Goal: Task Accomplishment & Management: Use online tool/utility

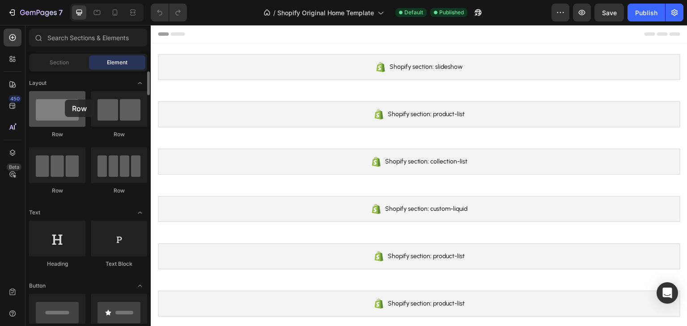
drag, startPoint x: 67, startPoint y: 110, endPoint x: 64, endPoint y: 100, distance: 10.3
click at [64, 100] on div at bounding box center [57, 109] width 56 height 36
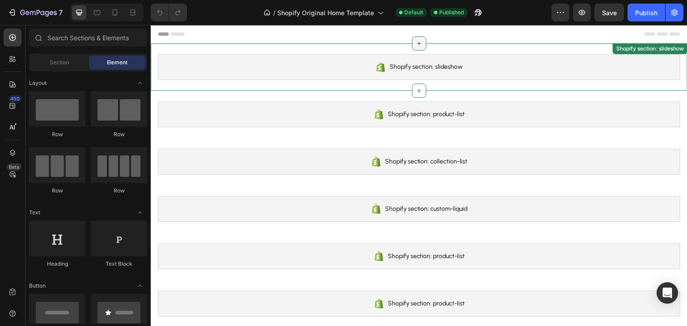
click at [415, 44] on icon at bounding box center [418, 43] width 7 height 7
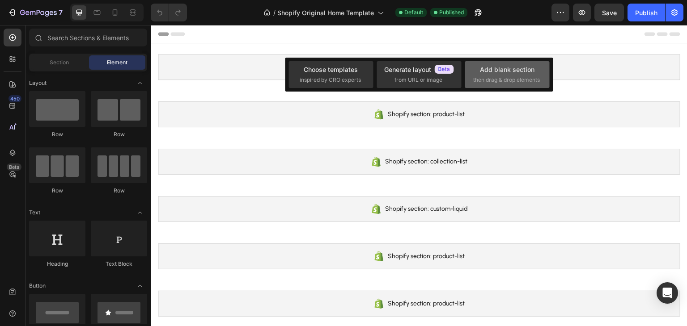
click at [493, 70] on div "Add blank section" at bounding box center [507, 69] width 55 height 9
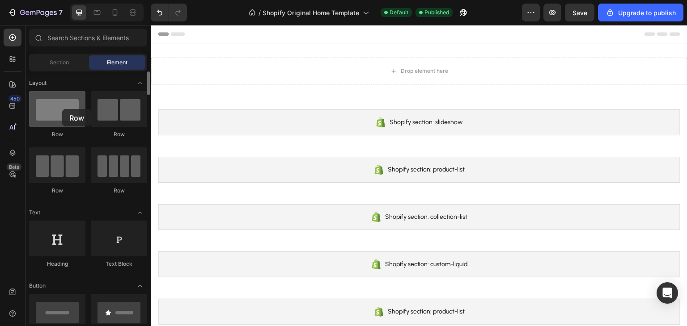
drag, startPoint x: 147, startPoint y: 82, endPoint x: 62, endPoint y: 109, distance: 88.6
click at [62, 109] on div at bounding box center [57, 109] width 56 height 36
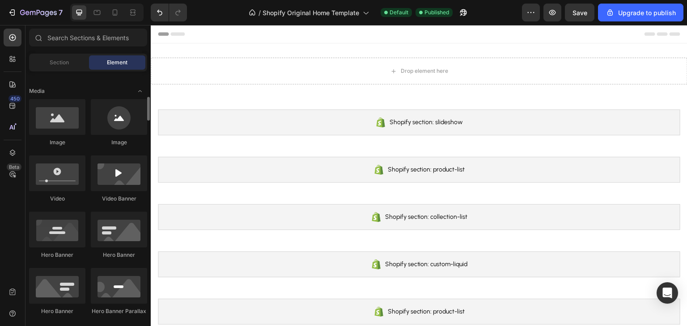
scroll to position [313, 0]
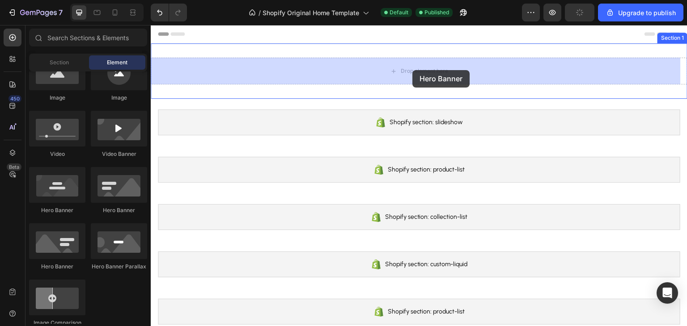
drag, startPoint x: 208, startPoint y: 222, endPoint x: 412, endPoint y: 70, distance: 254.0
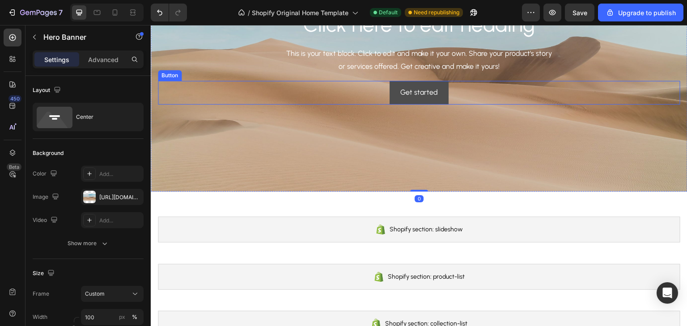
scroll to position [0, 0]
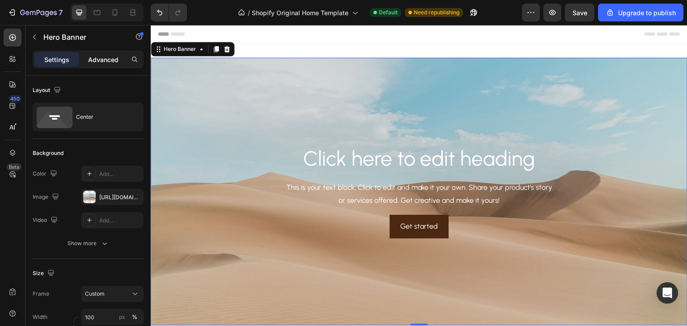
click at [97, 61] on p "Advanced" at bounding box center [103, 59] width 30 height 9
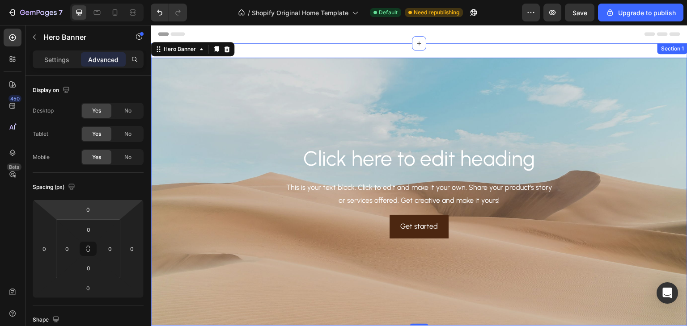
click at [288, 47] on div "Click here to edit heading Heading This is your text block. Click to edit and m…" at bounding box center [419, 191] width 536 height 297
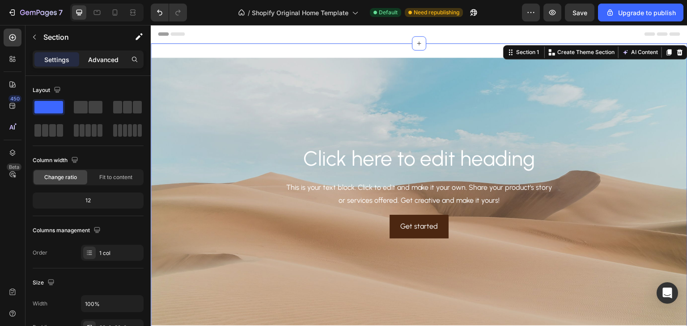
click at [108, 57] on p "Advanced" at bounding box center [103, 59] width 30 height 9
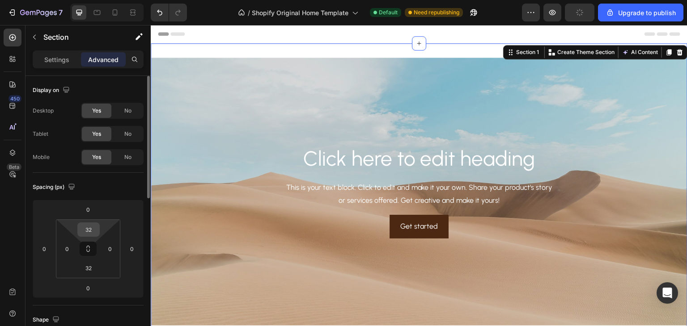
click at [97, 231] on input "32" at bounding box center [89, 229] width 18 height 13
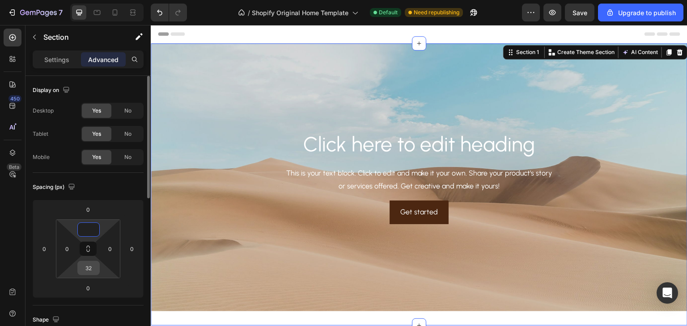
type input "0"
click at [94, 265] on input "32" at bounding box center [89, 267] width 18 height 13
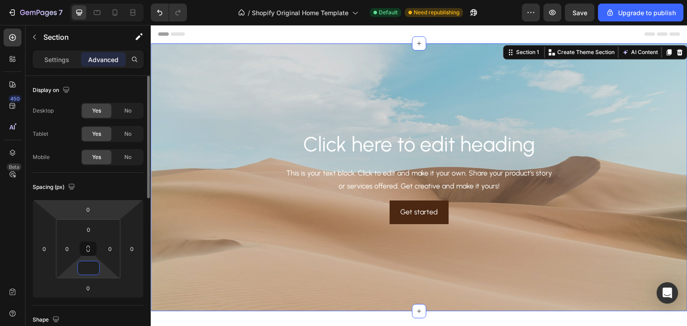
type input "0"
click at [115, 192] on div "Spacing (px)" at bounding box center [88, 187] width 111 height 14
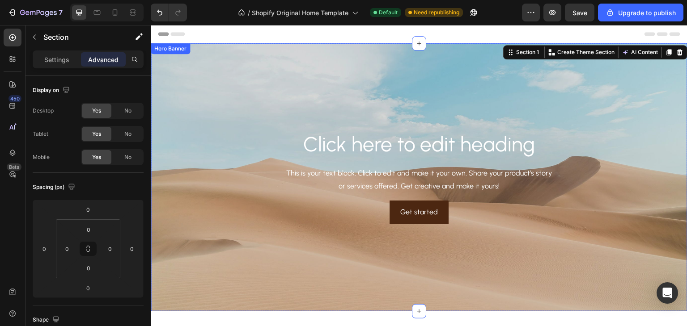
click at [299, 239] on div "Background Image" at bounding box center [419, 177] width 536 height 268
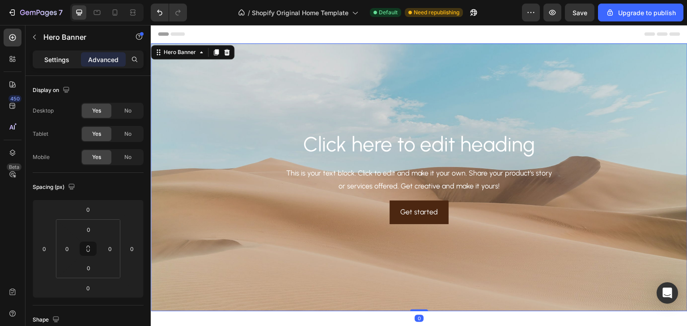
click at [53, 59] on p "Settings" at bounding box center [56, 59] width 25 height 9
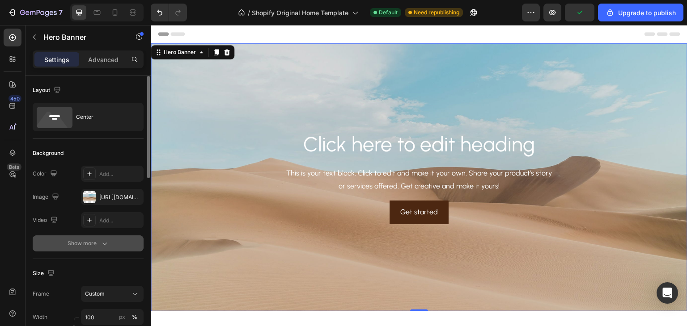
click at [102, 242] on icon "button" at bounding box center [104, 243] width 9 height 9
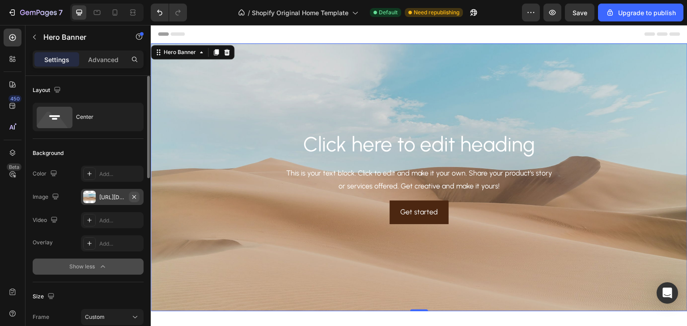
click at [135, 194] on icon "button" at bounding box center [134, 197] width 7 height 7
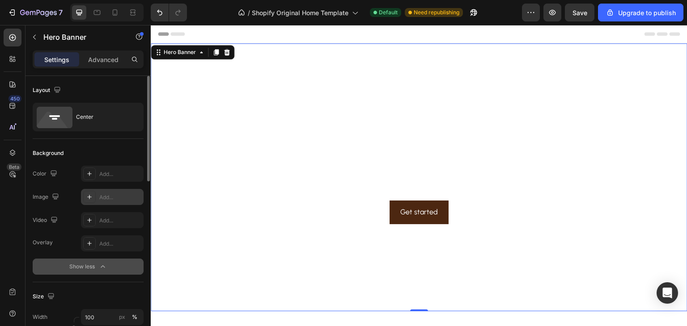
click at [104, 199] on div "Add..." at bounding box center [120, 198] width 42 height 8
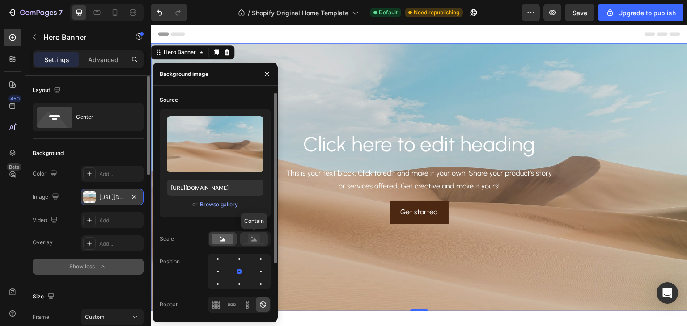
click at [253, 238] on rect at bounding box center [254, 239] width 12 height 9
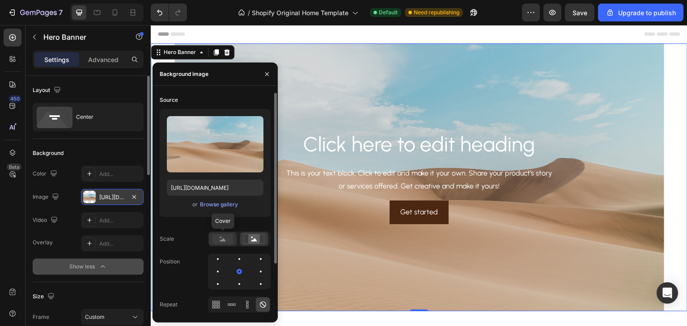
click at [219, 242] on rect at bounding box center [222, 239] width 21 height 10
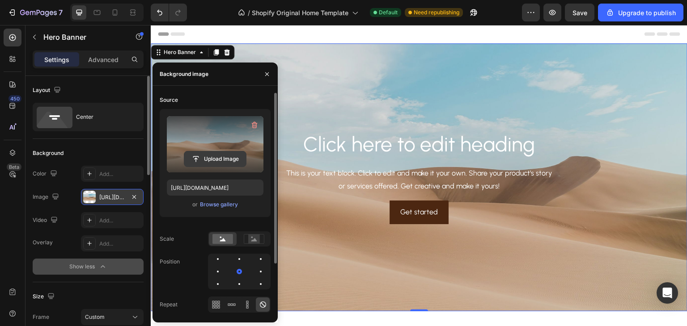
click at [216, 160] on input "file" at bounding box center [215, 159] width 62 height 15
click at [217, 158] on input "file" at bounding box center [215, 159] width 62 height 15
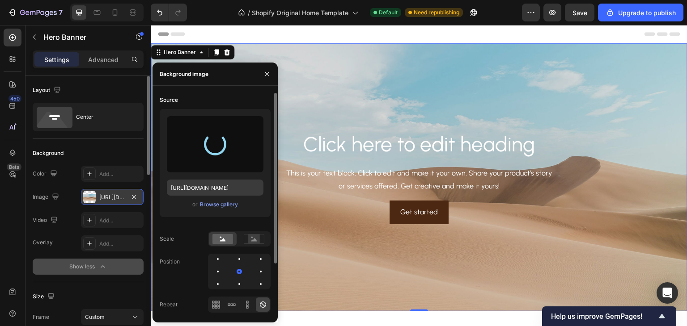
type input "[URL][DOMAIN_NAME]"
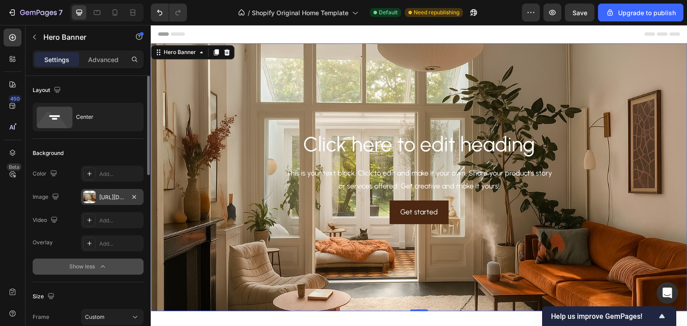
click at [101, 148] on div "Background" at bounding box center [88, 153] width 111 height 14
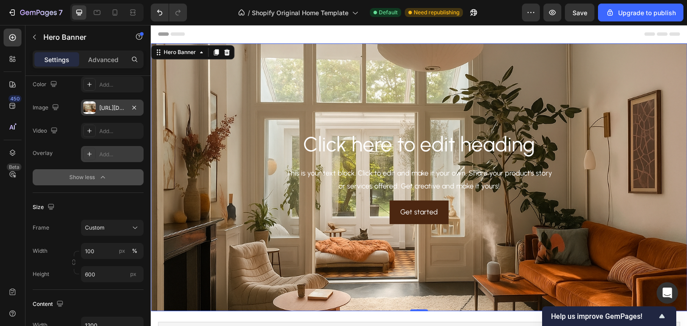
click at [100, 156] on div "Add..." at bounding box center [120, 155] width 42 height 8
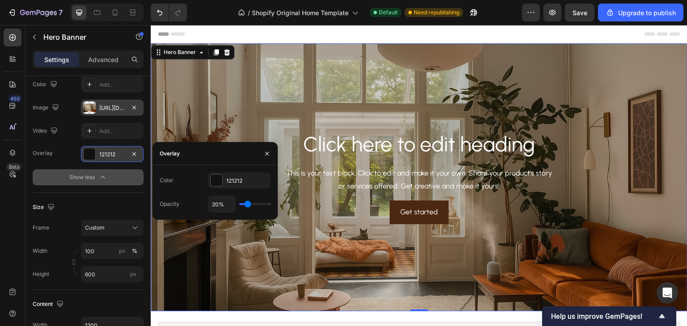
type input "42%"
type input "42"
type input "52%"
type input "52"
type input "55%"
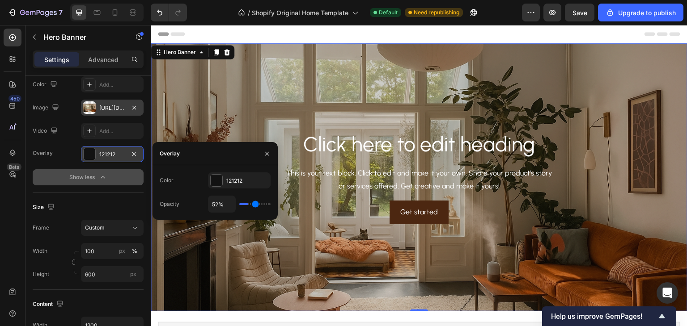
type input "55"
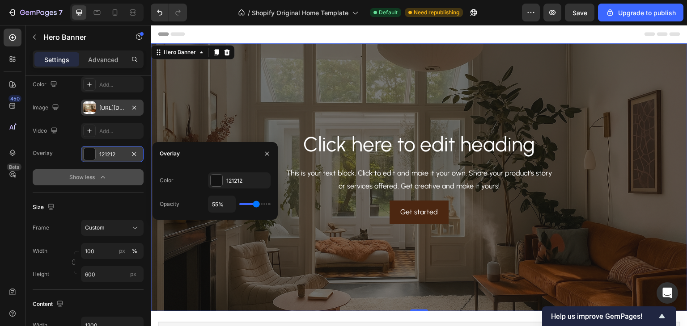
type input "57%"
type input "57"
type input "55%"
type input "55"
type input "54%"
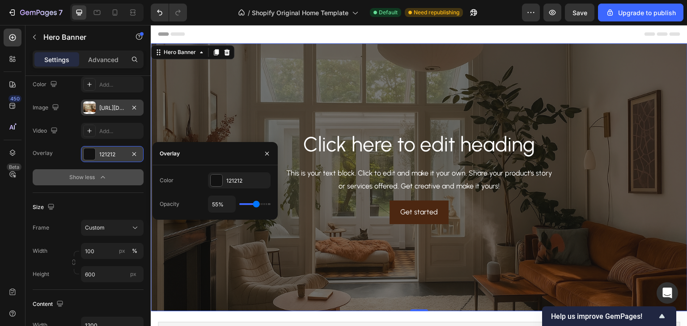
type input "54"
type input "51%"
type input "51"
type input "49%"
type input "49"
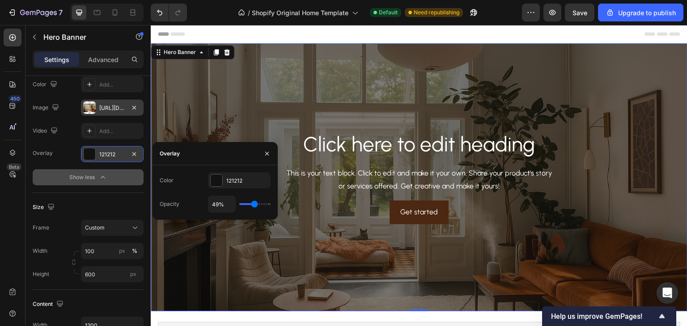
type input "48%"
type input "48"
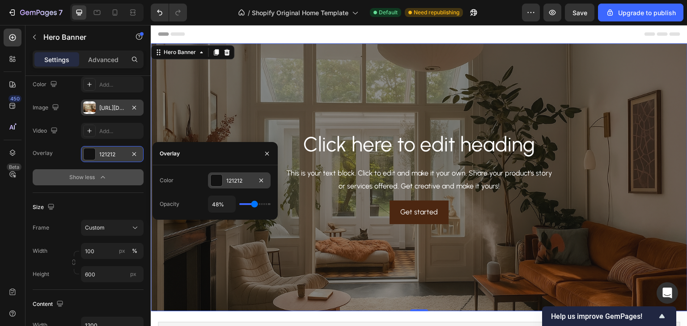
type input "46%"
type input "46"
type input "43%"
drag, startPoint x: 249, startPoint y: 202, endPoint x: 222, endPoint y: 187, distance: 30.4
type input "42"
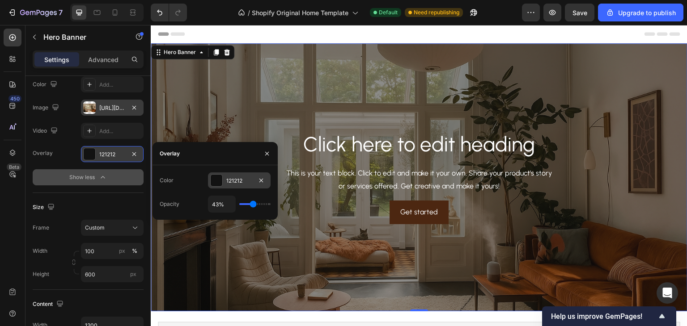
click at [253, 203] on input "range" at bounding box center [254, 204] width 31 height 2
type input "42%"
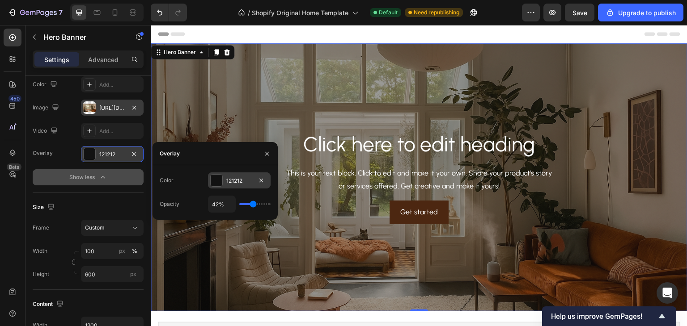
click at [215, 183] on div at bounding box center [217, 181] width 12 height 12
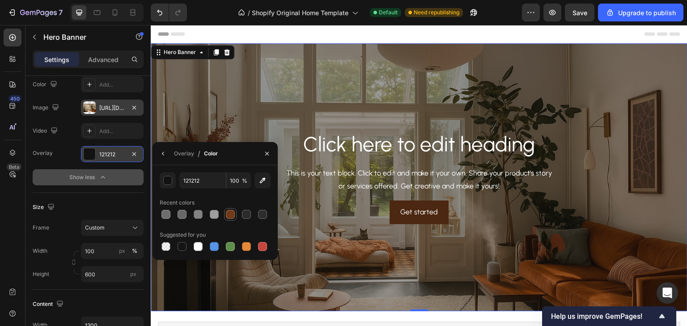
click at [230, 215] on div at bounding box center [230, 214] width 9 height 9
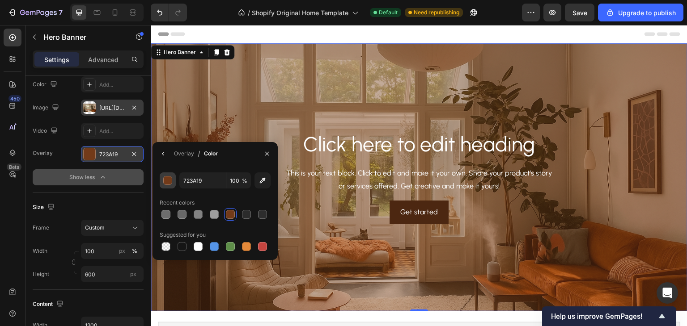
click at [170, 182] on div "button" at bounding box center [168, 181] width 9 height 9
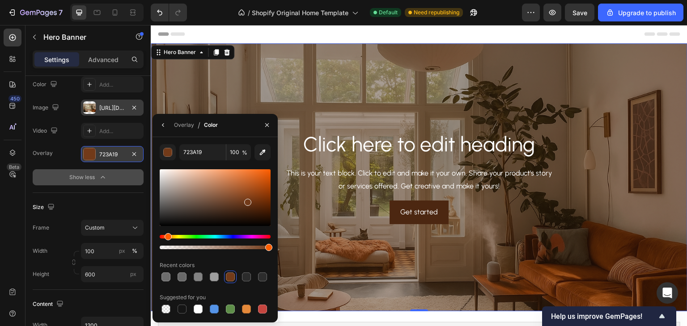
click at [245, 215] on div at bounding box center [215, 197] width 111 height 57
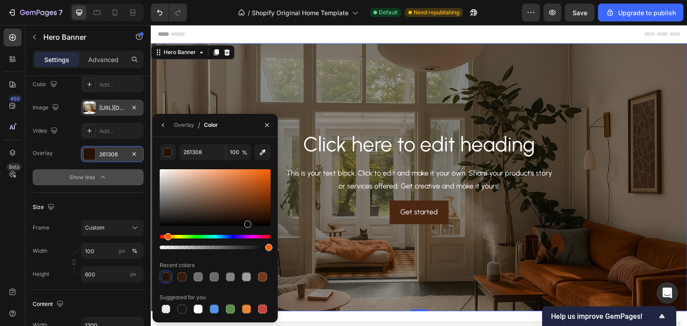
type input "000000"
drag, startPoint x: 247, startPoint y: 217, endPoint x: 246, endPoint y: 231, distance: 13.9
click at [246, 231] on div at bounding box center [215, 210] width 111 height 84
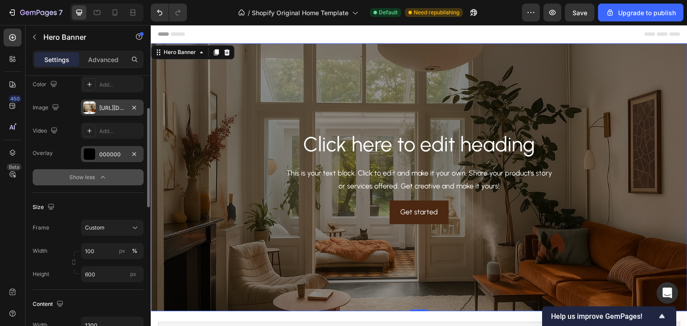
click at [102, 208] on div "Size" at bounding box center [88, 207] width 111 height 14
click at [119, 156] on div "000000" at bounding box center [112, 155] width 26 height 8
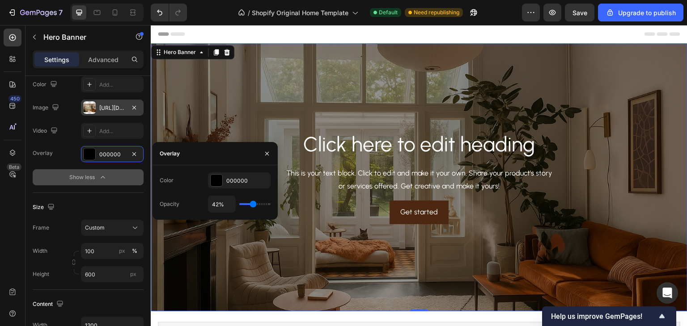
type input "33%"
type input "33"
type input "26%"
type input "26"
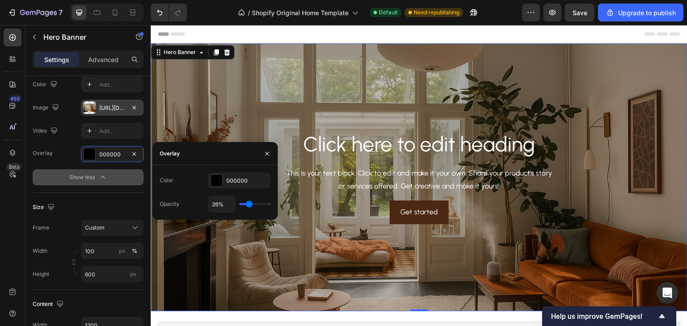
type input "27%"
type input "27"
click at [249, 203] on input "range" at bounding box center [254, 204] width 31 height 2
click at [108, 198] on div "Size Frame Custom Width 100 px % Height 600 px" at bounding box center [88, 241] width 111 height 97
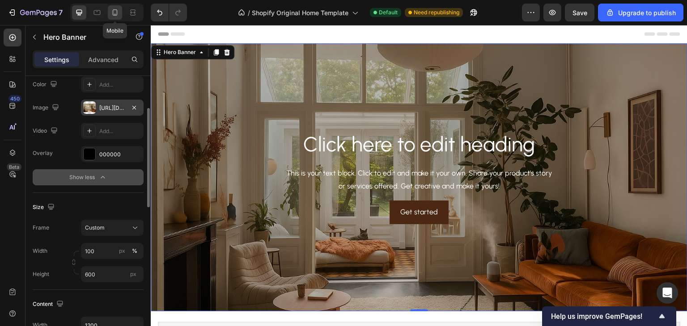
click at [118, 13] on icon at bounding box center [114, 12] width 9 height 9
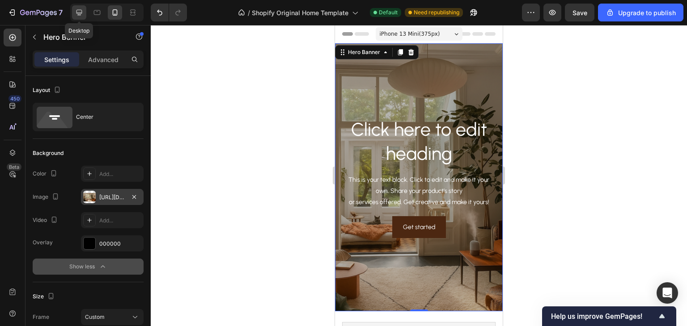
click at [79, 14] on icon at bounding box center [79, 13] width 6 height 6
type input "1200"
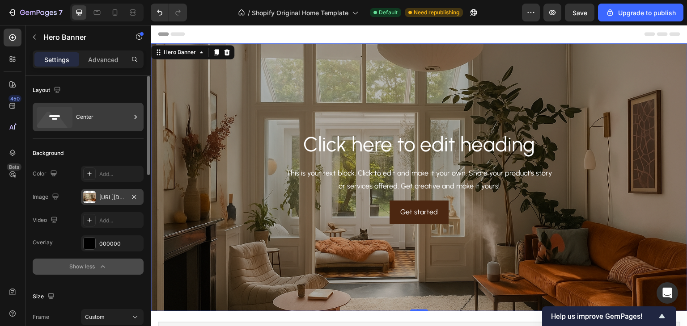
click at [132, 119] on icon at bounding box center [135, 117] width 9 height 9
click at [102, 152] on div "Background" at bounding box center [88, 153] width 111 height 14
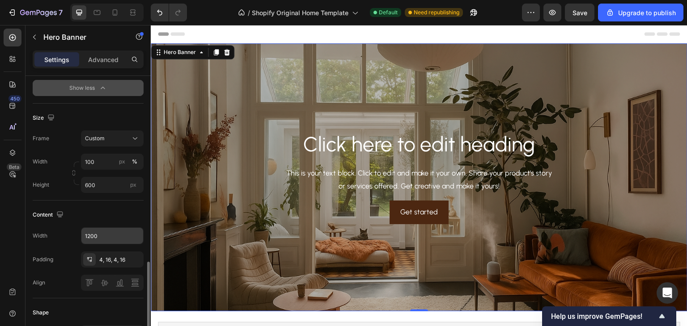
scroll to position [268, 0]
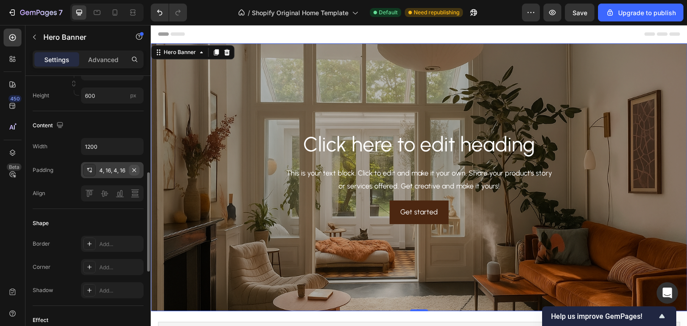
click at [136, 171] on icon "button" at bounding box center [134, 170] width 7 height 7
click at [92, 218] on div "Shape" at bounding box center [88, 223] width 111 height 14
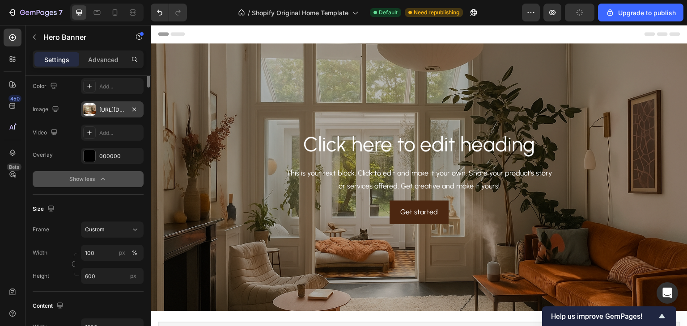
scroll to position [0, 0]
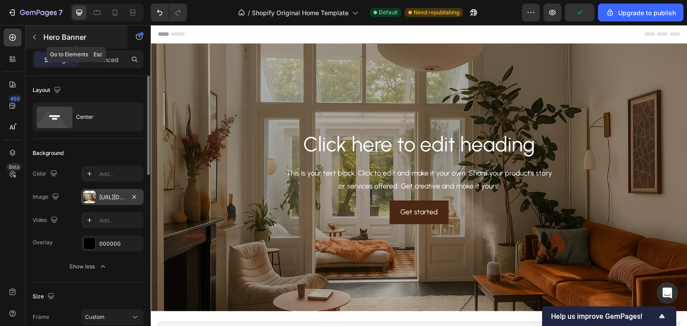
click at [34, 38] on icon "button" at bounding box center [34, 37] width 7 height 7
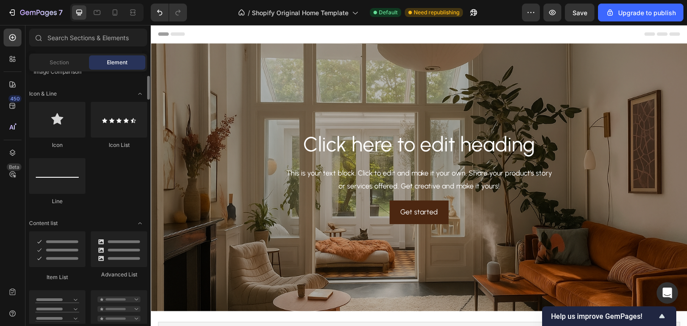
scroll to position [519, 0]
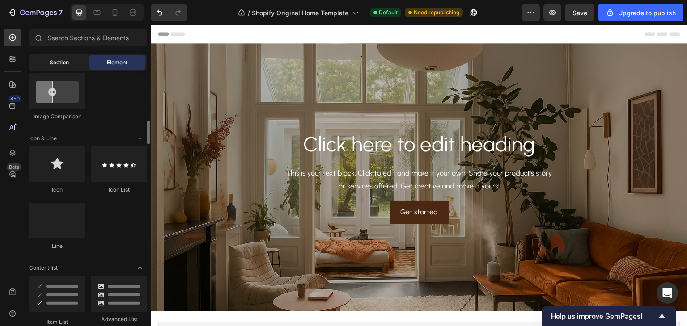
click at [70, 58] on div "Section" at bounding box center [59, 62] width 56 height 14
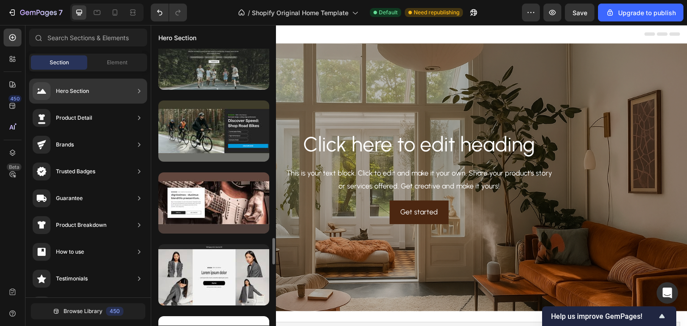
scroll to position [1832, 0]
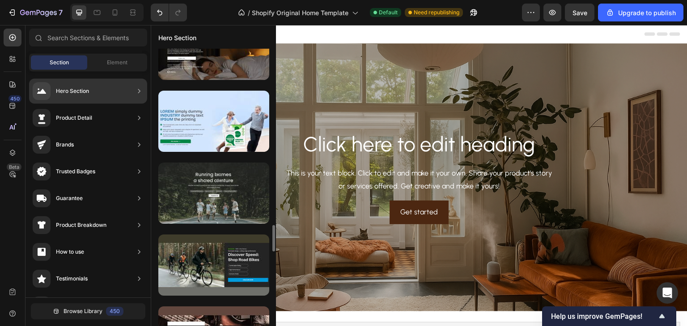
click at [226, 190] on div at bounding box center [213, 193] width 111 height 61
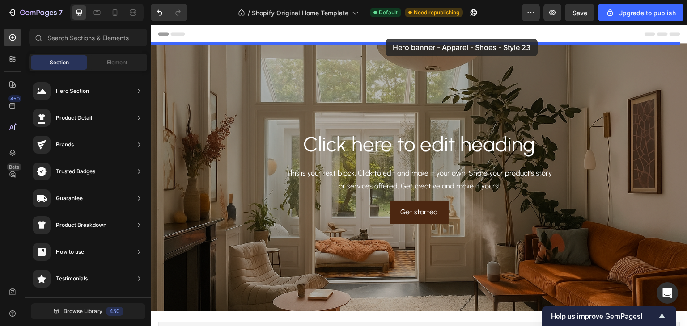
drag, startPoint x: 373, startPoint y: 217, endPoint x: 385, endPoint y: 39, distance: 178.3
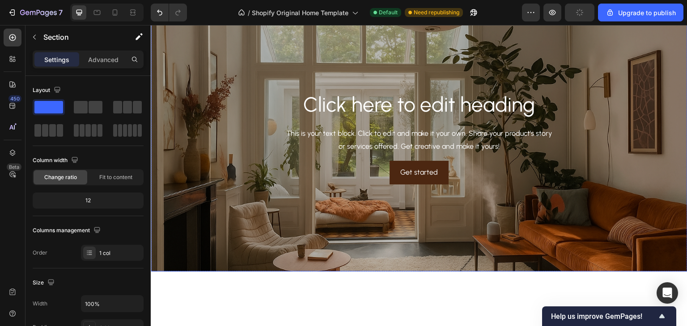
scroll to position [268, 0]
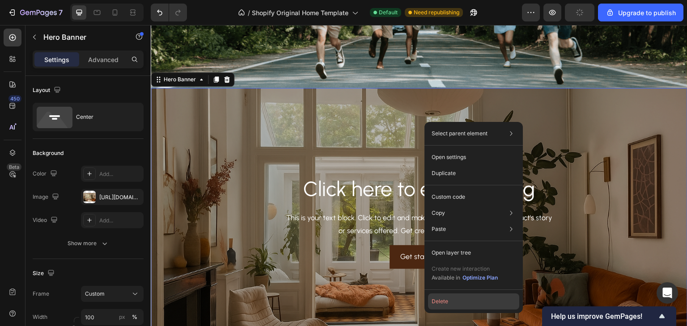
click at [447, 301] on button "Delete" at bounding box center [473, 302] width 91 height 16
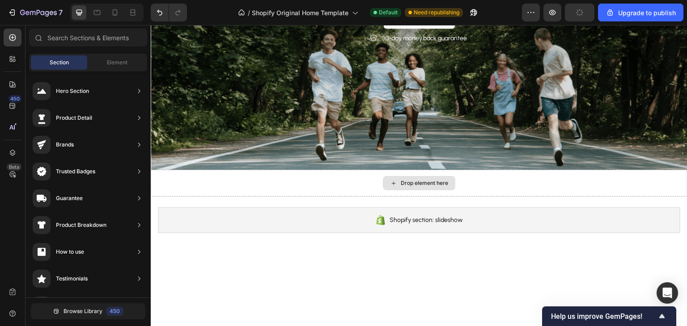
scroll to position [89, 0]
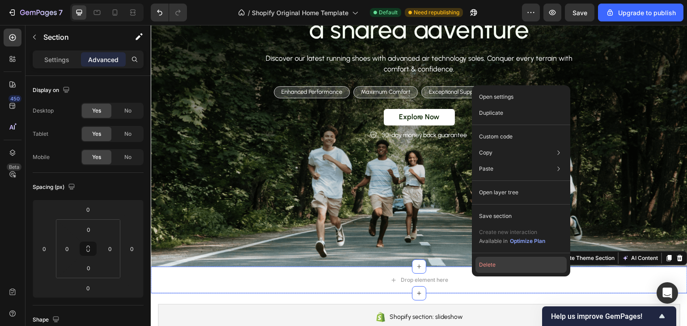
click at [491, 265] on button "Delete" at bounding box center [520, 265] width 91 height 16
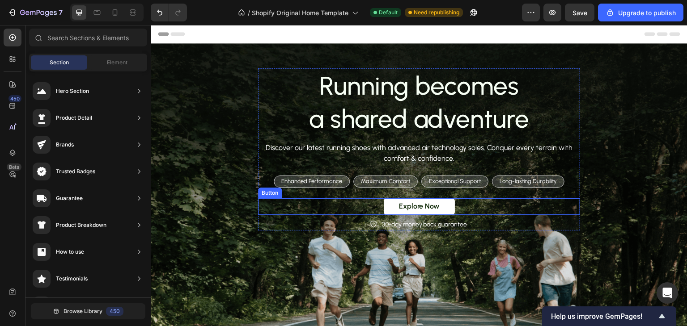
scroll to position [45, 0]
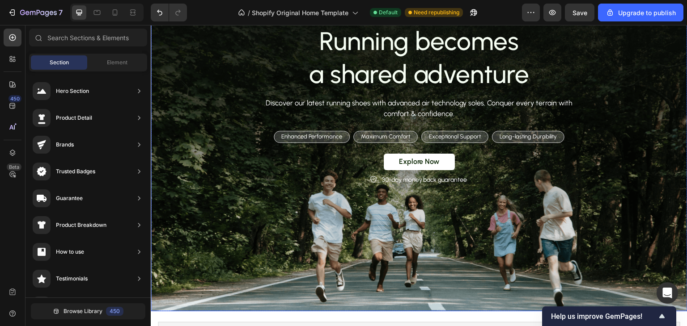
click at [303, 240] on div "Background Image" at bounding box center [419, 155] width 536 height 313
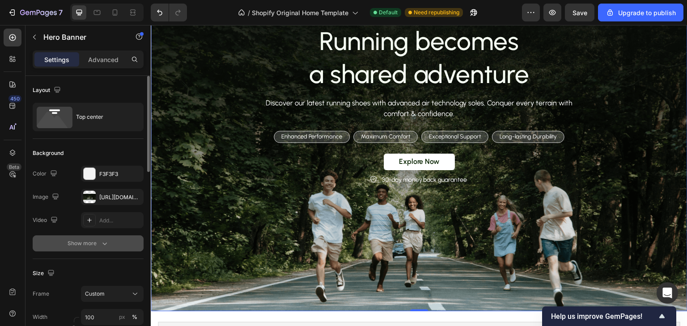
click at [102, 240] on icon "button" at bounding box center [104, 243] width 9 height 9
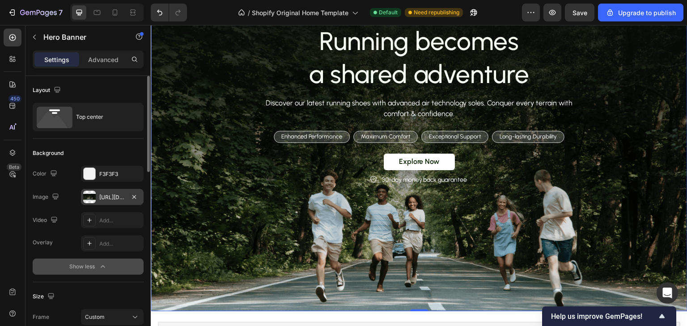
click at [94, 200] on div at bounding box center [89, 197] width 13 height 13
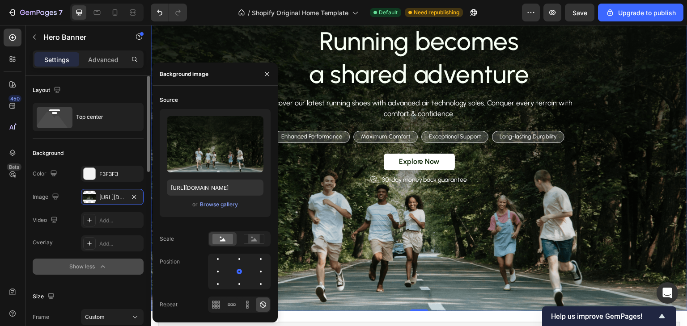
click at [110, 152] on div "Background" at bounding box center [88, 153] width 111 height 14
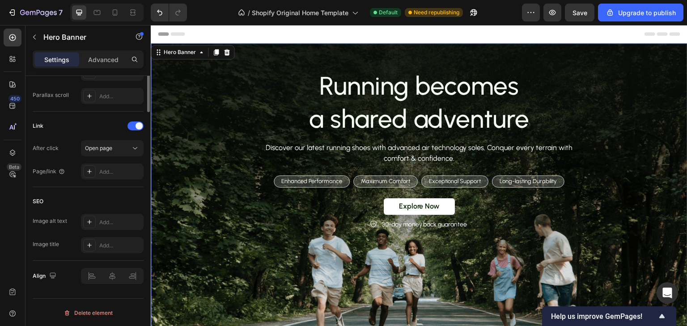
scroll to position [313, 0]
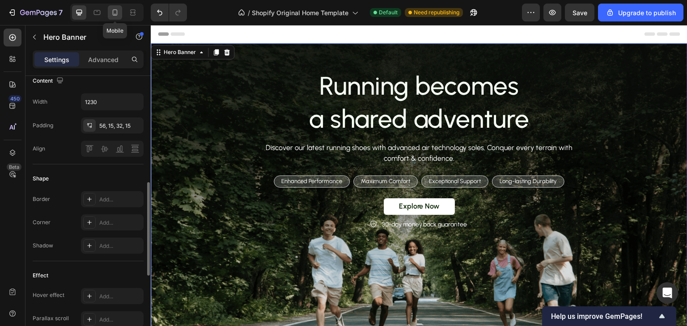
click at [110, 17] on icon at bounding box center [114, 12] width 9 height 9
type input "100%"
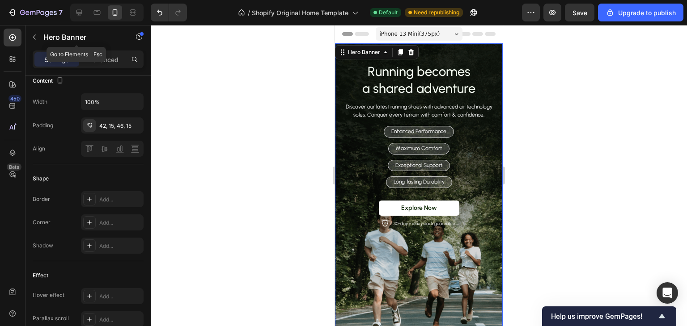
click at [34, 39] on icon "button" at bounding box center [34, 37] width 7 height 7
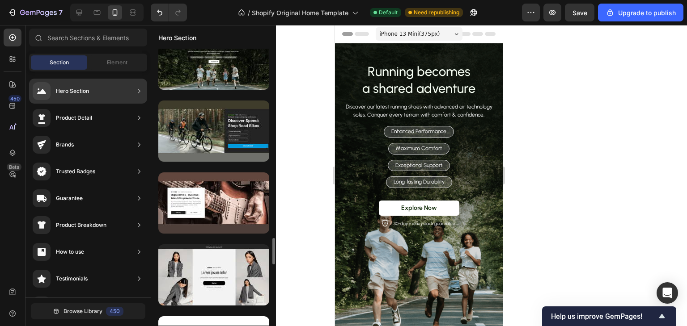
scroll to position [2055, 0]
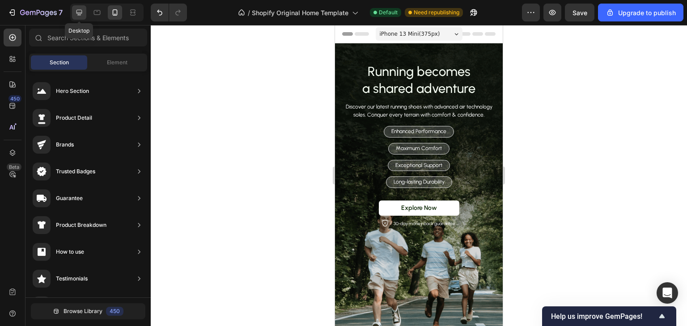
click at [82, 10] on icon at bounding box center [79, 12] width 9 height 9
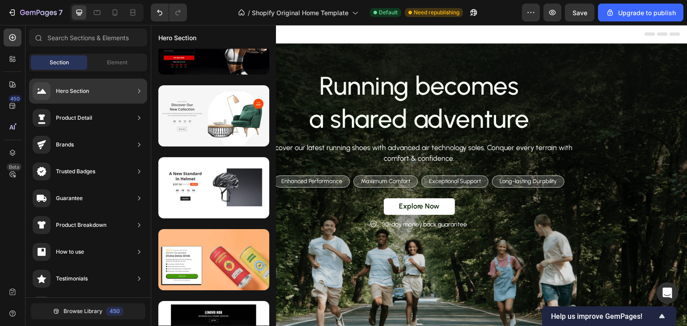
scroll to position [4682, 0]
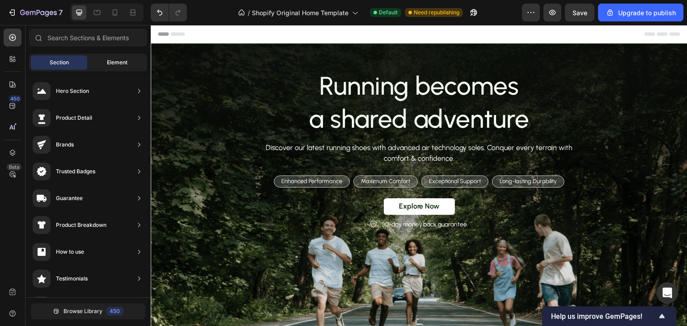
click at [100, 62] on div "Element" at bounding box center [117, 62] width 56 height 14
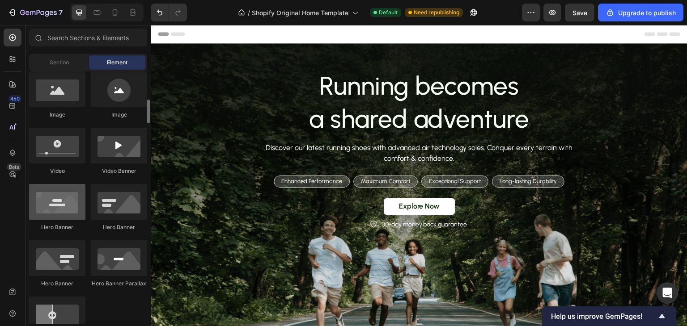
scroll to position [207, 0]
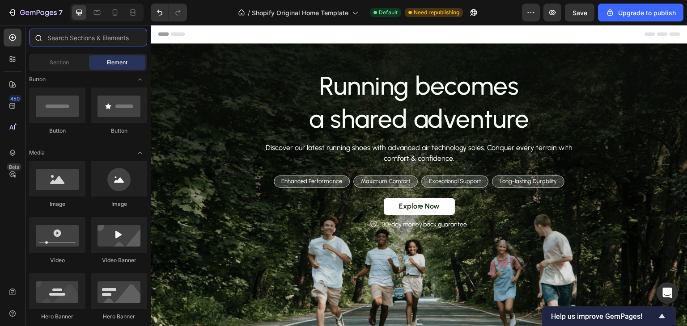
click at [106, 38] on input "text" at bounding box center [88, 38] width 118 height 18
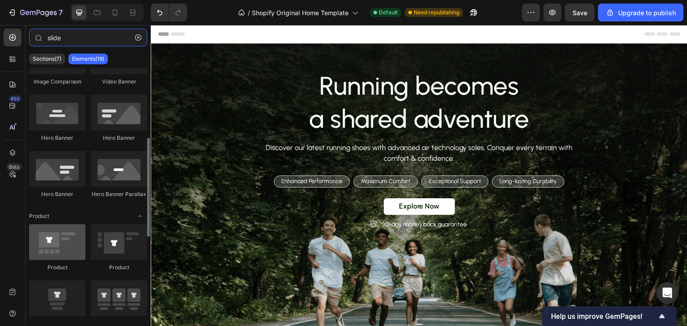
scroll to position [0, 0]
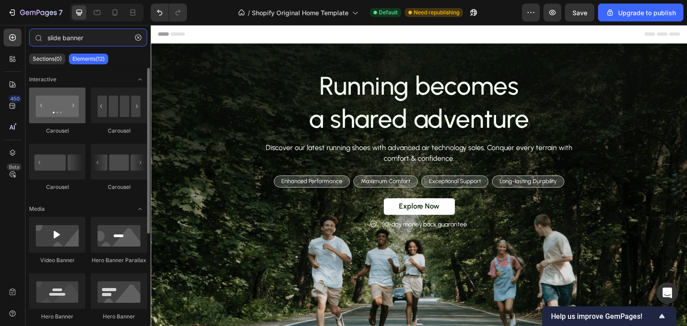
type input "slide banner"
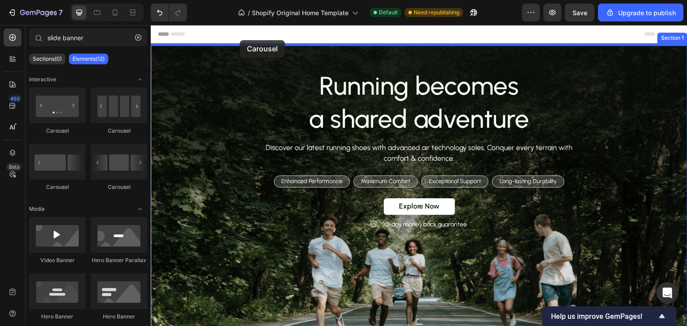
drag, startPoint x: 207, startPoint y: 137, endPoint x: 240, endPoint y: 40, distance: 102.1
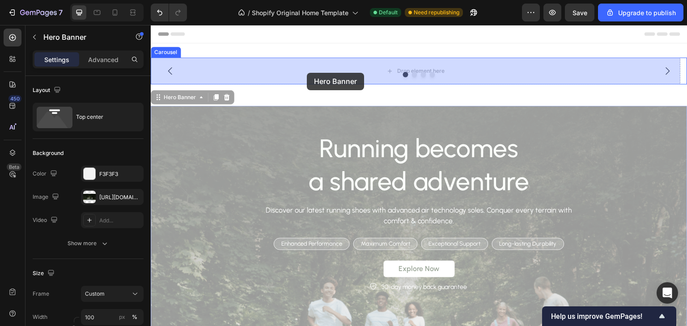
drag, startPoint x: 173, startPoint y: 103, endPoint x: 307, endPoint y: 73, distance: 137.1
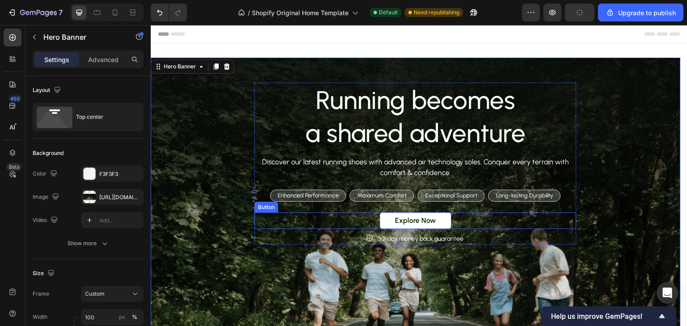
scroll to position [89, 0]
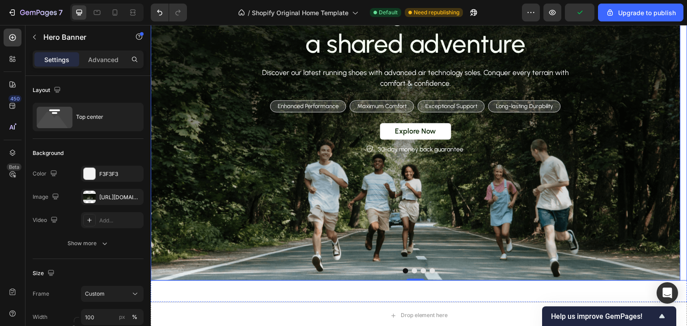
click at [412, 270] on button "Dot" at bounding box center [414, 271] width 5 height 5
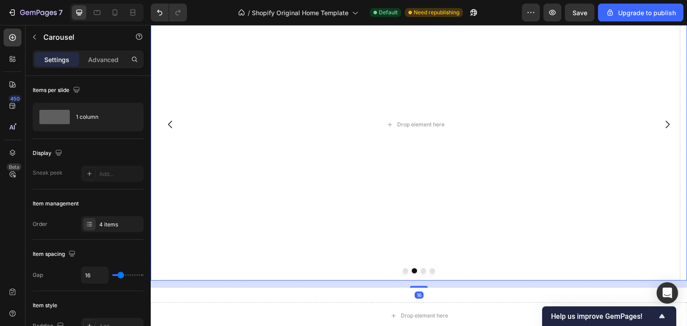
click at [403, 271] on button "Dot" at bounding box center [405, 271] width 5 height 5
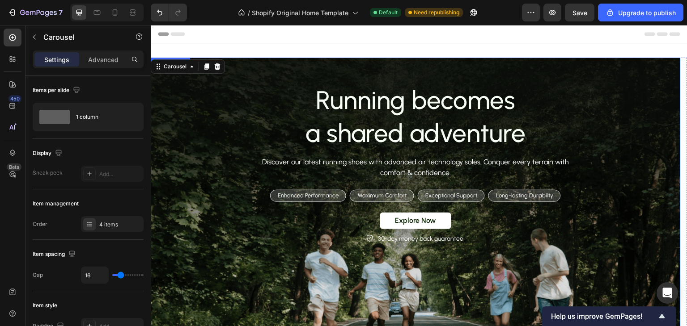
scroll to position [45, 0]
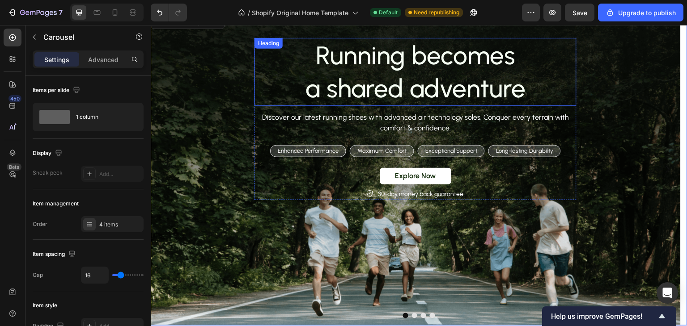
click at [447, 58] on h2 "Running becomes a shared adventure" at bounding box center [415, 72] width 322 height 68
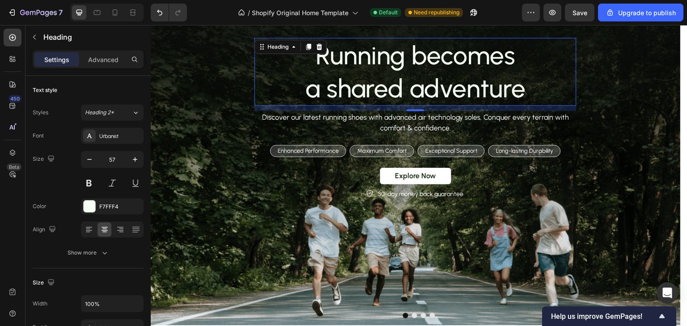
click at [447, 58] on h2 "Running becomes a shared adventure" at bounding box center [415, 72] width 322 height 68
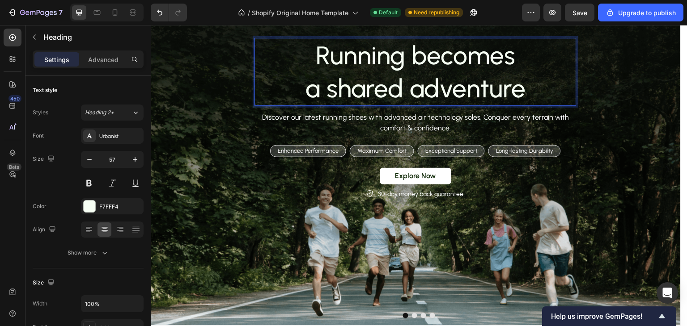
click at [517, 88] on p "Running becomes a shared adventure" at bounding box center [415, 72] width 320 height 66
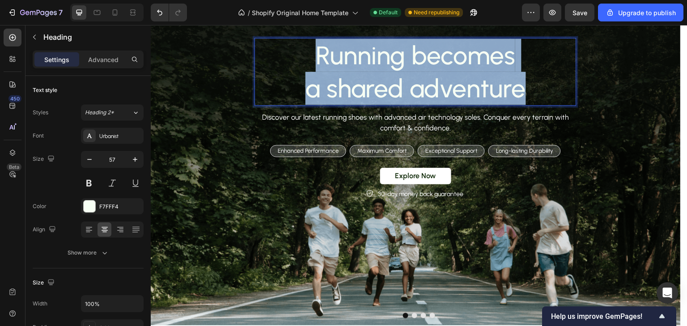
drag, startPoint x: 527, startPoint y: 91, endPoint x: 463, endPoint y: 70, distance: 68.1
click at [312, 45] on p "Running becomes a shared adventure" at bounding box center [415, 72] width 320 height 66
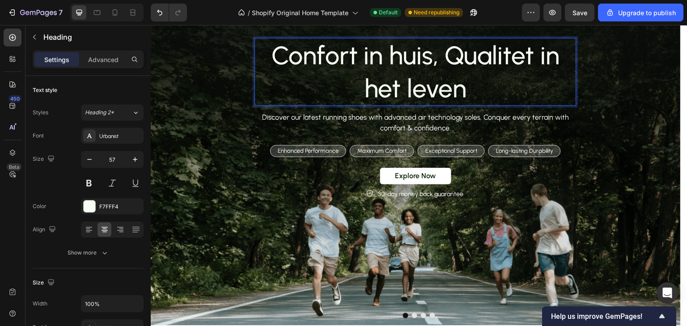
click at [443, 61] on p "Confort in huis, Qualitet in het leven" at bounding box center [415, 72] width 320 height 66
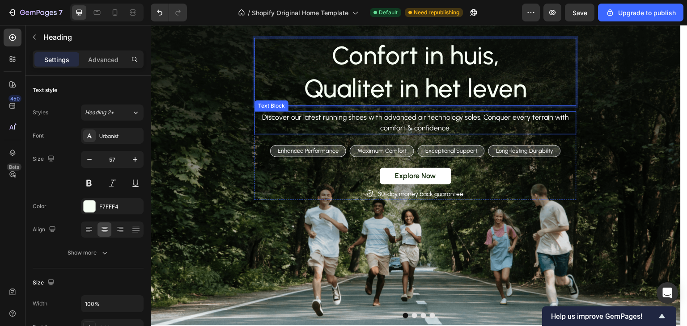
click at [541, 115] on p "Discover our latest running shoes with advanced air technology soles. Conquer e…" at bounding box center [415, 122] width 320 height 21
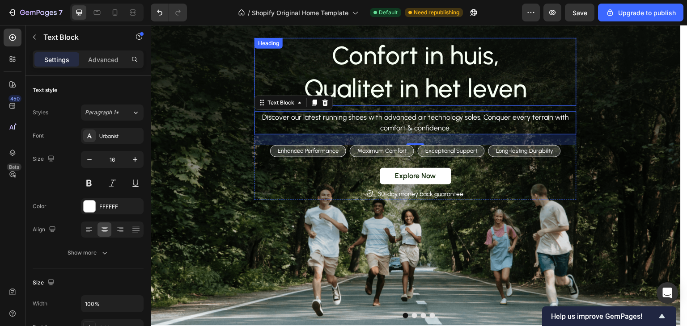
click at [453, 55] on p "Confort in huis, Qualitet in het leven" at bounding box center [415, 72] width 320 height 66
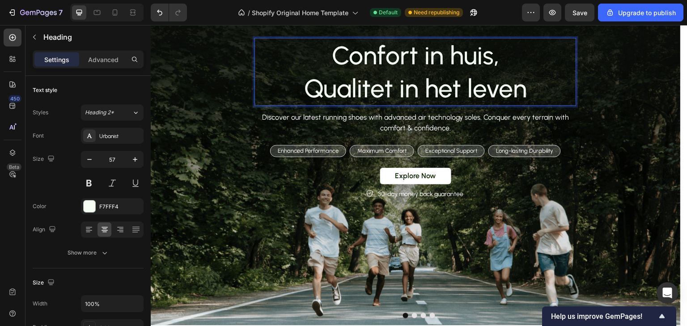
click at [453, 56] on p "Confort in huis, Qualitet in het leven" at bounding box center [415, 72] width 320 height 66
click at [333, 90] on p "Confort thuis, Qualitet in het leven" at bounding box center [415, 72] width 320 height 66
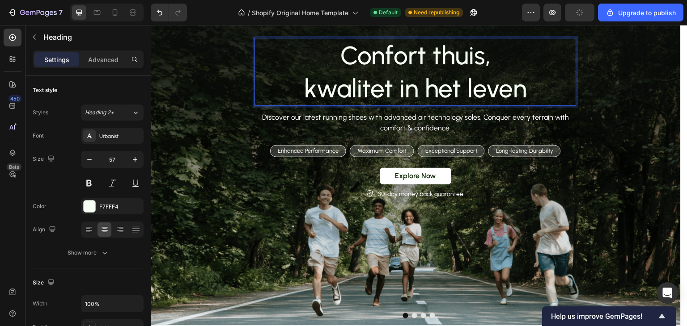
click at [383, 84] on p "Confort thuis, kwalitet in het leven" at bounding box center [415, 72] width 320 height 66
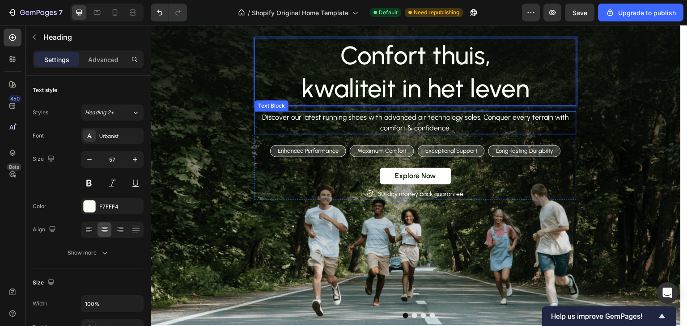
click at [396, 131] on p "Discover our latest running shoes with advanced air technology soles. Conquer e…" at bounding box center [415, 122] width 320 height 21
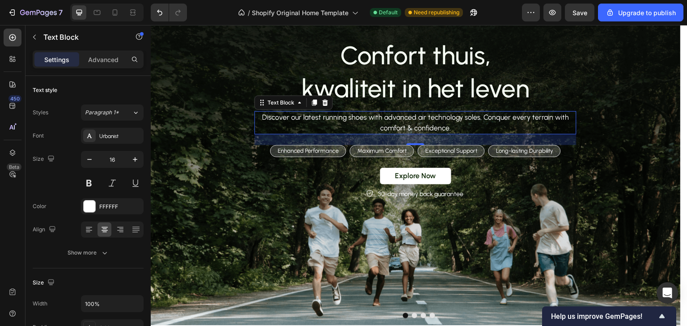
click at [427, 121] on p "Discover our latest running shoes with advanced air technology soles. Conquer e…" at bounding box center [415, 122] width 320 height 21
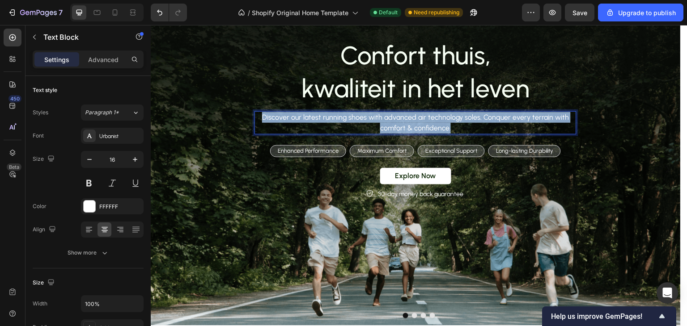
click at [427, 121] on p "Discover our latest running shoes with advanced air technology soles. Conquer e…" at bounding box center [415, 122] width 320 height 21
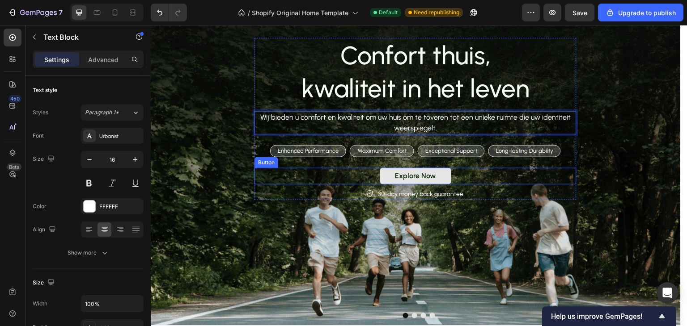
click at [443, 174] on button "Explore Now" at bounding box center [415, 176] width 71 height 17
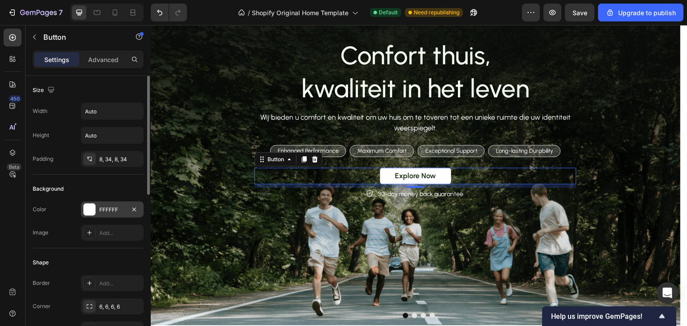
click at [95, 209] on div at bounding box center [89, 209] width 13 height 13
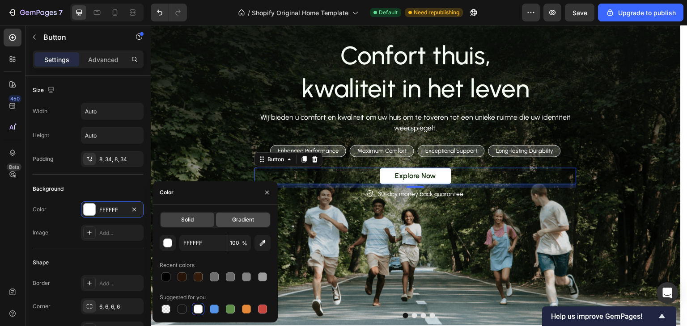
click at [249, 221] on span "Gradient" at bounding box center [243, 220] width 22 height 8
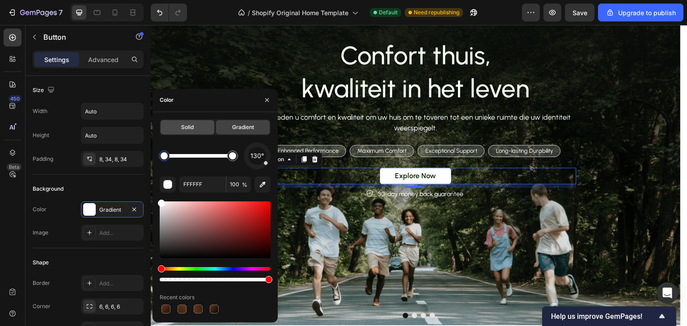
click at [191, 129] on span "Solid" at bounding box center [187, 127] width 13 height 8
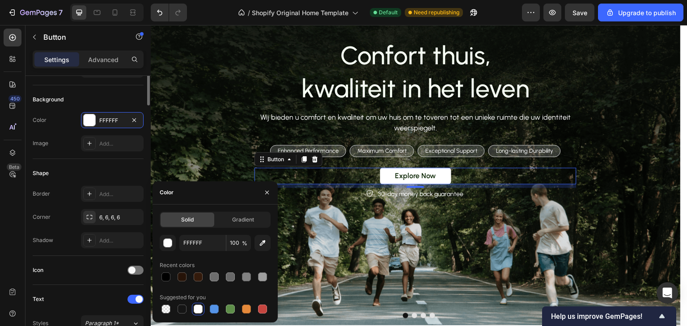
scroll to position [0, 0]
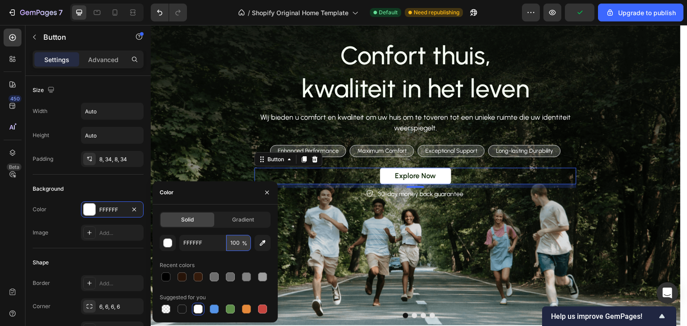
click at [240, 243] on input "100" at bounding box center [238, 243] width 25 height 16
type input "0"
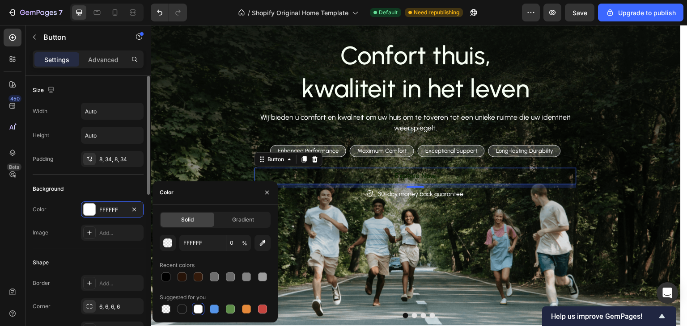
click at [86, 261] on div "Shape" at bounding box center [88, 263] width 111 height 14
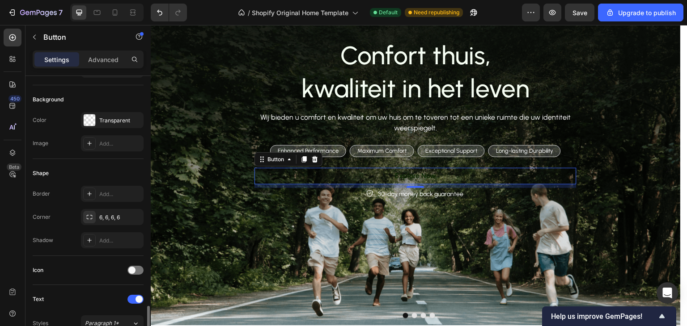
scroll to position [223, 0]
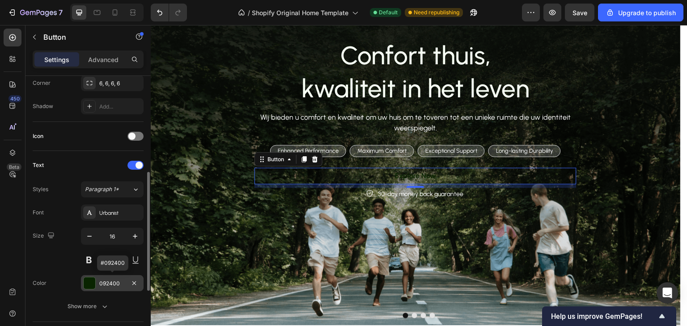
click at [92, 281] on div at bounding box center [90, 284] width 12 height 12
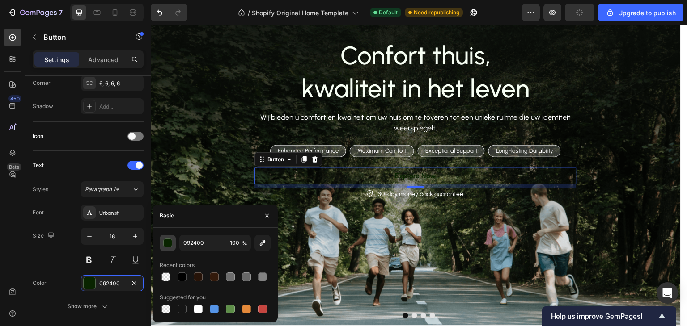
click at [166, 245] on div "button" at bounding box center [168, 243] width 9 height 9
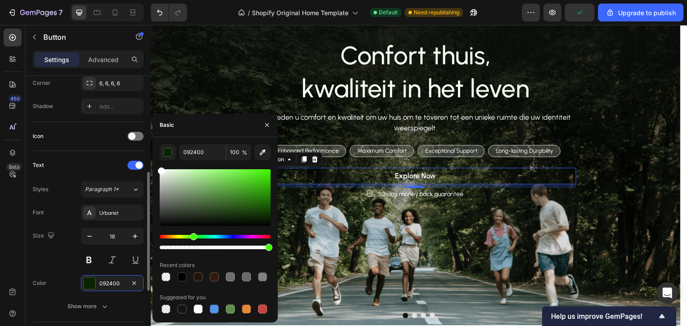
drag, startPoint x: 183, startPoint y: 193, endPoint x: 116, endPoint y: 142, distance: 83.9
click at [116, 142] on div "450 Beta slide banner Sections(0) Elements(12) We couldn’t find any matches for…" at bounding box center [75, 175] width 151 height 301
type input "FFFFFF"
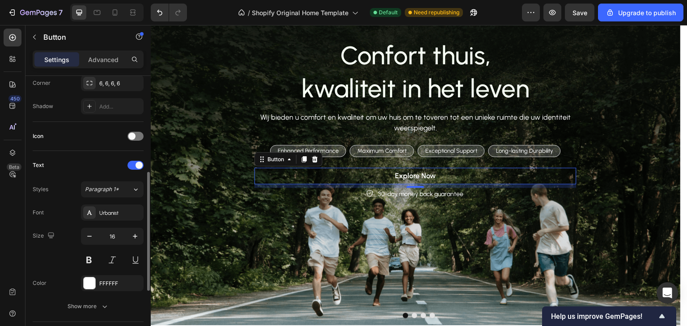
click at [67, 276] on div "Color FFFFFF" at bounding box center [88, 283] width 111 height 16
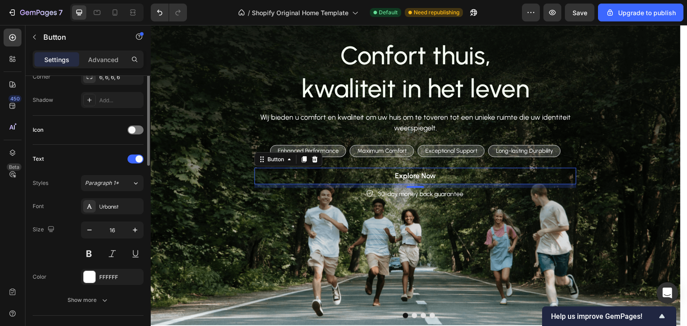
scroll to position [140, 0]
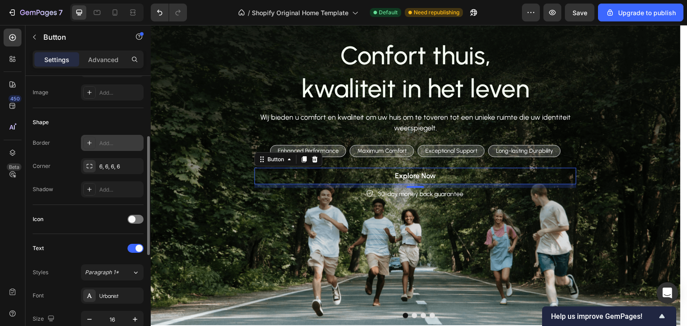
click at [103, 141] on div "Add..." at bounding box center [120, 143] width 42 height 8
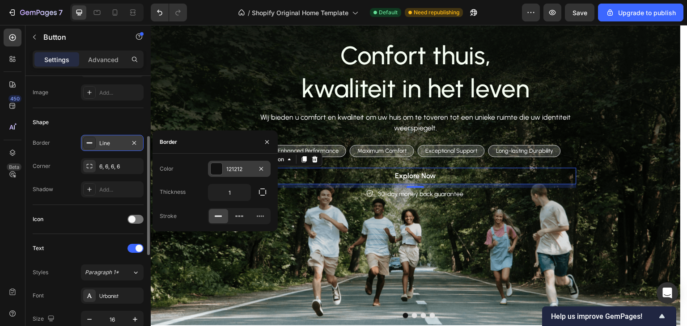
click at [217, 162] on div "121212" at bounding box center [239, 169] width 63 height 16
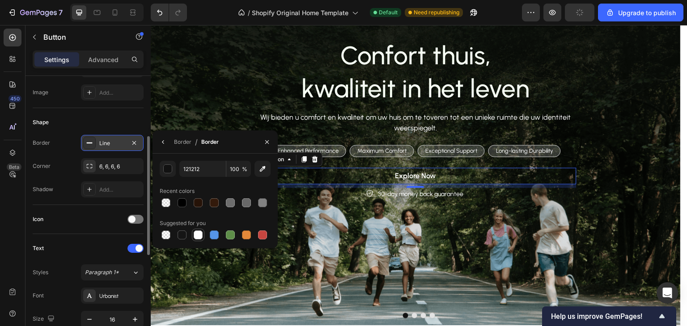
click at [198, 235] on div at bounding box center [198, 235] width 9 height 9
type input "FFFFFF"
click at [72, 221] on div "Icon" at bounding box center [88, 219] width 111 height 14
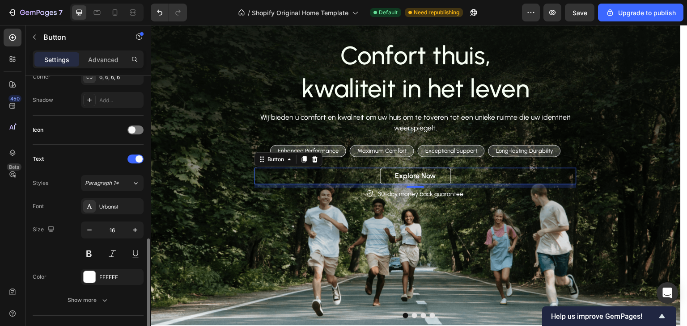
scroll to position [319, 0]
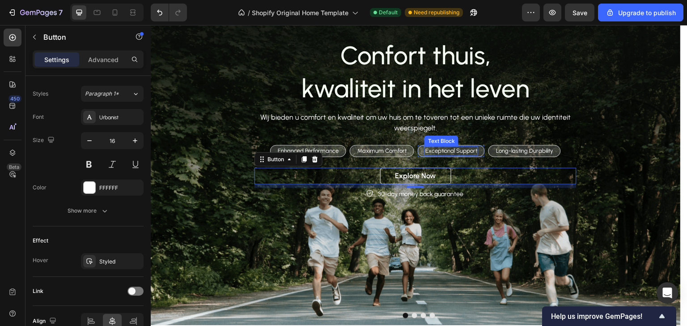
click at [463, 149] on p "Exceptional Support" at bounding box center [451, 152] width 52 height 8
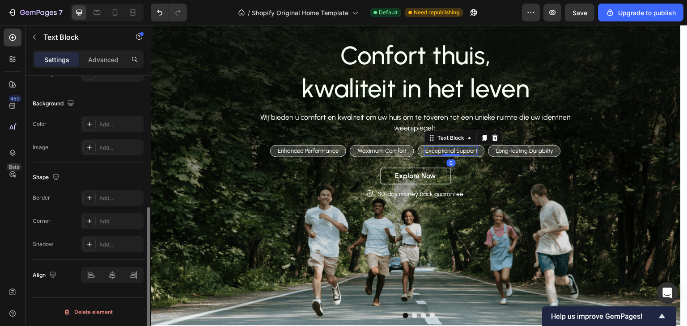
scroll to position [0, 0]
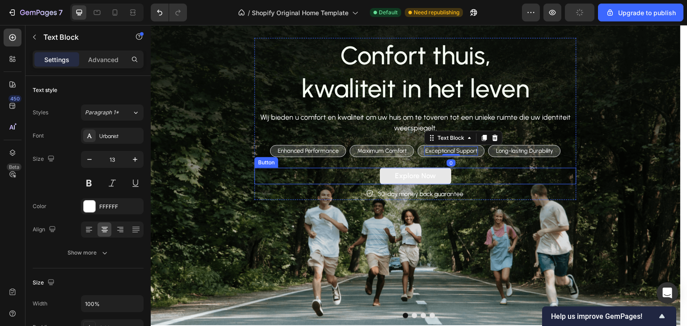
click at [449, 176] on button "Explore Now" at bounding box center [415, 176] width 71 height 17
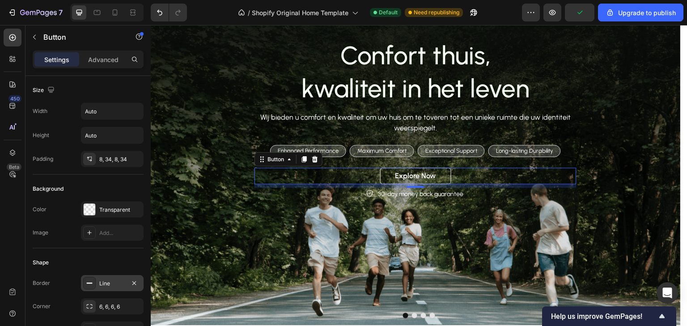
click at [103, 285] on div "Line" at bounding box center [112, 284] width 26 height 8
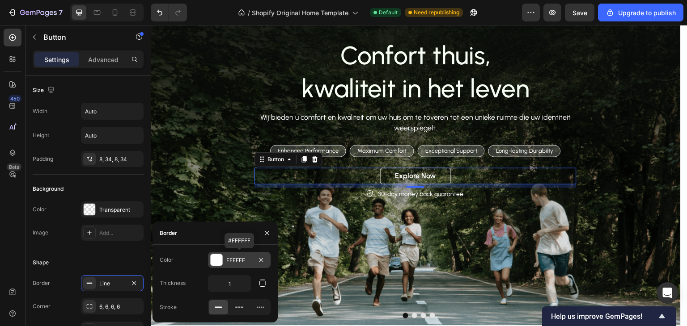
click at [220, 261] on div at bounding box center [217, 260] width 12 height 12
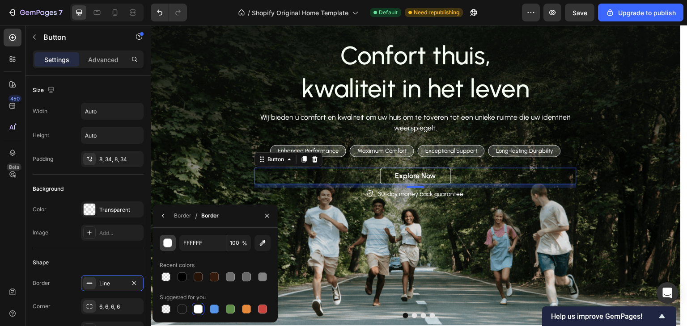
click at [172, 240] on button "button" at bounding box center [168, 243] width 16 height 16
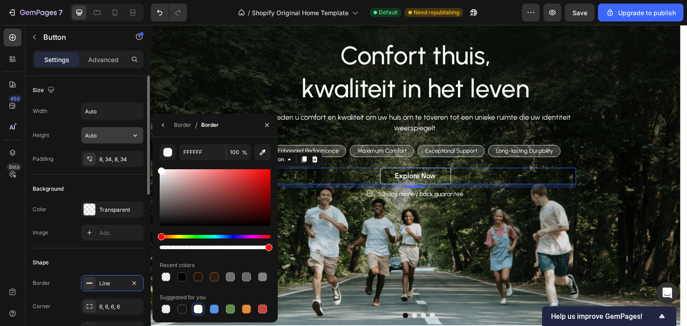
drag, startPoint x: 175, startPoint y: 192, endPoint x: 125, endPoint y: 127, distance: 81.5
click at [125, 127] on div "450 Beta slide banner Sections(0) Elements(12) We couldn’t find any matches for…" at bounding box center [75, 175] width 151 height 301
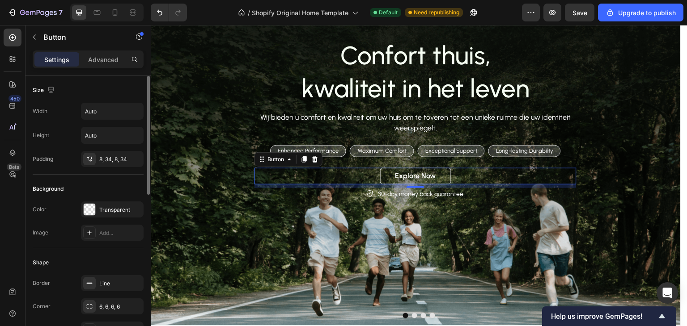
click at [115, 250] on div "Shape Border Line Corner 6, 6, 6, 6 Shadow Add..." at bounding box center [88, 297] width 111 height 97
click at [122, 306] on div "6, 6, 6, 6" at bounding box center [112, 307] width 26 height 8
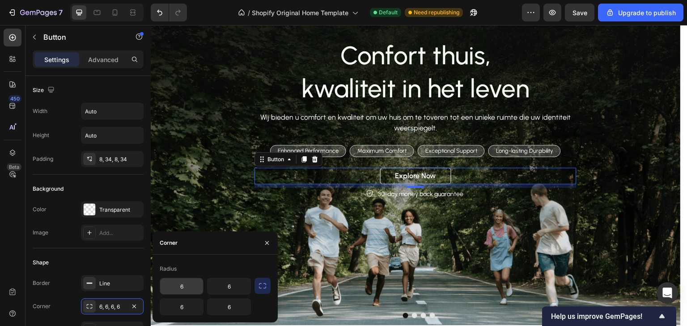
click at [172, 285] on input "6" at bounding box center [181, 286] width 43 height 16
type input "2"
click at [216, 291] on input "6" at bounding box center [228, 286] width 43 height 16
type input "2"
click at [191, 308] on input "6" at bounding box center [181, 307] width 43 height 16
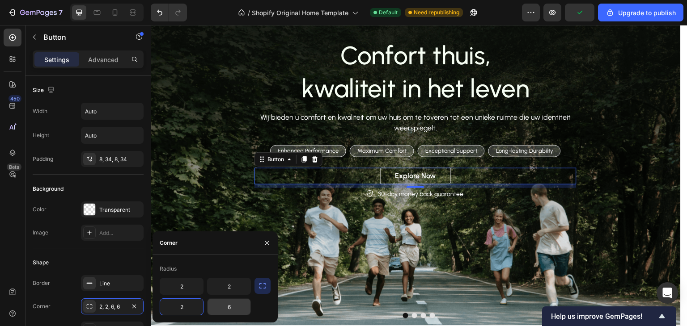
type input "2"
click at [232, 308] on input "6" at bounding box center [228, 307] width 43 height 16
type input "2"
click at [96, 261] on div "Shape" at bounding box center [88, 263] width 111 height 14
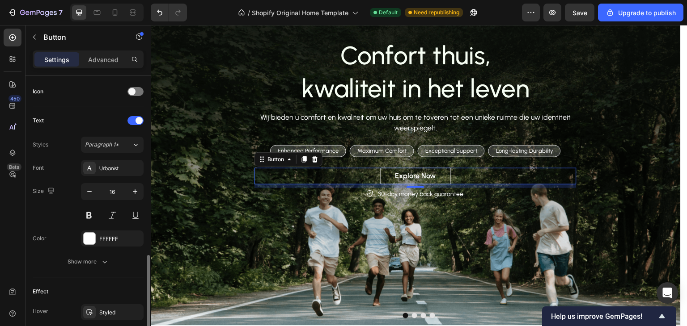
scroll to position [358, 0]
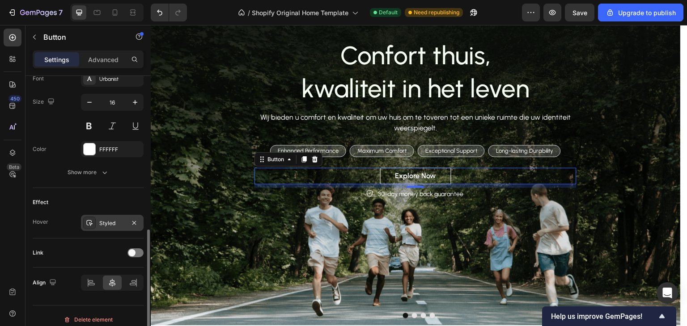
click at [109, 219] on div "Styled" at bounding box center [112, 223] width 26 height 8
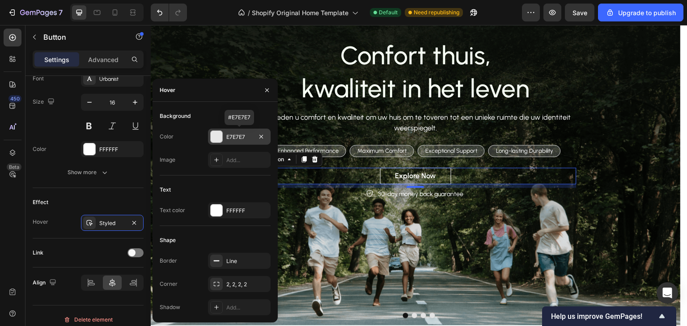
click at [225, 138] on div "E7E7E7" at bounding box center [239, 137] width 63 height 16
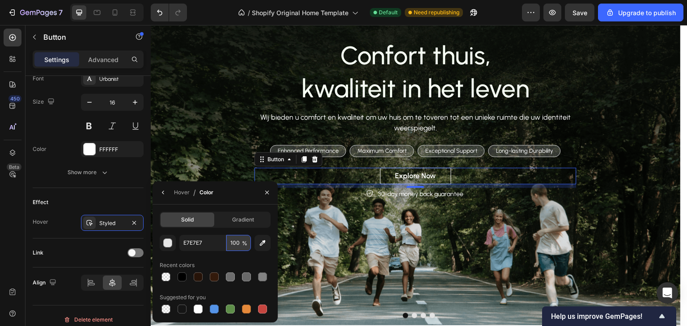
click at [237, 243] on input "100" at bounding box center [238, 243] width 25 height 16
type input "0"
click at [125, 188] on div "Effect Hover Styled" at bounding box center [88, 213] width 111 height 51
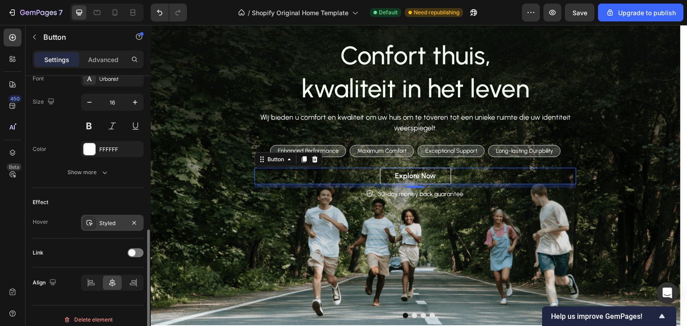
click at [112, 220] on div "Styled" at bounding box center [112, 223] width 26 height 8
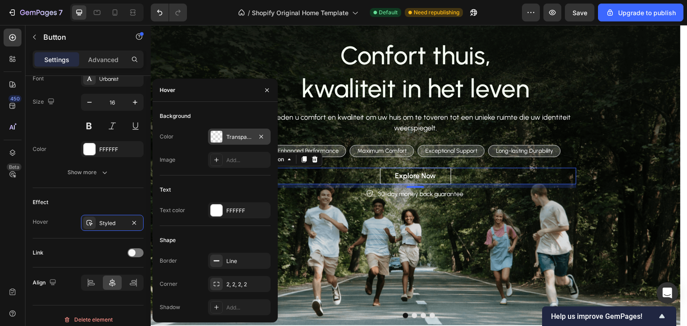
click at [233, 135] on div "Transparent" at bounding box center [239, 137] width 26 height 8
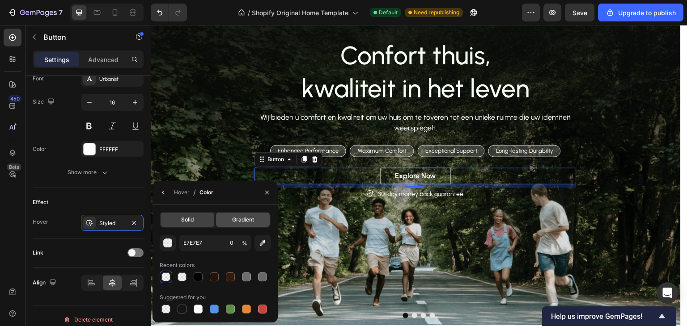
click at [235, 220] on span "Gradient" at bounding box center [243, 220] width 22 height 8
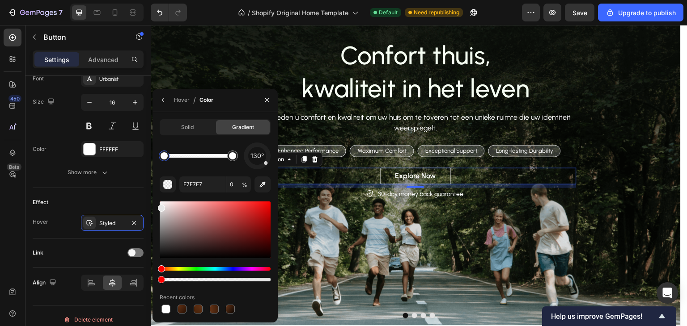
click at [242, 186] on span "%" at bounding box center [244, 185] width 5 height 8
click at [240, 186] on input "0" at bounding box center [238, 185] width 25 height 16
type input "100"
drag, startPoint x: 161, startPoint y: 211, endPoint x: 159, endPoint y: 195, distance: 15.8
click at [160, 195] on div "130° E7E7E7 100 % Recent colors" at bounding box center [215, 229] width 111 height 173
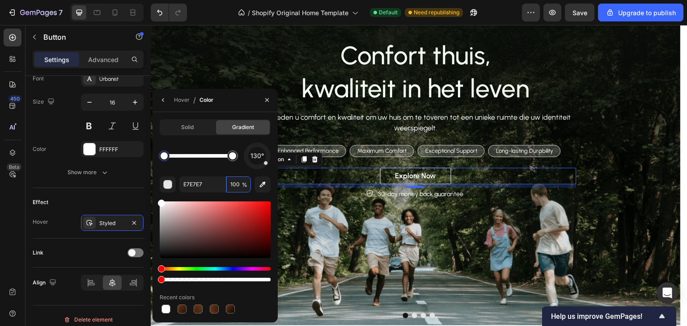
type input "FFFFFF"
type input "0"
drag, startPoint x: 267, startPoint y: 166, endPoint x: 267, endPoint y: 159, distance: 7.2
click at [267, 159] on div "130°" at bounding box center [257, 156] width 27 height 27
drag, startPoint x: 264, startPoint y: 166, endPoint x: 165, endPoint y: 140, distance: 102.2
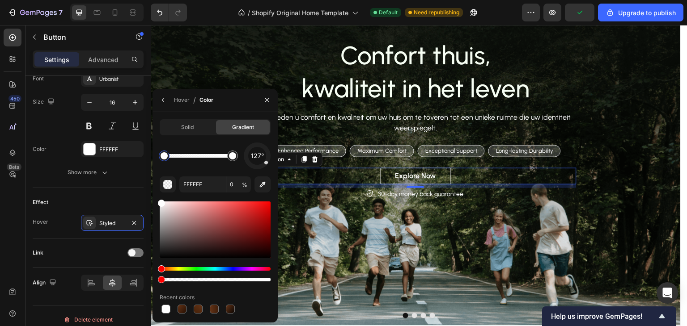
click at [267, 164] on div at bounding box center [257, 156] width 38 height 38
click at [167, 158] on div at bounding box center [163, 155] width 7 height 7
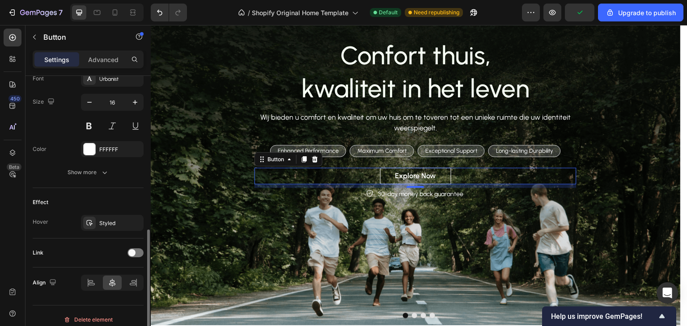
click at [130, 188] on div "Effect Hover Styled" at bounding box center [88, 213] width 111 height 51
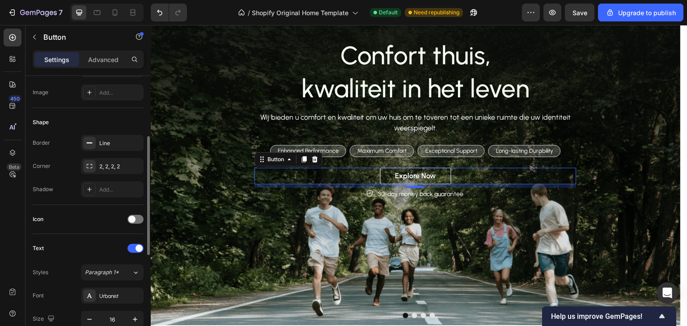
scroll to position [319, 0]
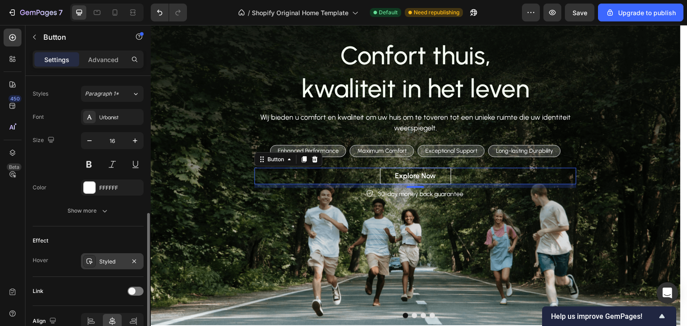
click at [115, 258] on div "Styled" at bounding box center [112, 262] width 26 height 8
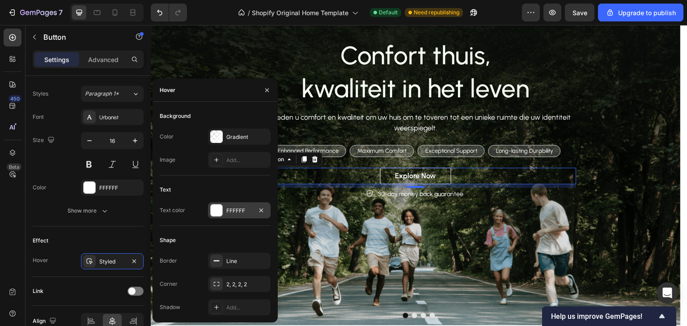
click at [221, 207] on div at bounding box center [217, 211] width 12 height 12
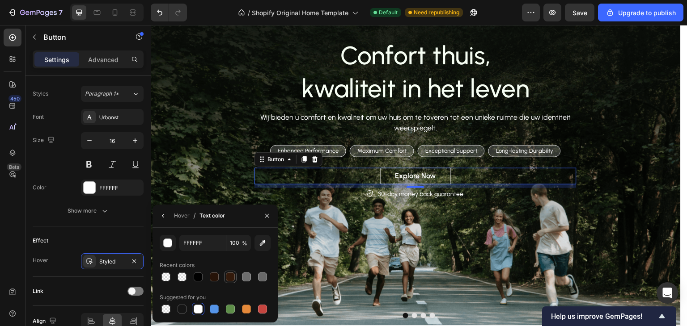
click at [230, 275] on div at bounding box center [230, 277] width 9 height 9
click at [211, 242] on input "331A0B" at bounding box center [202, 243] width 46 height 16
paste input "723a19"
click at [138, 234] on div "Effect" at bounding box center [88, 241] width 111 height 14
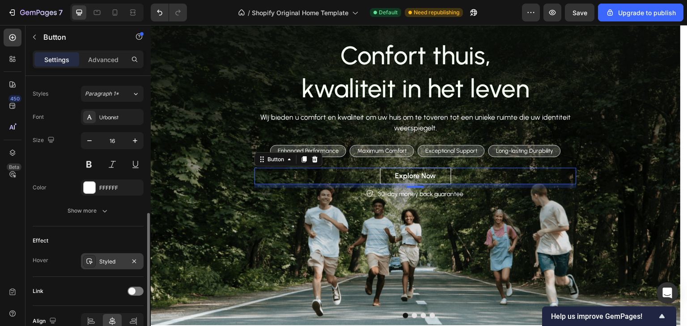
click at [107, 258] on div "Styled" at bounding box center [112, 262] width 26 height 8
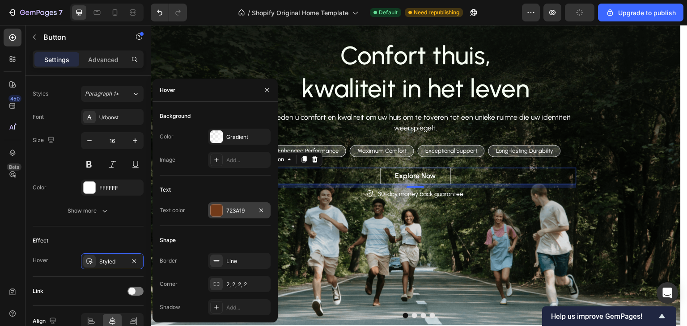
click at [220, 213] on div at bounding box center [217, 211] width 12 height 12
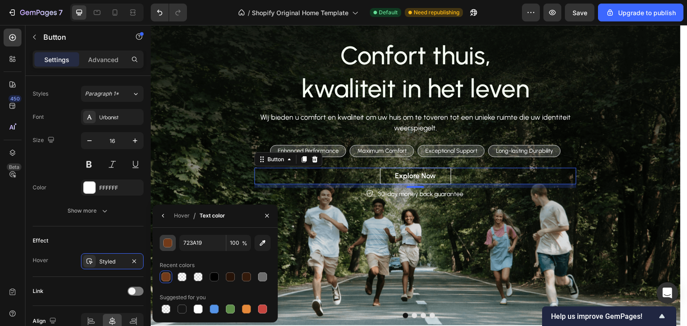
click at [167, 246] on div "button" at bounding box center [168, 243] width 9 height 9
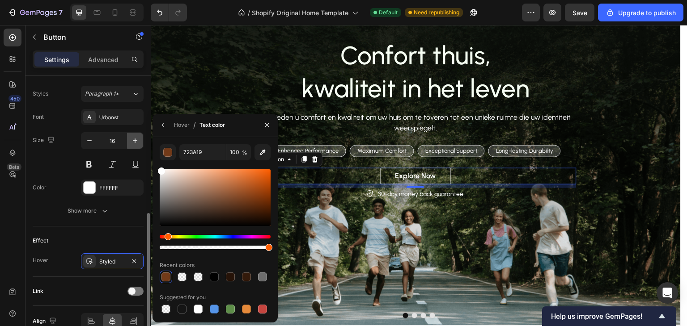
drag, startPoint x: 173, startPoint y: 182, endPoint x: 139, endPoint y: 145, distance: 50.3
click at [139, 145] on div "450 Beta slide banner Sections(0) Elements(12) We couldn’t find any matches for…" at bounding box center [75, 175] width 151 height 301
type input "FFFFFF"
click at [120, 230] on div "Effect Hover Styled" at bounding box center [88, 252] width 111 height 51
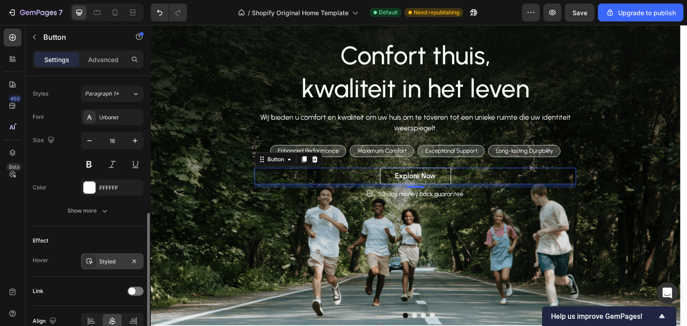
click at [105, 262] on div "Styled" at bounding box center [112, 262] width 26 height 8
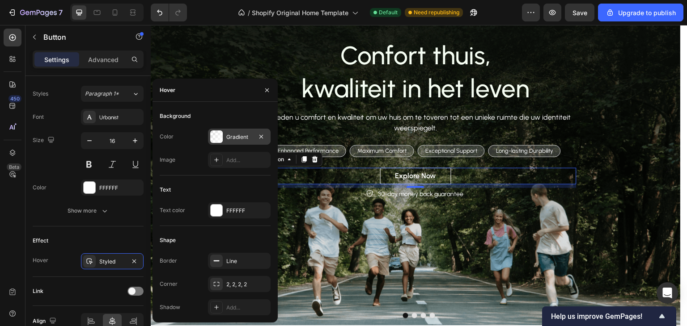
click at [226, 137] on div "Gradient" at bounding box center [239, 137] width 26 height 8
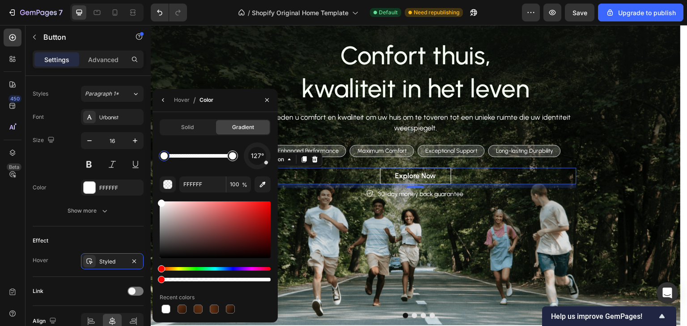
click at [231, 158] on div at bounding box center [232, 155] width 7 height 7
drag, startPoint x: 264, startPoint y: 164, endPoint x: 263, endPoint y: 142, distance: 21.9
click at [263, 142] on div "Solid Gradient 22° FFFFFF 100 % Recent colors" at bounding box center [215, 217] width 111 height 196
click at [258, 146] on div "5°" at bounding box center [257, 156] width 27 height 27
click at [257, 145] on div at bounding box center [257, 156] width 27 height 27
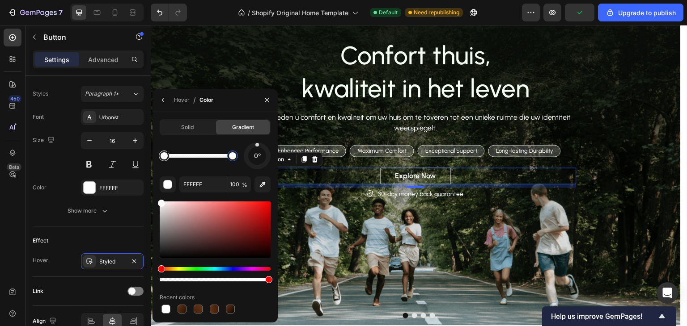
type input "0"
click at [167, 156] on div at bounding box center [163, 155] width 7 height 7
click at [159, 215] on div "Solid Gradient 0° FFFFFF 0 % Recent colors" at bounding box center [214, 217] width 125 height 196
drag, startPoint x: 165, startPoint y: 211, endPoint x: 157, endPoint y: 223, distance: 14.3
click at [160, 223] on div at bounding box center [215, 230] width 111 height 57
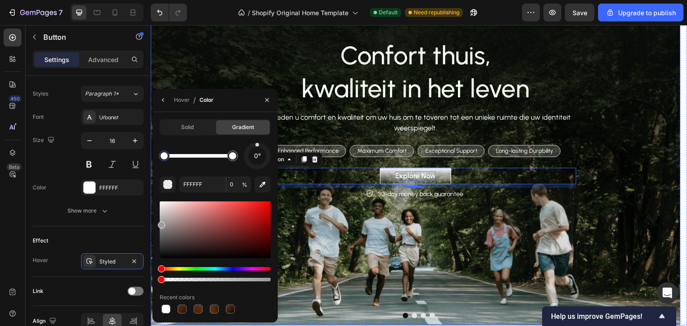
type input "9B9B9B"
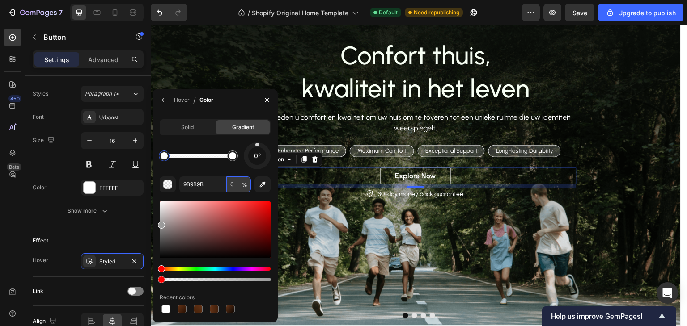
click at [236, 186] on input "0" at bounding box center [238, 185] width 25 height 16
type input "100"
click at [219, 163] on div "0°" at bounding box center [215, 156] width 111 height 27
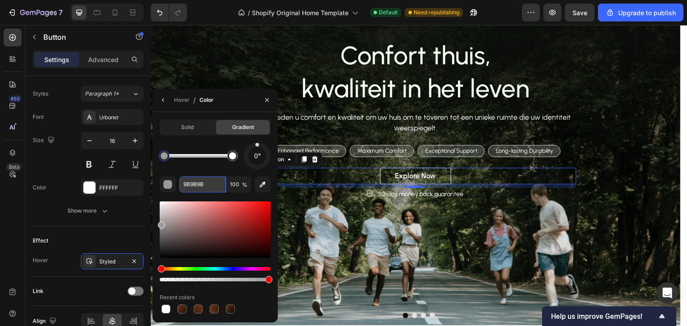
click at [203, 177] on input "9B9B9B" at bounding box center [202, 185] width 46 height 16
paste input "f2ebe3"
click at [213, 163] on div "0°" at bounding box center [215, 156] width 111 height 27
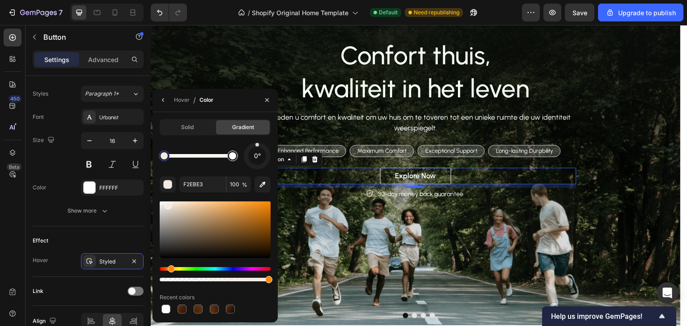
type input "FFFFFF"
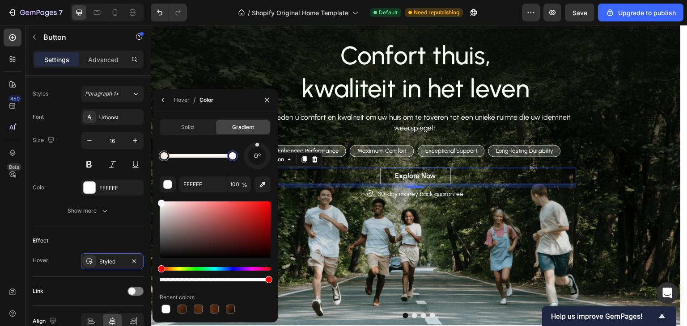
click at [233, 161] on div at bounding box center [232, 156] width 16 height 16
click at [181, 103] on div "Hover" at bounding box center [182, 100] width 16 height 8
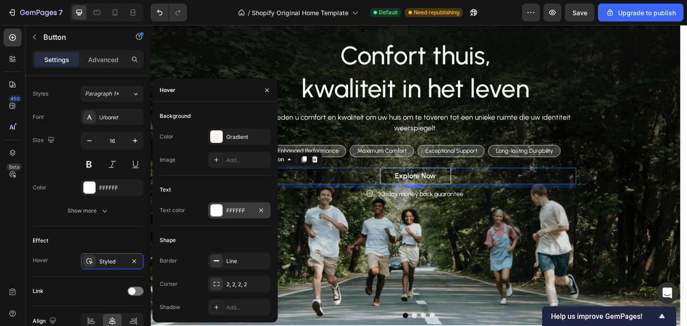
click at [241, 210] on div "FFFFFF" at bounding box center [239, 211] width 26 height 8
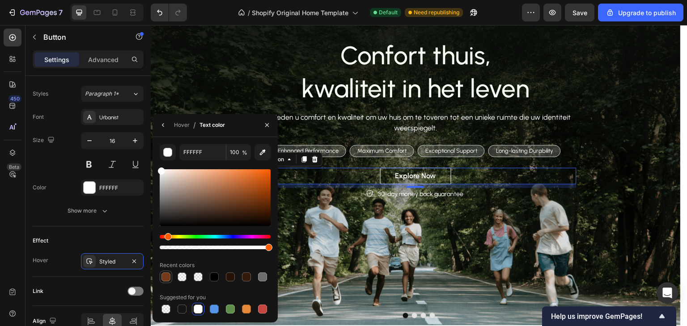
click at [161, 276] on div at bounding box center [165, 277] width 11 height 11
type input "723A19"
click at [131, 227] on div "Effect Hover Styled" at bounding box center [88, 252] width 111 height 51
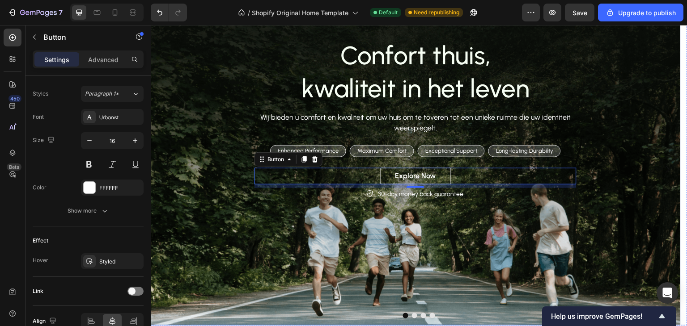
click at [240, 83] on div "Confort thuis, kwaliteit in het leven Heading Wij bieden u comfort en kwaliteit…" at bounding box center [415, 119] width 516 height 162
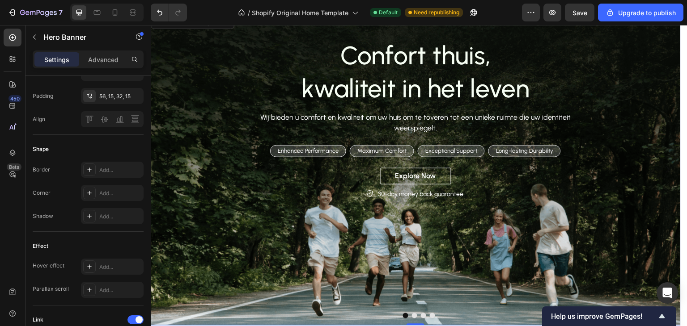
scroll to position [0, 0]
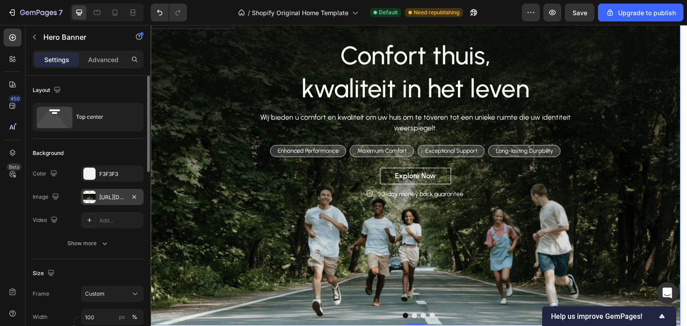
click at [100, 196] on div "[URL][DOMAIN_NAME]" at bounding box center [112, 198] width 26 height 8
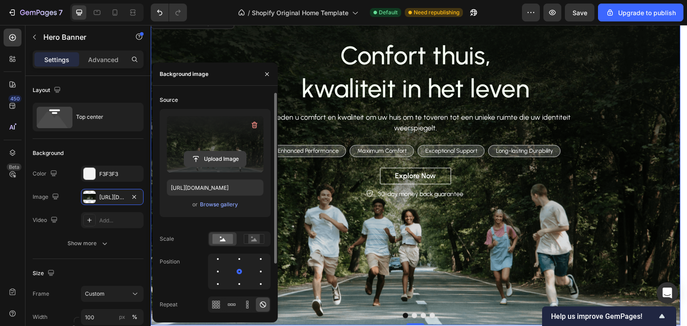
click at [219, 161] on input "file" at bounding box center [215, 159] width 62 height 15
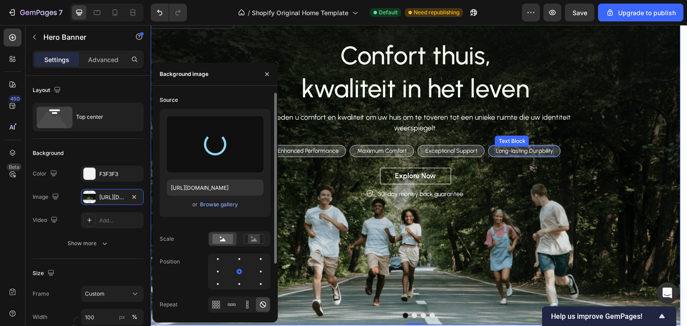
type input "[URL][DOMAIN_NAME]"
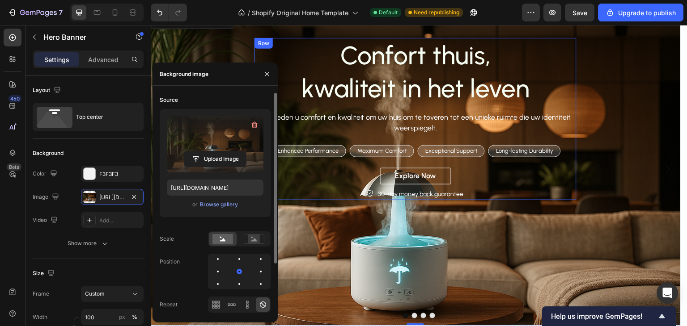
click at [546, 188] on div "30-day money back guarantee" at bounding box center [415, 194] width 322 height 12
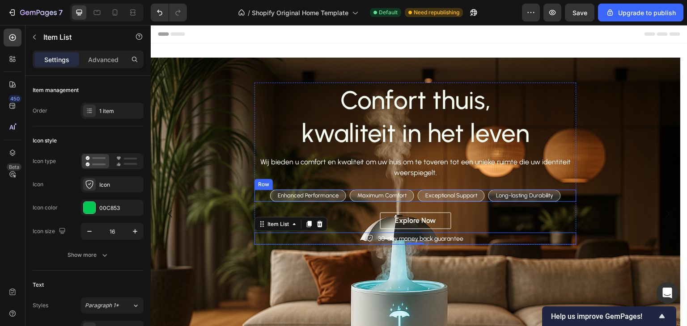
click at [267, 191] on div "Enhanced Performance Text Block Row Maximum Comfort Text Block Row Exceptional …" at bounding box center [415, 196] width 322 height 12
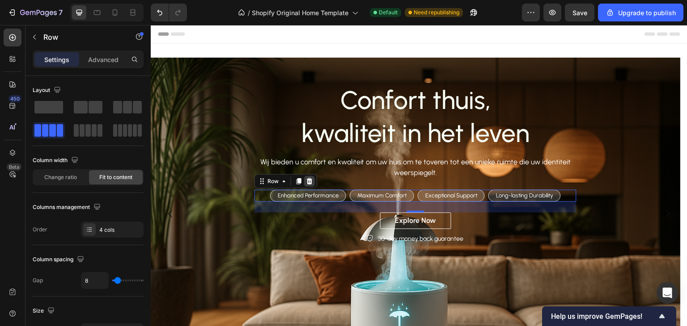
click at [310, 181] on icon at bounding box center [309, 181] width 7 height 7
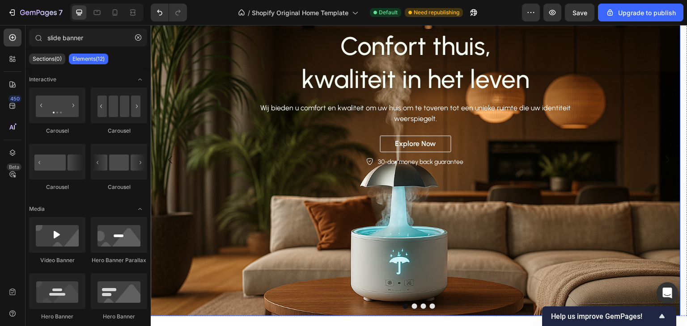
scroll to position [45, 0]
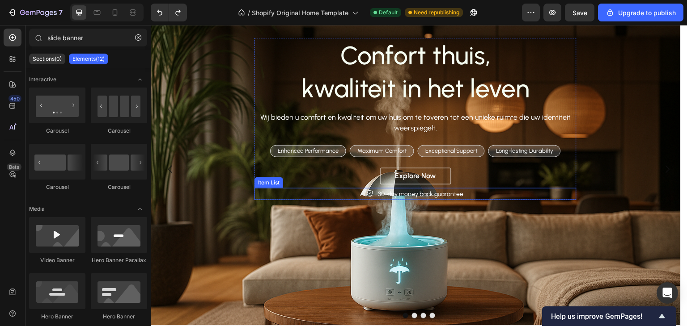
click at [346, 194] on div "30-day money back guarantee" at bounding box center [415, 194] width 322 height 12
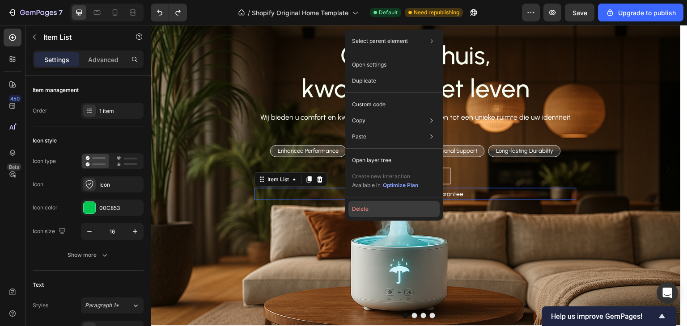
click at [367, 209] on button "Delete" at bounding box center [393, 209] width 91 height 16
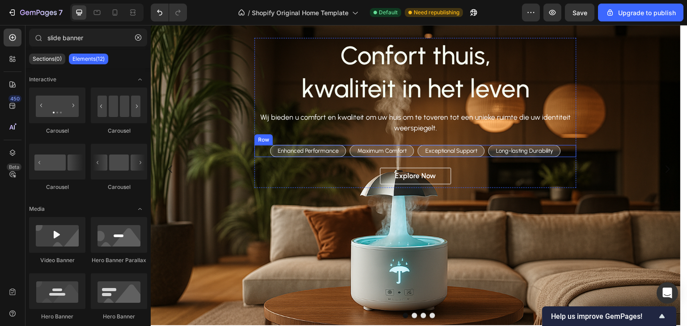
click at [412, 155] on div "Maximum Comfort Text Block Row" at bounding box center [382, 151] width 64 height 12
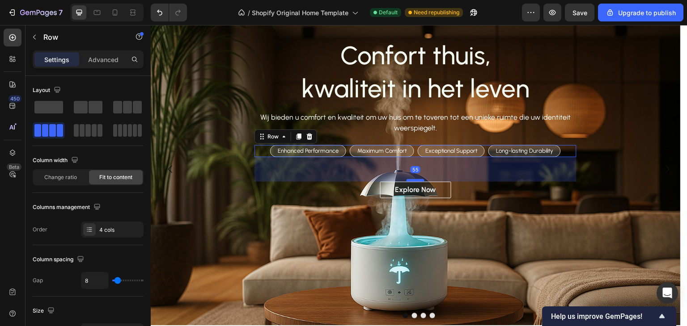
drag, startPoint x: 417, startPoint y: 167, endPoint x: 417, endPoint y: 181, distance: 13.9
click at [417, 181] on div at bounding box center [415, 180] width 18 height 3
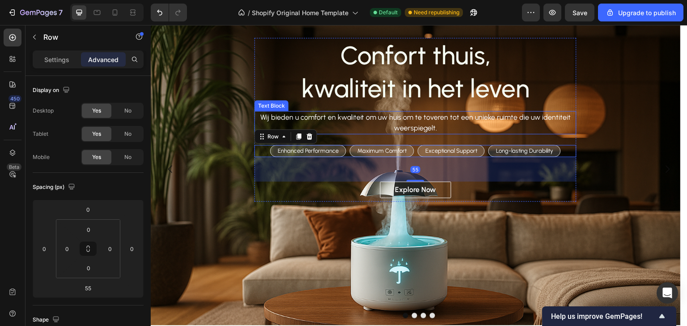
click at [503, 123] on p "Wij bieden u comfort en kwaliteit om uw huis om te toveren tot een unieke ruimt…" at bounding box center [415, 122] width 320 height 21
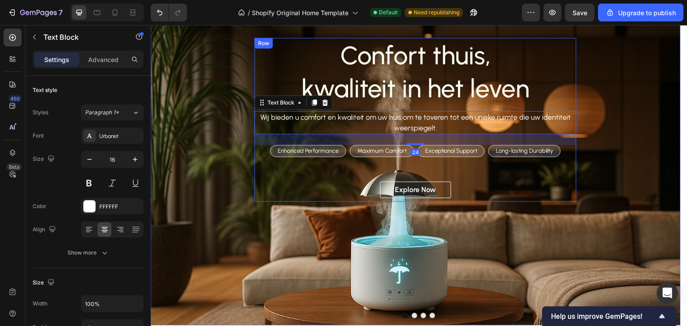
scroll to position [0, 0]
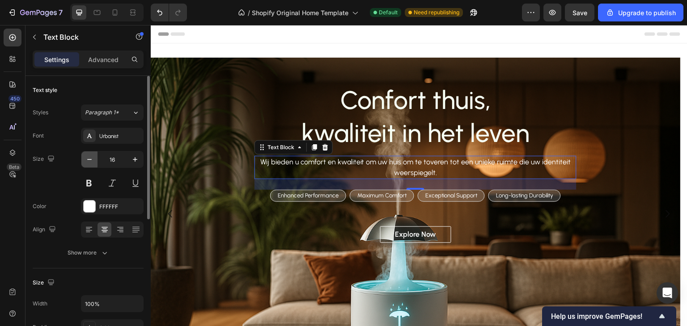
click at [94, 161] on button "button" at bounding box center [89, 160] width 16 height 16
type input "15"
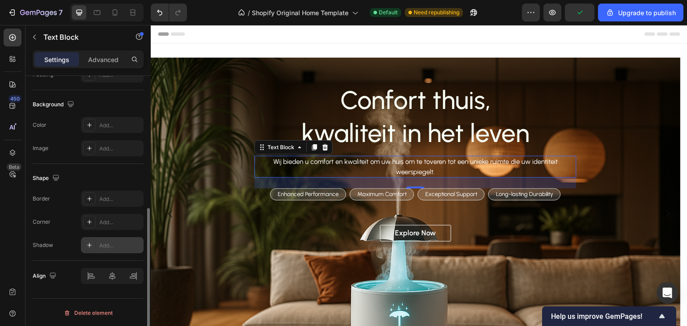
scroll to position [74, 0]
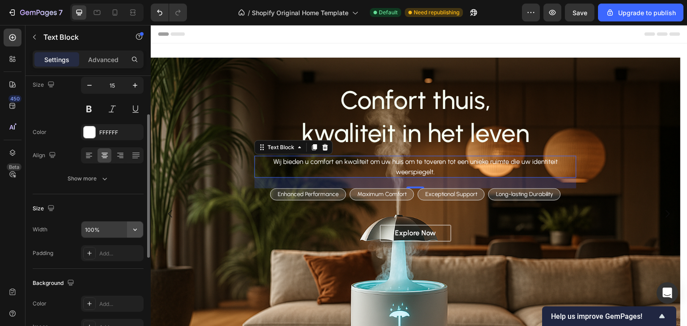
click at [132, 229] on icon "button" at bounding box center [135, 229] width 9 height 9
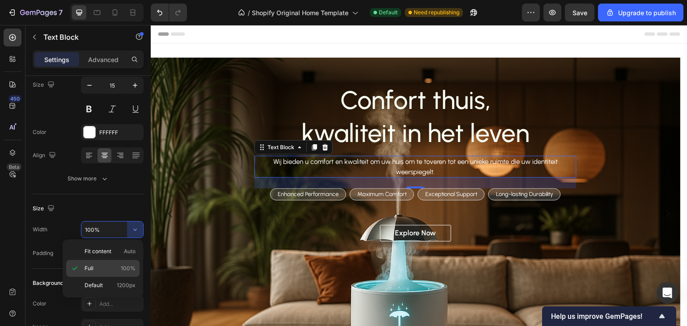
click at [118, 270] on p "Full 100%" at bounding box center [109, 269] width 51 height 8
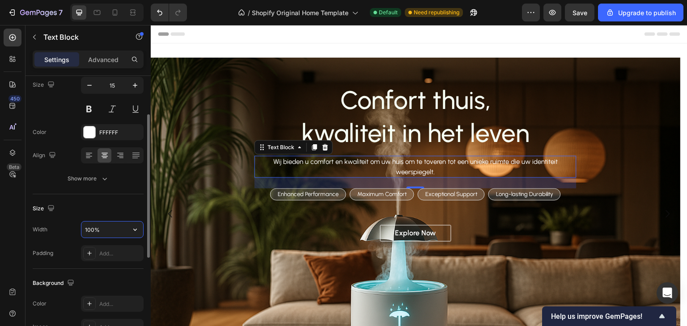
click at [122, 236] on input "100%" at bounding box center [112, 230] width 62 height 16
click at [132, 232] on icon "button" at bounding box center [135, 229] width 9 height 9
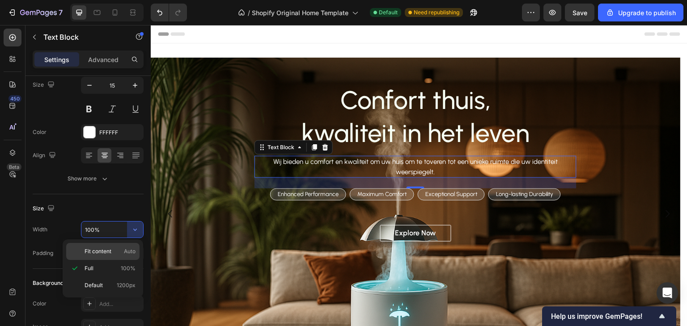
click at [118, 253] on p "Fit content Auto" at bounding box center [109, 252] width 51 height 8
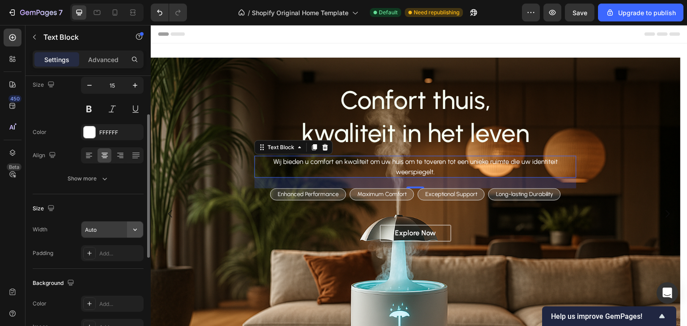
click at [131, 229] on icon "button" at bounding box center [135, 229] width 9 height 9
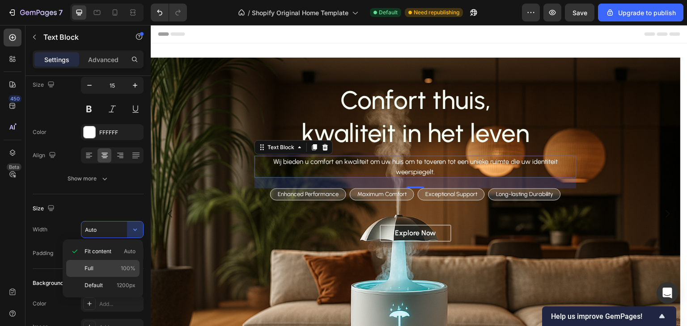
click at [113, 267] on p "Full 100%" at bounding box center [109, 269] width 51 height 8
type input "100%"
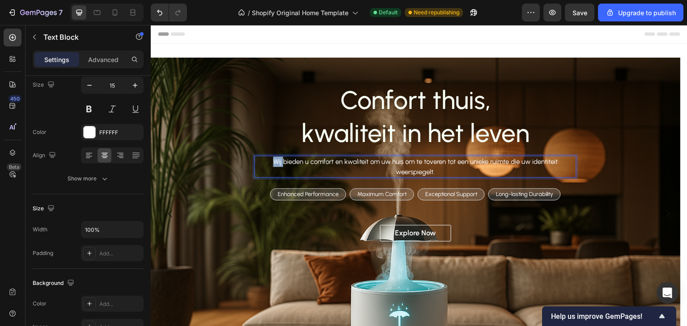
click at [275, 162] on p "Wij bieden u comfort en kwaliteit om uw huis om te toveren tot een unieke ruimt…" at bounding box center [415, 167] width 320 height 20
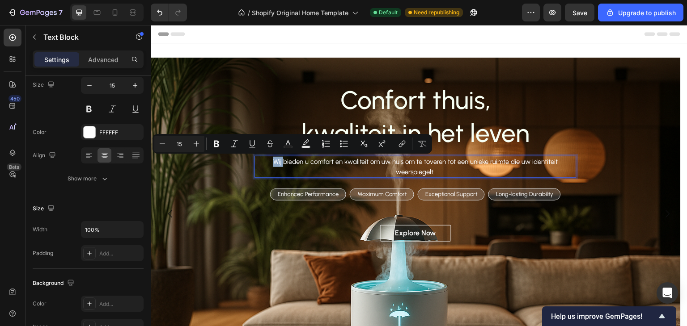
click at [274, 162] on p "Wij bieden u comfort en kwaliteit om uw huis om te toveren tot een unieke ruimt…" at bounding box center [415, 167] width 320 height 20
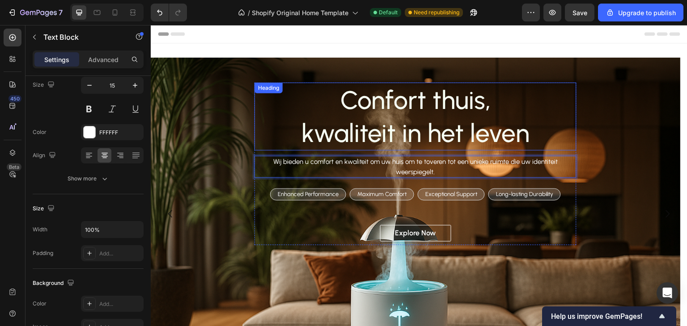
click at [572, 136] on p "Confort thuis, kwaliteit in het leven" at bounding box center [415, 117] width 320 height 66
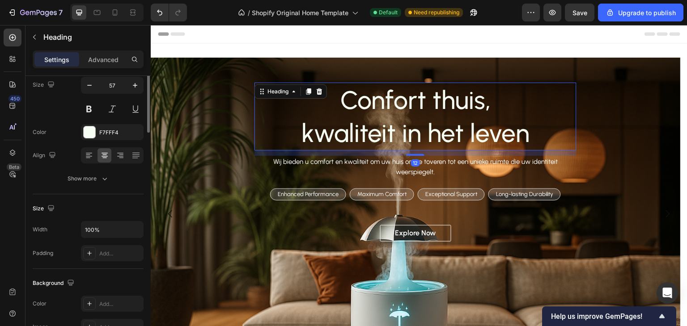
scroll to position [0, 0]
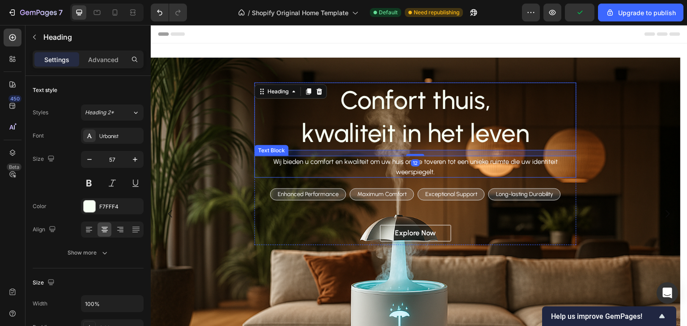
click at [568, 163] on p "Wij bieden u comfort en kwaliteit om uw huis om te toveren tot een unieke ruimt…" at bounding box center [415, 167] width 320 height 20
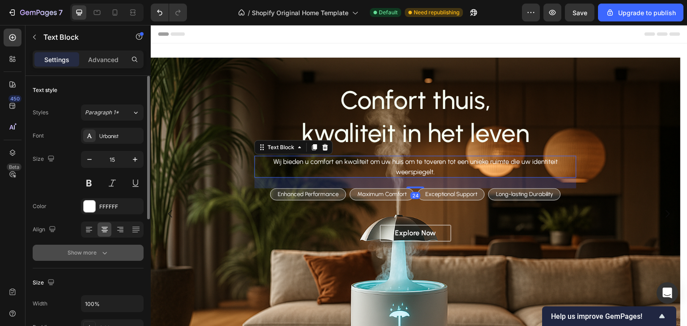
scroll to position [89, 0]
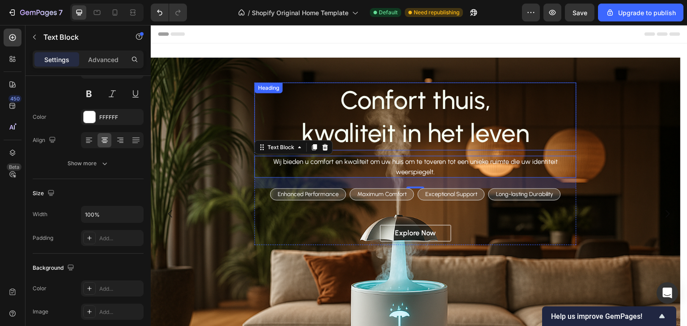
click at [263, 118] on p "Confort thuis, kwaliteit in het leven" at bounding box center [415, 117] width 320 height 66
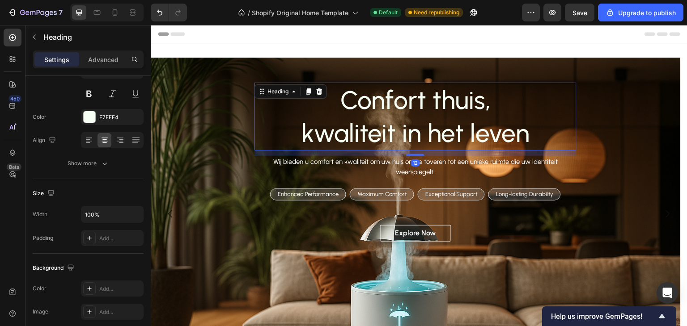
scroll to position [0, 0]
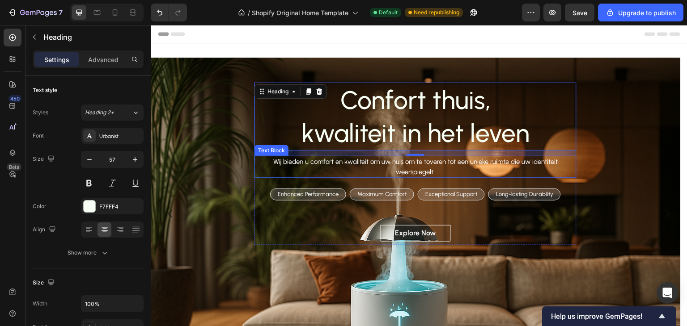
click at [279, 165] on p "Wij bieden u comfort en kwaliteit om uw huis om te toveren tot een unieke ruimt…" at bounding box center [415, 167] width 320 height 20
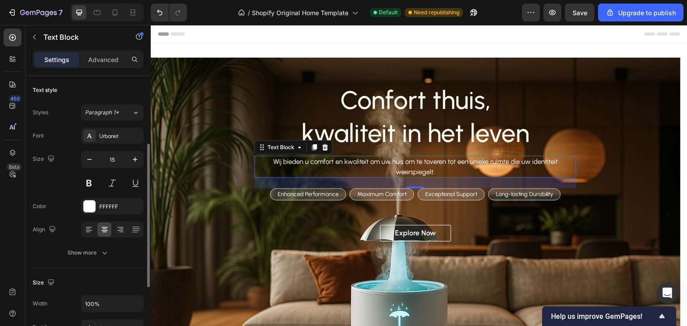
scroll to position [134, 0]
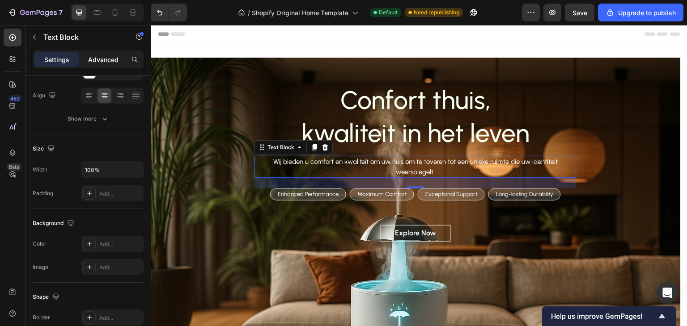
click at [108, 61] on p "Advanced" at bounding box center [103, 59] width 30 height 9
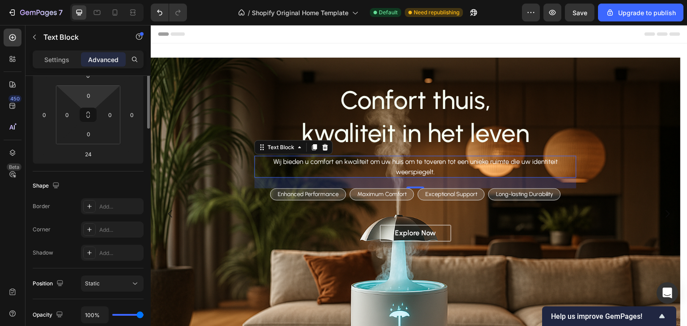
scroll to position [45, 0]
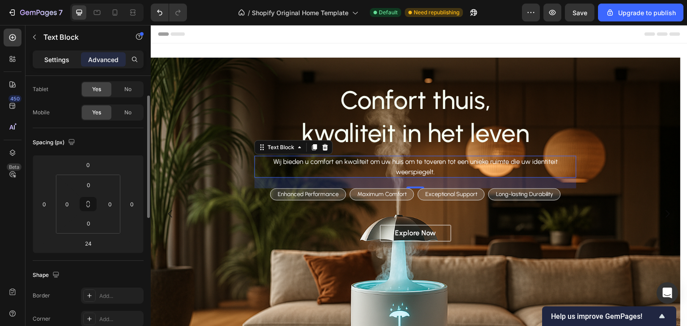
click at [57, 53] on div "Settings" at bounding box center [56, 59] width 45 height 14
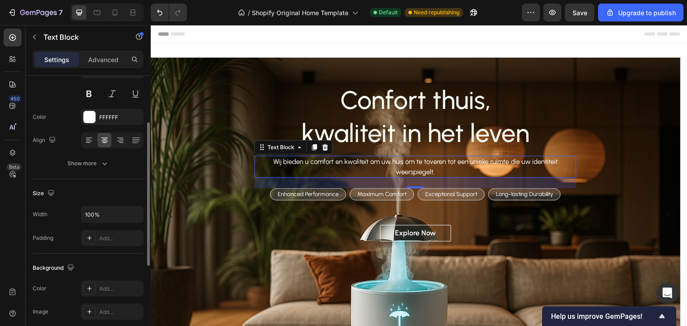
scroll to position [0, 0]
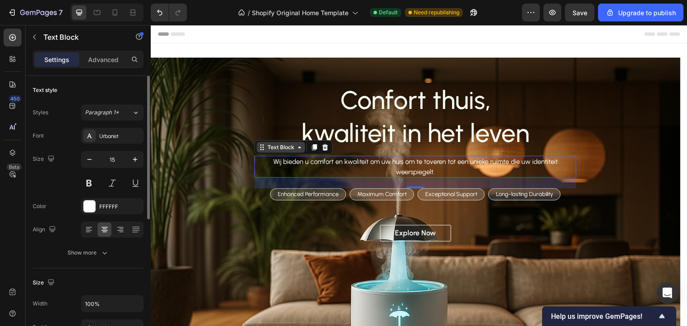
click at [283, 149] on div "Text Block" at bounding box center [281, 147] width 30 height 8
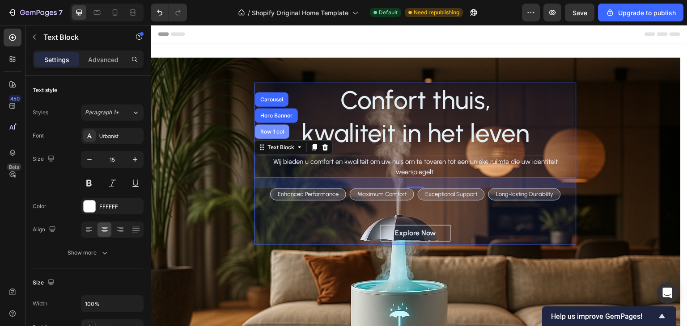
click at [279, 131] on div "Row 1 col" at bounding box center [271, 131] width 27 height 5
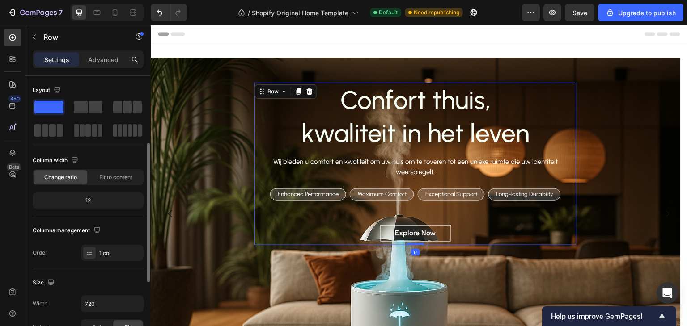
scroll to position [89, 0]
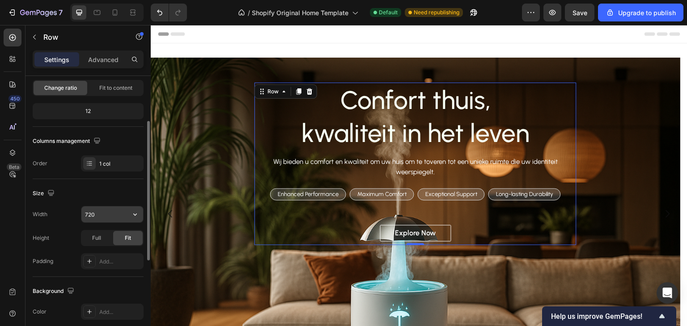
click at [118, 214] on input "720" at bounding box center [112, 215] width 62 height 16
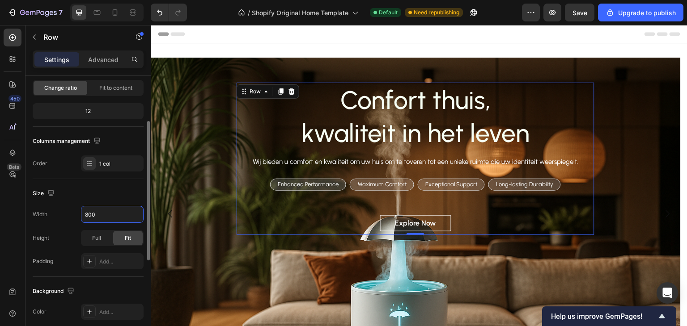
type input "800"
click at [120, 190] on div "Size" at bounding box center [88, 193] width 111 height 14
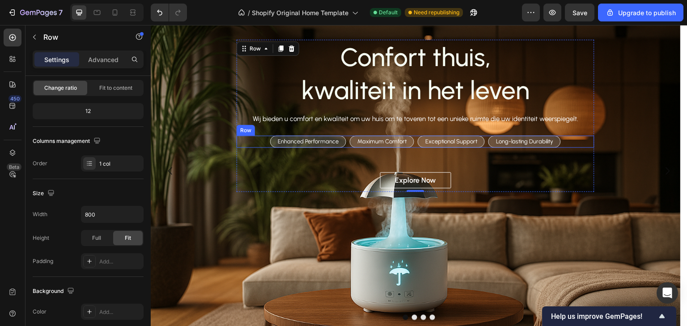
scroll to position [45, 0]
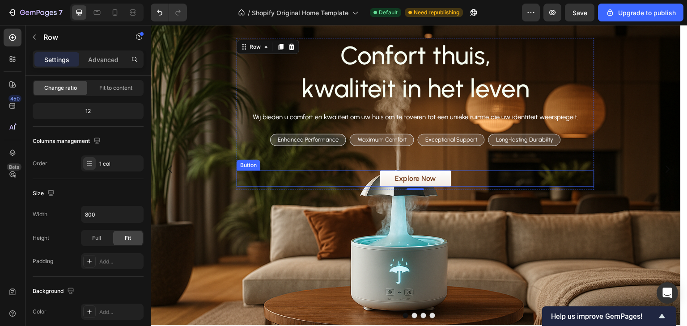
click at [446, 178] on button "Explore Now" at bounding box center [415, 179] width 71 height 17
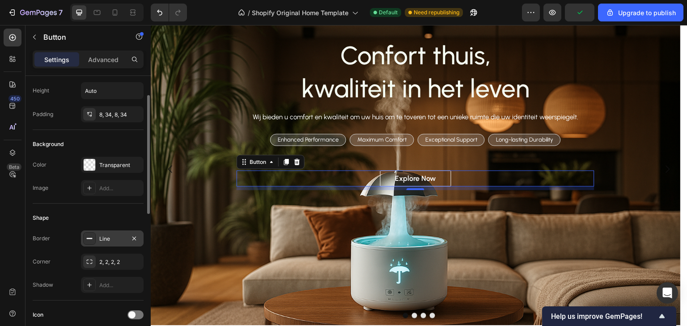
click at [98, 236] on div "Line" at bounding box center [112, 239] width 63 height 16
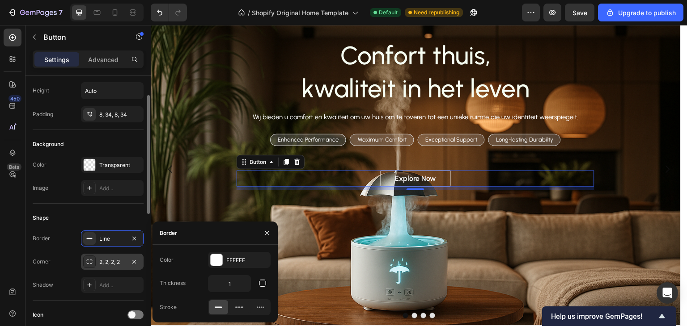
click at [117, 261] on div "2, 2, 2, 2" at bounding box center [112, 262] width 26 height 8
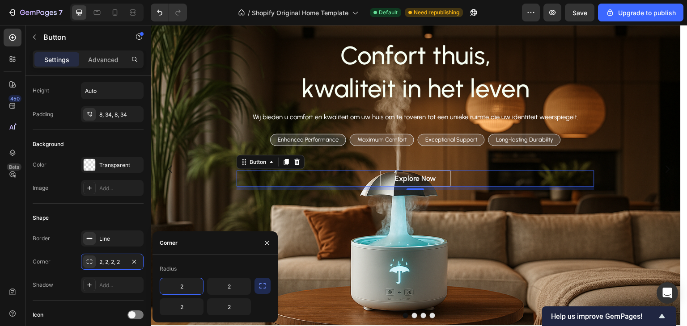
click at [197, 288] on input "2" at bounding box center [181, 286] width 43 height 16
type input "q"
type input "1"
click at [224, 287] on input "2" at bounding box center [228, 286] width 43 height 16
type input "1"
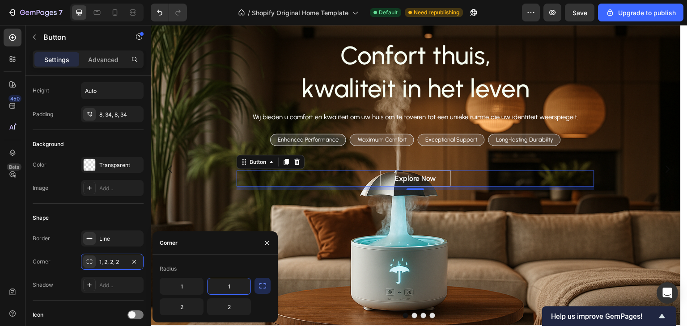
click at [221, 322] on div "Radius 1 1 2 2" at bounding box center [214, 289] width 125 height 68
click at [226, 306] on input "2" at bounding box center [228, 307] width 43 height 16
type input "1"
click at [175, 308] on input "2" at bounding box center [181, 307] width 43 height 16
type input "1"
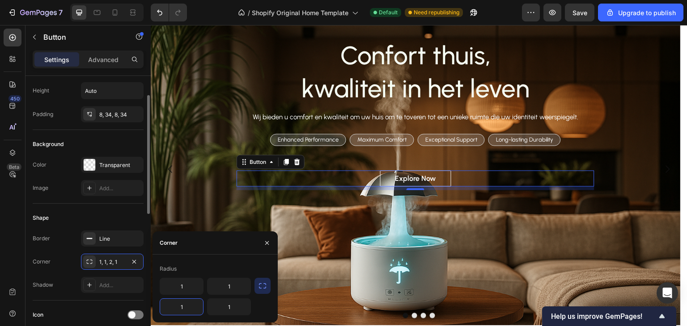
click at [120, 216] on div "Shape" at bounding box center [88, 218] width 111 height 14
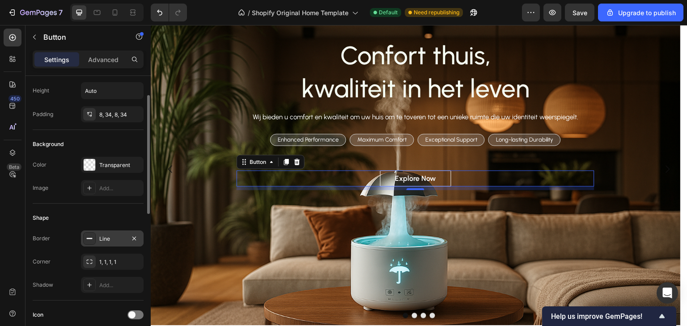
click at [111, 232] on div "Line" at bounding box center [112, 239] width 63 height 16
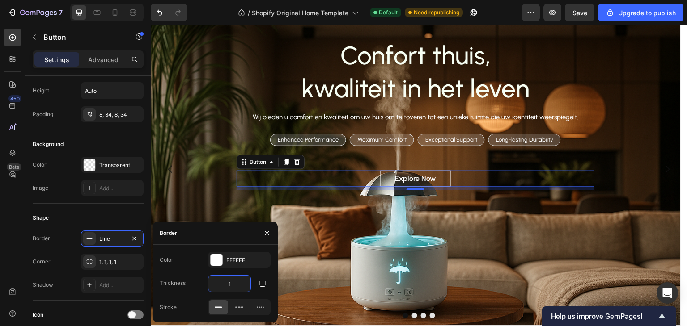
click at [235, 282] on input "1" at bounding box center [229, 284] width 42 height 16
type input "2"
click at [124, 210] on div "Shape Border Line Corner 1, 1, 1, 1 Shadow Add..." at bounding box center [88, 252] width 111 height 97
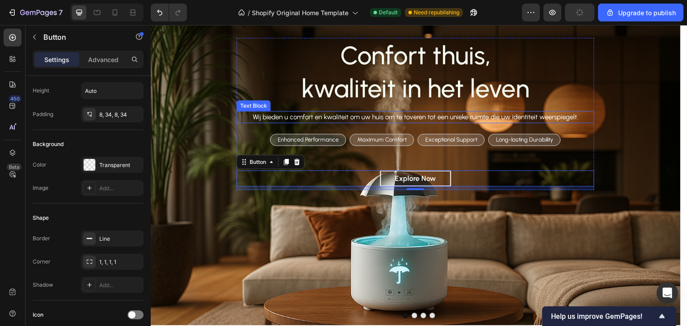
click at [416, 113] on p "Wij bieden u comfort en kwaliteit om uw huis om te toveren tot een unieke ruimt…" at bounding box center [415, 117] width 356 height 10
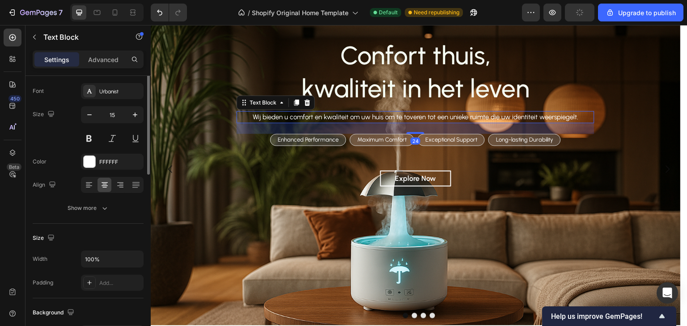
scroll to position [0, 0]
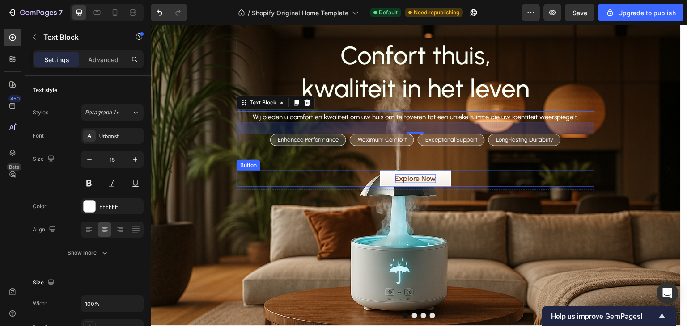
click at [421, 179] on div "Explore Now" at bounding box center [415, 178] width 41 height 9
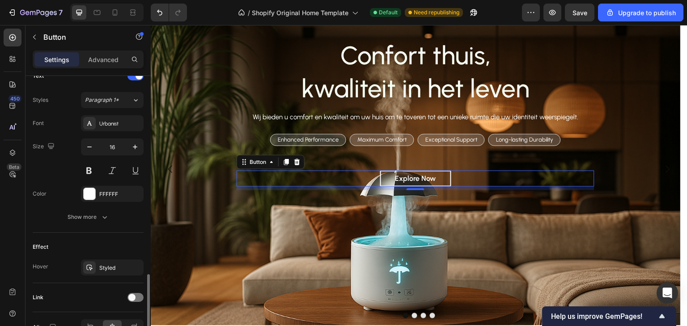
scroll to position [364, 0]
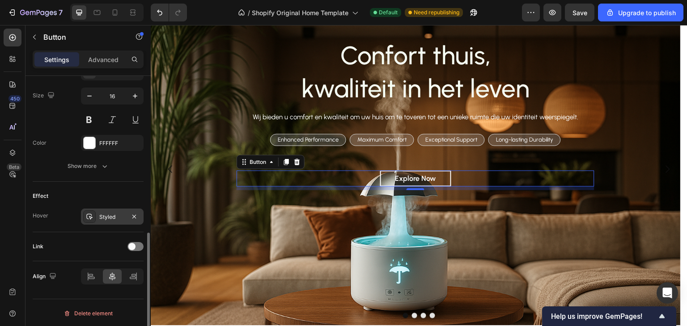
click at [111, 218] on div "Styled" at bounding box center [112, 217] width 26 height 8
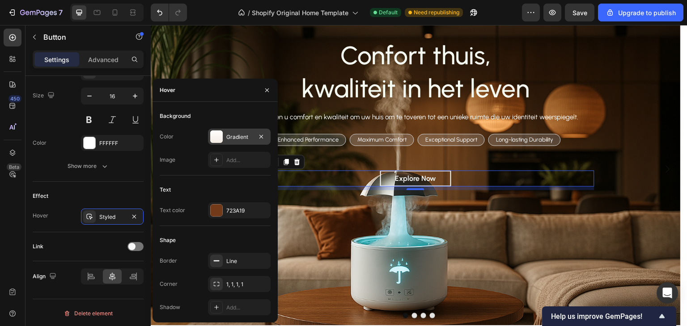
click at [231, 135] on div "Gradient" at bounding box center [239, 137] width 26 height 8
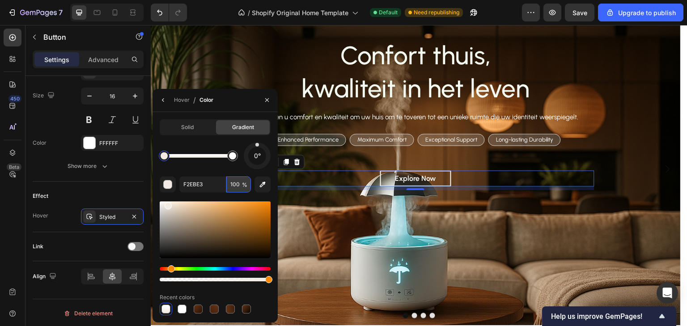
click at [240, 183] on input "100" at bounding box center [238, 185] width 25 height 16
type input "20"
type input "FFFFFF"
click at [234, 158] on div at bounding box center [232, 155] width 7 height 7
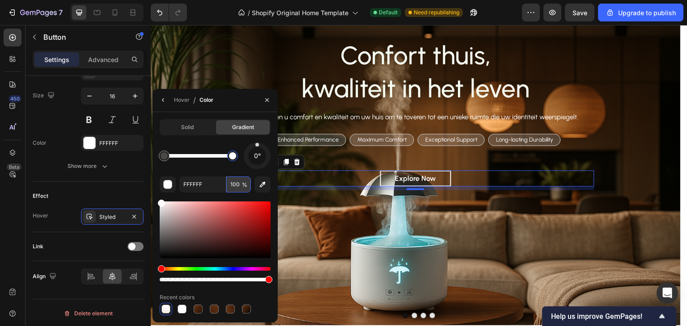
click at [238, 185] on input "100" at bounding box center [238, 185] width 25 height 16
drag, startPoint x: 238, startPoint y: 185, endPoint x: 228, endPoint y: 185, distance: 9.4
click at [228, 185] on input "100" at bounding box center [238, 185] width 25 height 16
type input "20"
click at [217, 140] on div "Solid Gradient 0° FFFFFF 20 % Recent colors" at bounding box center [215, 217] width 111 height 196
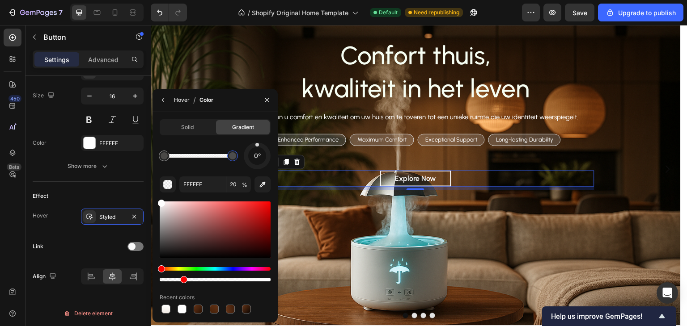
click at [181, 100] on div "Hover" at bounding box center [182, 100] width 16 height 8
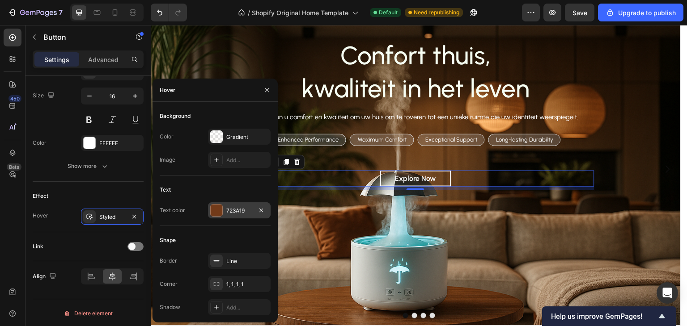
click at [236, 211] on div "723A19" at bounding box center [239, 211] width 26 height 8
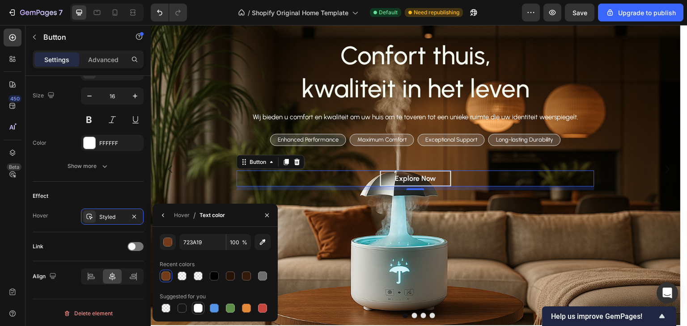
click at [198, 310] on div at bounding box center [198, 308] width 9 height 9
type input "FFFFFF"
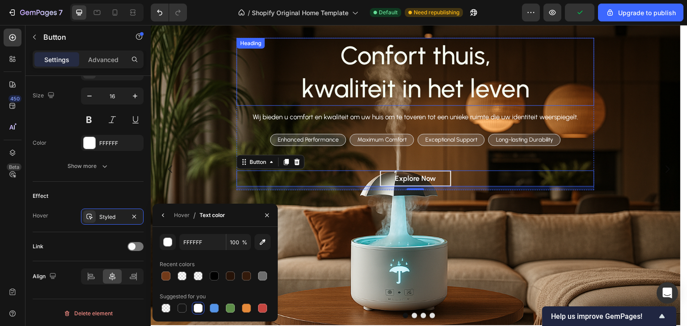
click at [548, 99] on p "Confort thuis, kwaliteit in het leven" at bounding box center [415, 72] width 356 height 66
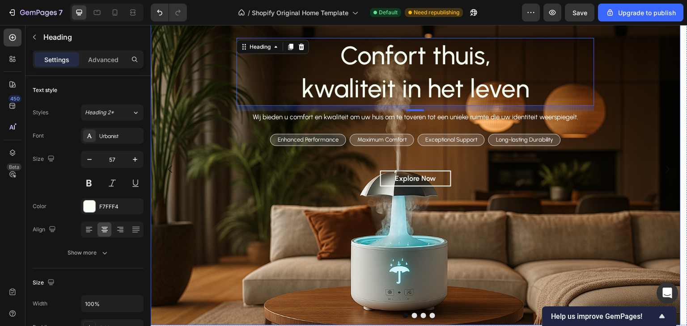
scroll to position [0, 0]
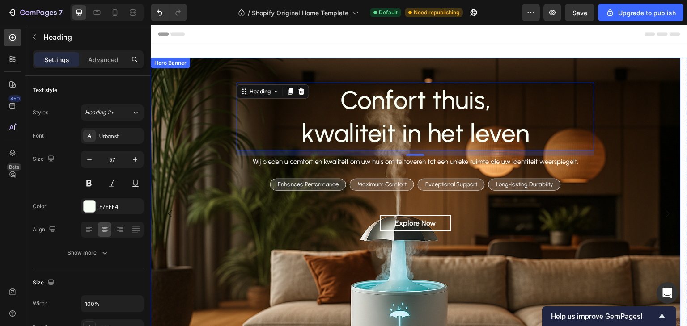
click at [218, 255] on div "Background Image" at bounding box center [416, 214] width 530 height 313
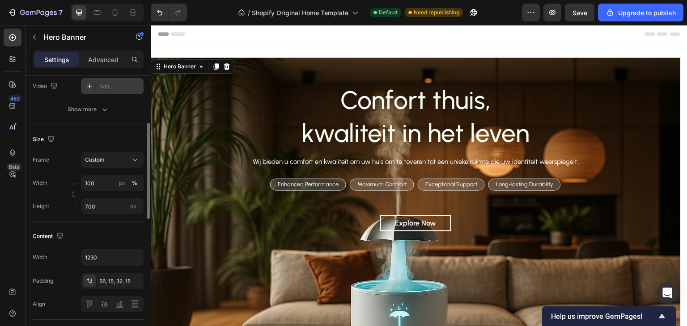
scroll to position [179, 0]
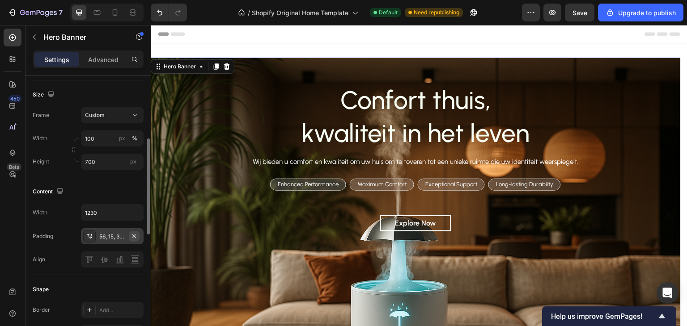
click at [136, 234] on icon "button" at bounding box center [134, 236] width 7 height 7
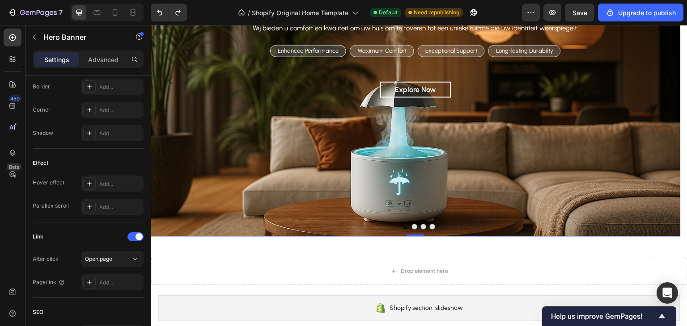
scroll to position [513, 0]
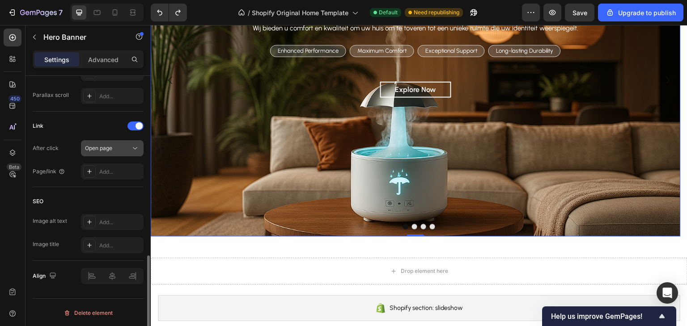
click at [126, 146] on div "Open page" at bounding box center [108, 148] width 46 height 8
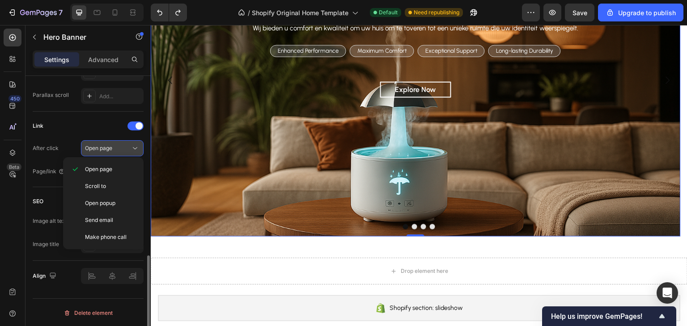
click at [126, 146] on div "Open page" at bounding box center [108, 148] width 46 height 8
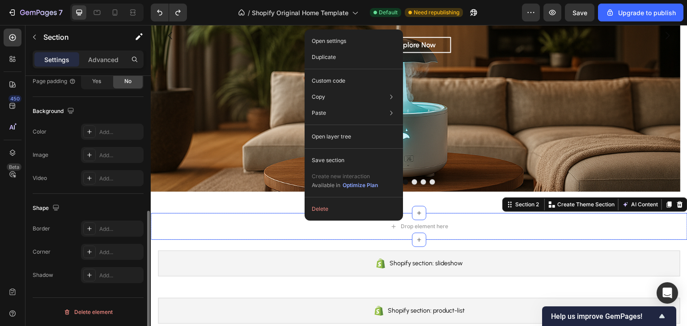
scroll to position [0, 0]
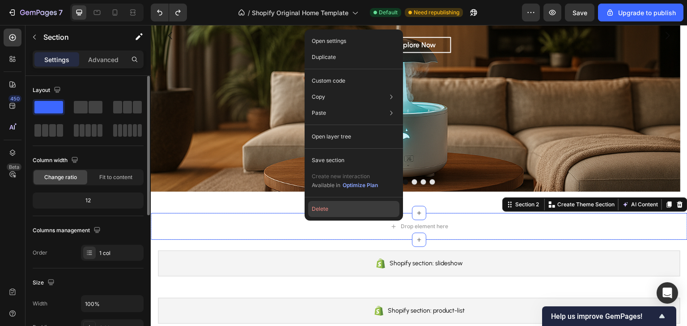
click at [332, 207] on button "Delete" at bounding box center [353, 209] width 91 height 16
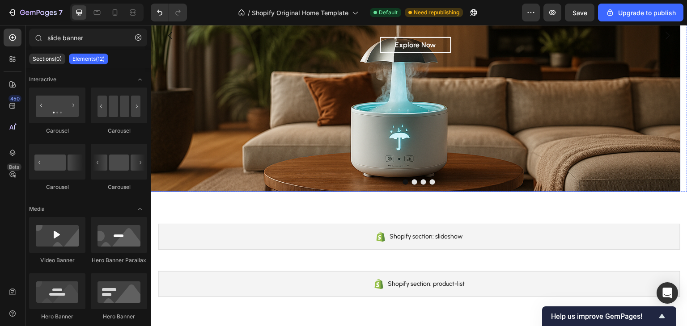
click at [288, 143] on div "Background Image" at bounding box center [416, 35] width 530 height 313
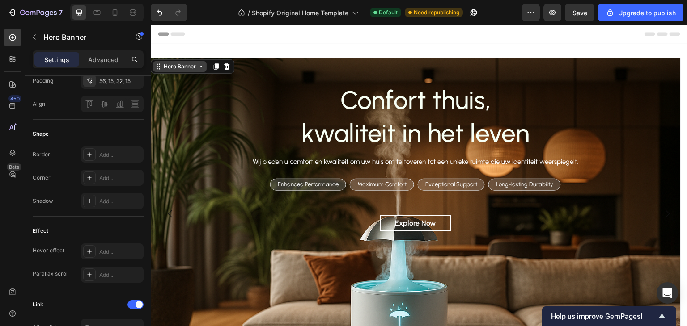
click at [193, 67] on div "Hero Banner" at bounding box center [180, 67] width 36 height 8
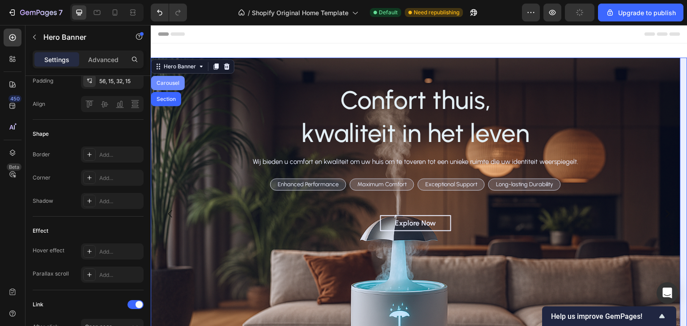
click at [177, 81] on div "Carousel" at bounding box center [168, 82] width 26 height 5
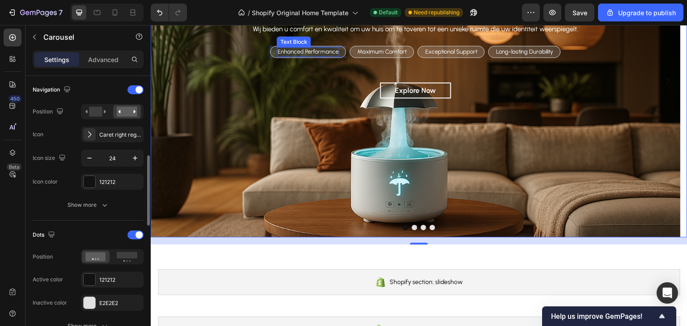
scroll to position [134, 0]
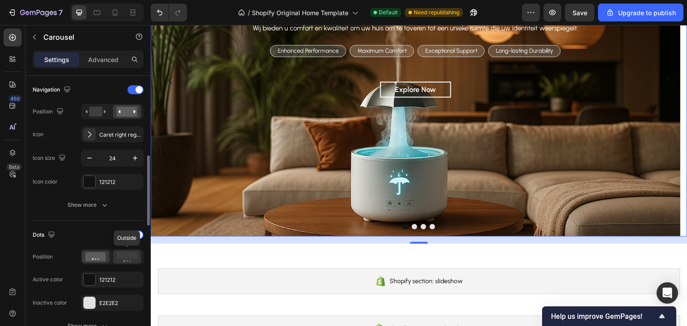
click at [123, 255] on rect at bounding box center [127, 255] width 21 height 7
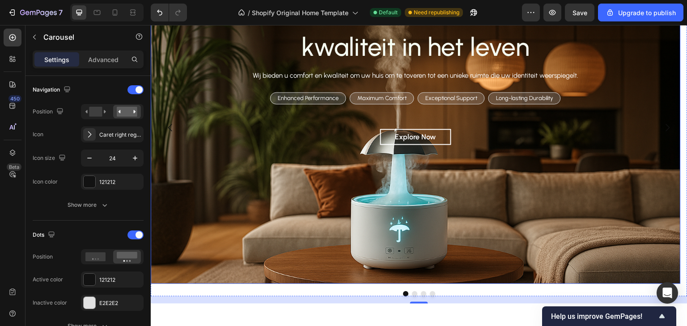
scroll to position [45, 0]
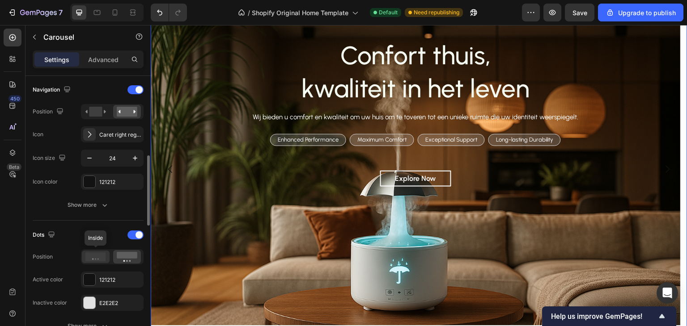
click at [95, 253] on icon at bounding box center [95, 257] width 21 height 9
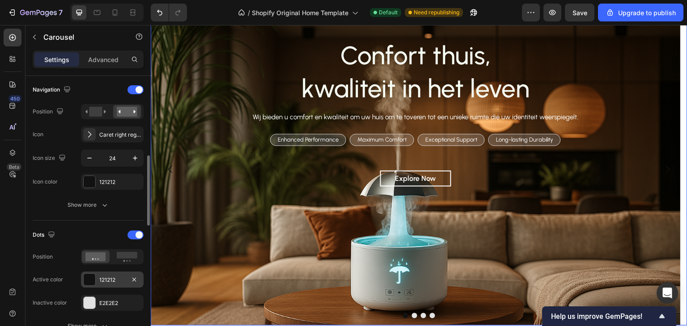
click at [91, 278] on div at bounding box center [90, 280] width 12 height 12
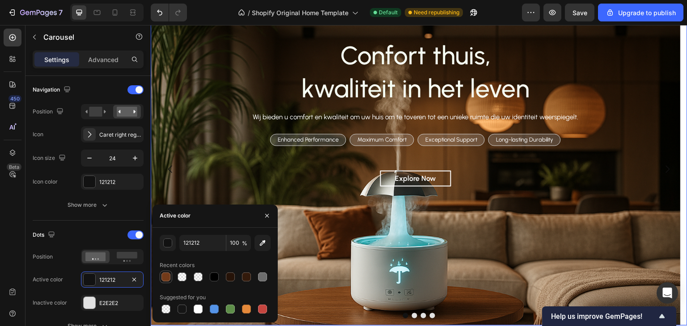
click at [163, 276] on div at bounding box center [165, 277] width 9 height 9
type input "723A19"
click at [88, 299] on div at bounding box center [90, 303] width 12 height 12
click at [166, 247] on div "button" at bounding box center [167, 243] width 9 height 9
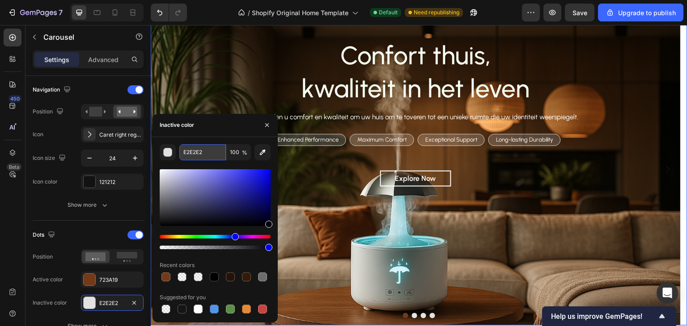
click at [204, 157] on input "E2E2E2" at bounding box center [202, 152] width 46 height 16
paste input "f2ebe3"
type input "f2ebe3"
click at [122, 219] on div "Navigation Position Icon Caret right regular Icon size 24 Icon color 121212 Sho…" at bounding box center [88, 148] width 111 height 145
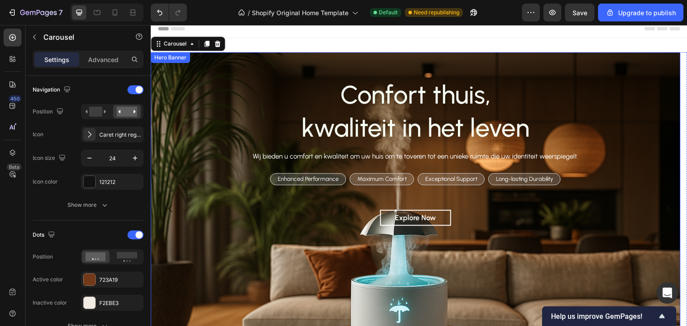
scroll to position [0, 0]
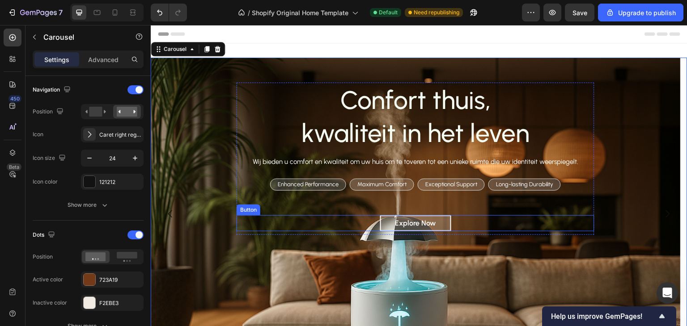
click at [447, 222] on button "Explore Now" at bounding box center [415, 223] width 71 height 17
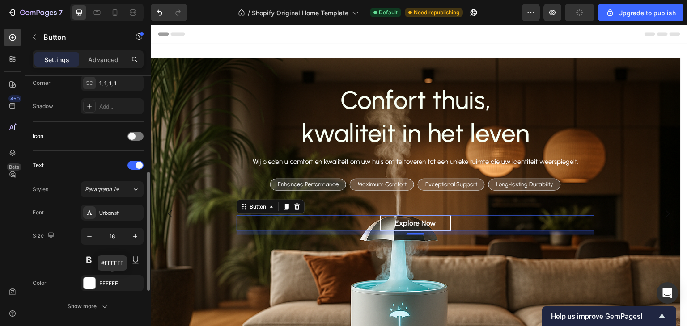
scroll to position [268, 0]
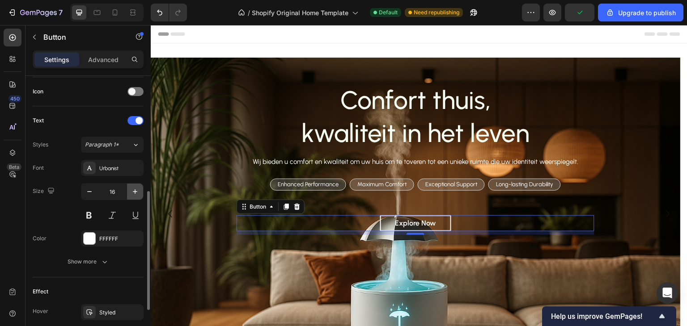
click at [132, 190] on icon "button" at bounding box center [135, 191] width 9 height 9
type input "18"
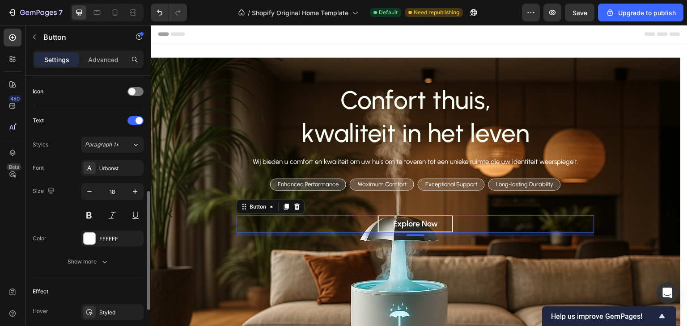
click at [84, 117] on div "Text" at bounding box center [88, 121] width 111 height 14
click at [88, 212] on button at bounding box center [89, 215] width 16 height 16
click at [387, 184] on p "Maximum Comfort" at bounding box center [381, 185] width 49 height 8
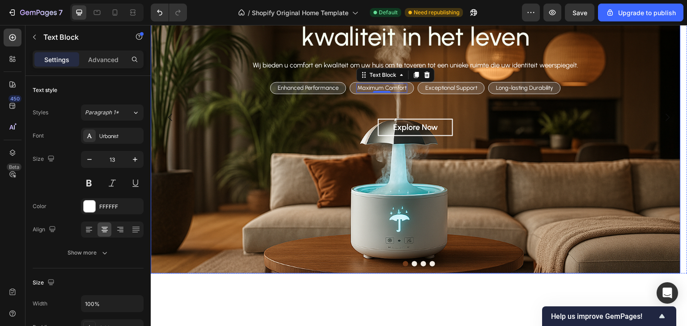
scroll to position [45, 0]
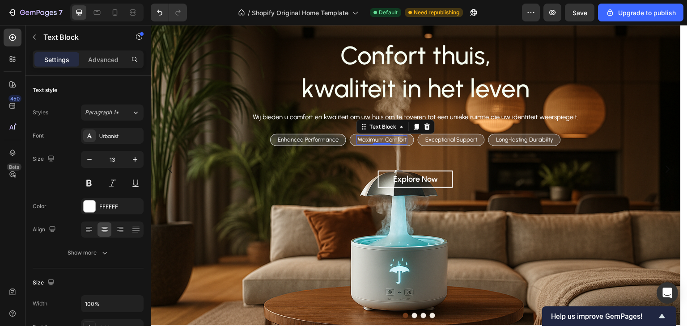
click at [392, 139] on p "Maximum Comfort" at bounding box center [381, 140] width 49 height 8
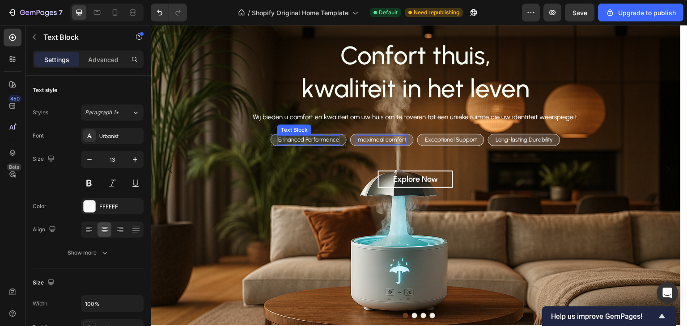
click at [320, 139] on p "Enhanced Performance" at bounding box center [308, 140] width 61 height 8
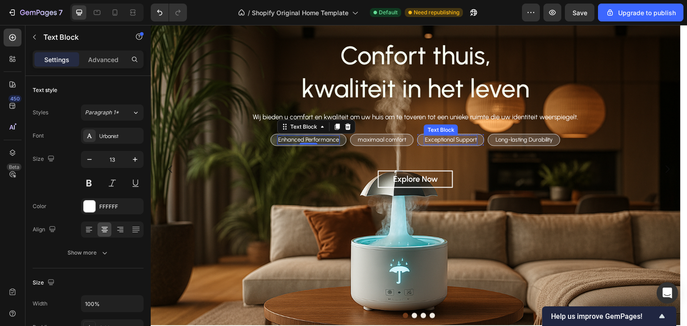
click at [462, 138] on p "Exceptional Support" at bounding box center [451, 140] width 52 height 8
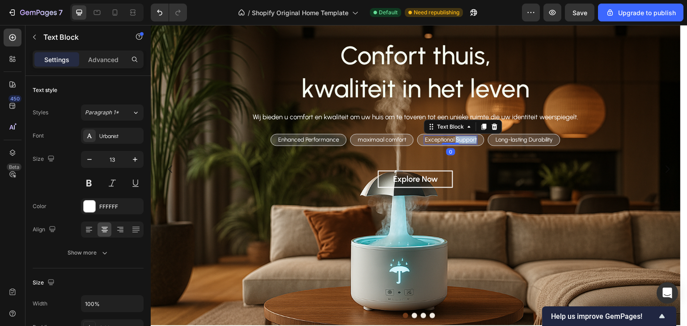
click at [462, 138] on p "Exceptional Support" at bounding box center [451, 140] width 52 height 8
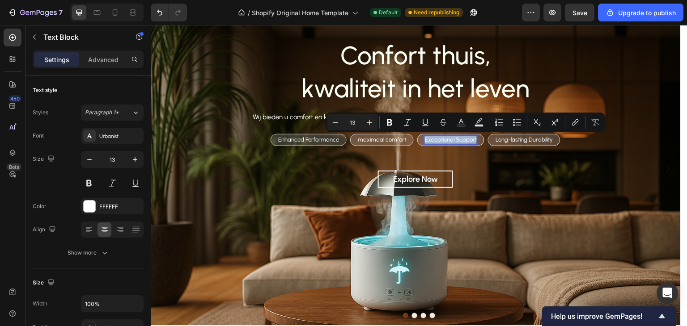
click at [462, 138] on p "Exceptional Support" at bounding box center [451, 140] width 52 height 8
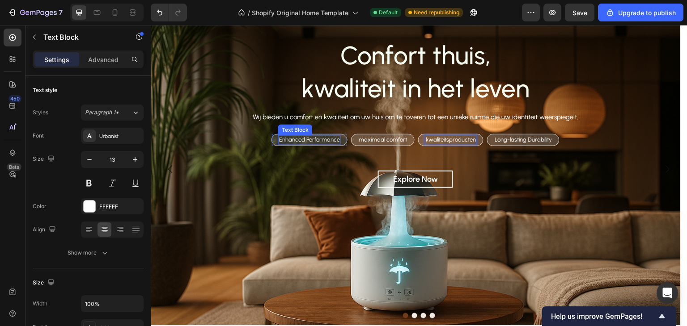
click at [329, 139] on p "Enhanced Performance" at bounding box center [309, 140] width 61 height 8
click at [323, 140] on p "Enhanced Performance" at bounding box center [309, 140] width 61 height 8
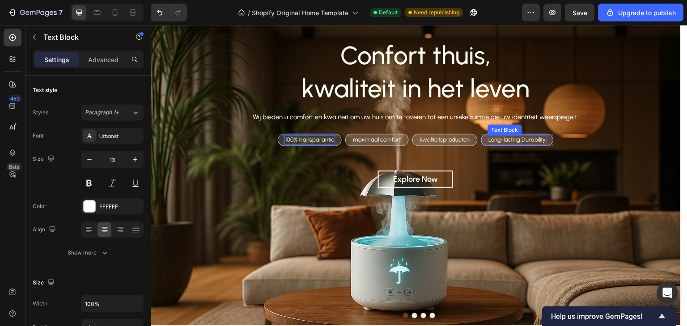
click at [525, 139] on p "Long-lasting Durability" at bounding box center [517, 140] width 57 height 8
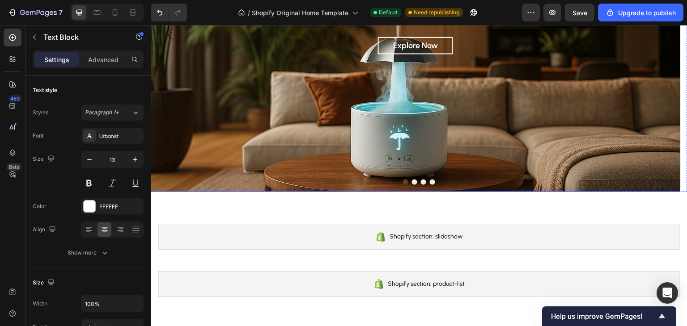
scroll to position [0, 0]
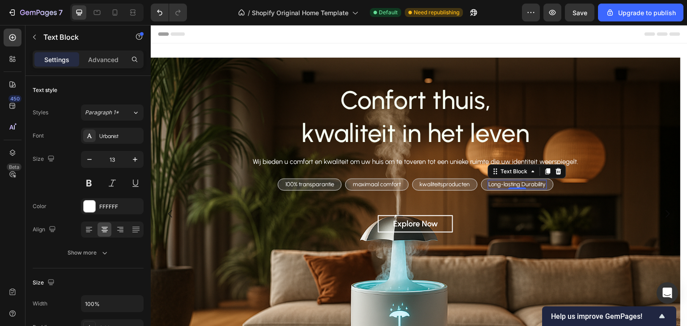
click at [508, 184] on p "Long-lasting Durability" at bounding box center [517, 185] width 57 height 8
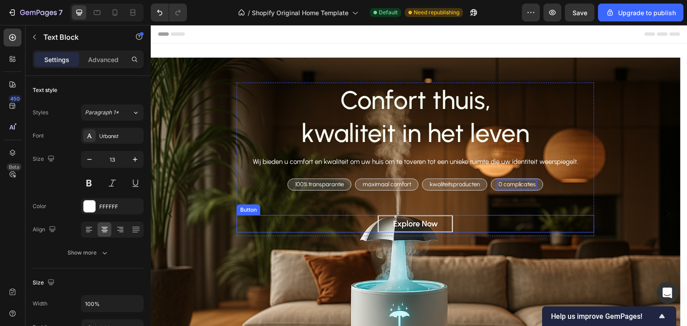
click at [468, 227] on div "Explore Now Button" at bounding box center [415, 223] width 358 height 17
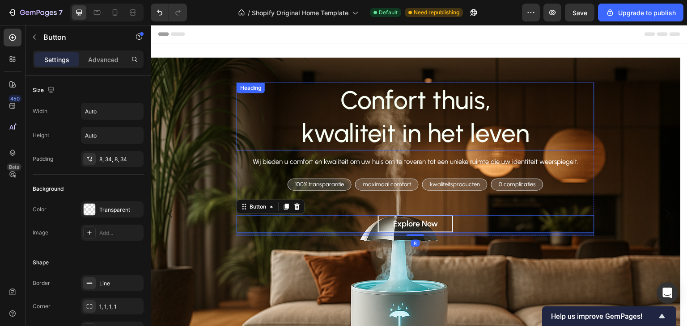
click at [463, 128] on p "Confort thuis, kwaliteit in het leven" at bounding box center [415, 117] width 356 height 66
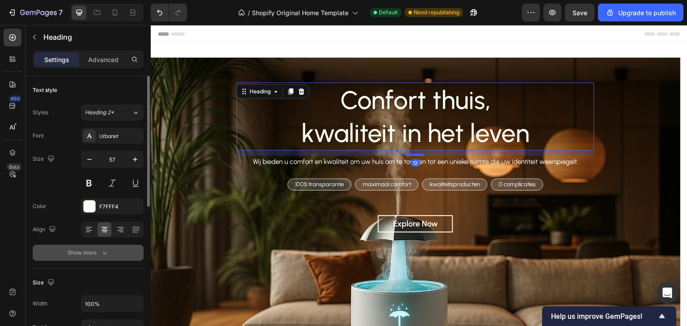
click at [91, 253] on div "Show more" at bounding box center [88, 253] width 42 height 9
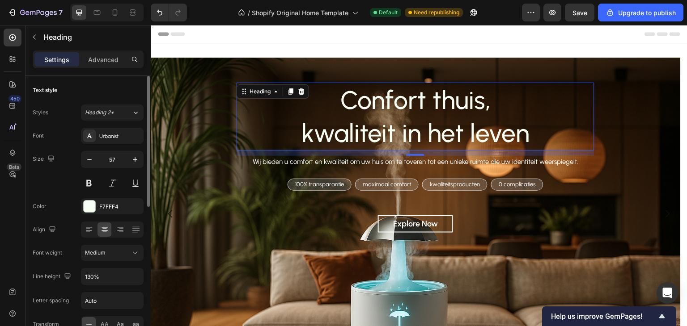
scroll to position [89, 0]
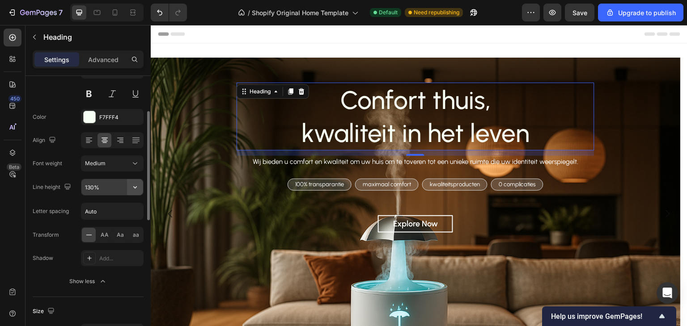
click at [136, 186] on icon "button" at bounding box center [135, 187] width 9 height 9
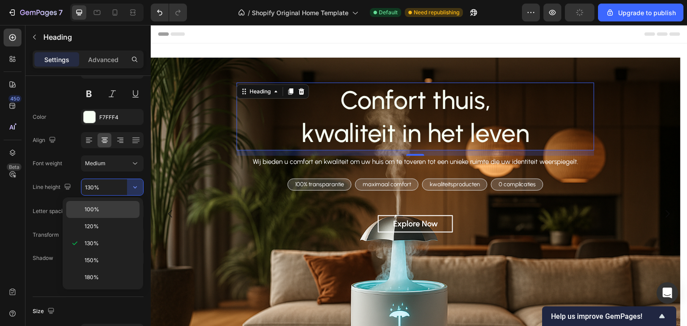
click at [105, 215] on div "100%" at bounding box center [102, 209] width 73 height 17
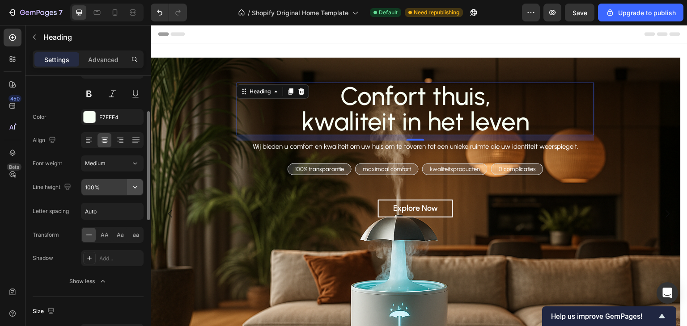
click at [136, 190] on icon "button" at bounding box center [135, 187] width 9 height 9
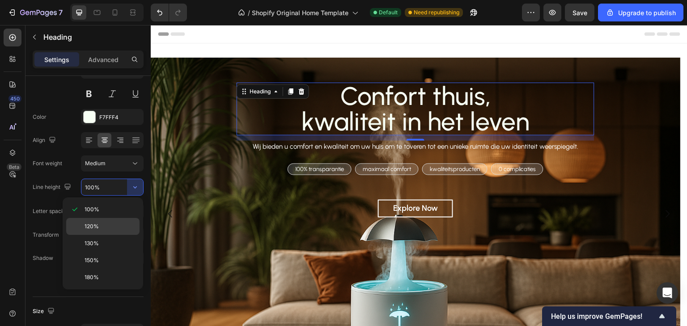
click at [100, 223] on p "120%" at bounding box center [109, 227] width 51 height 8
type input "120%"
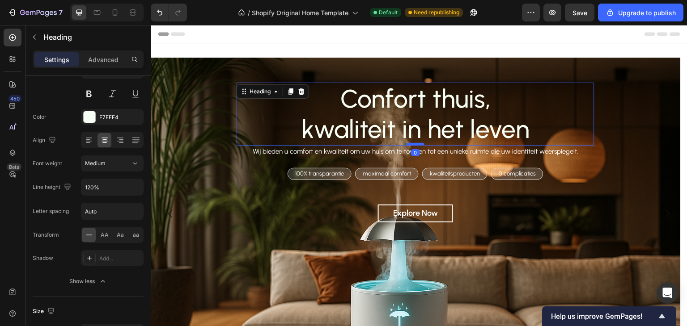
drag, startPoint x: 418, startPoint y: 149, endPoint x: 419, endPoint y: 143, distance: 6.0
click at [419, 143] on div at bounding box center [415, 144] width 18 height 3
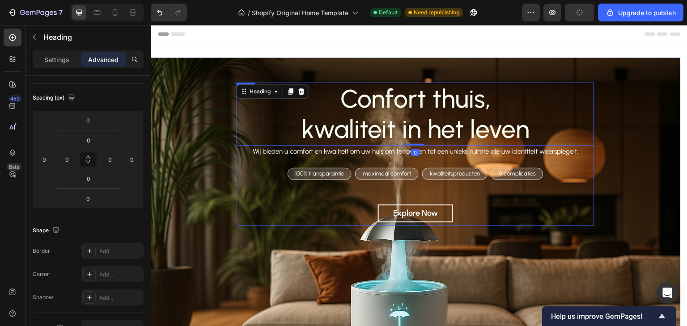
click at [506, 201] on div "Confort thuis, kwaliteit in het leven Heading 0 Wij bieden u comfort en kwalite…" at bounding box center [415, 154] width 358 height 143
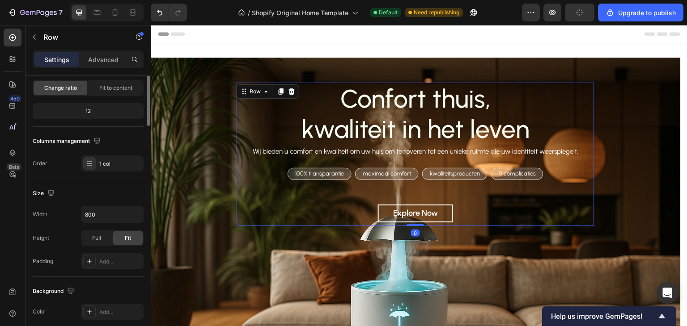
scroll to position [0, 0]
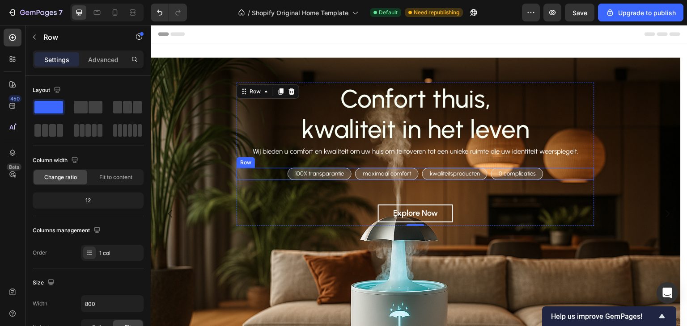
click at [555, 173] on div "100% transparantie Text Block Row maximaal comfort Text Block Row kwaliteitspro…" at bounding box center [415, 174] width 358 height 12
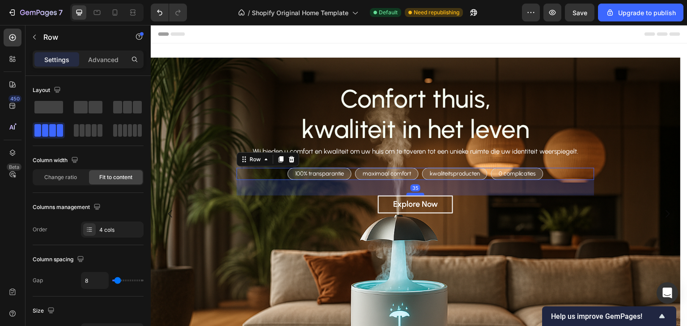
drag, startPoint x: 420, startPoint y: 203, endPoint x: 423, endPoint y: 194, distance: 9.5
click at [423, 194] on div at bounding box center [415, 194] width 18 height 3
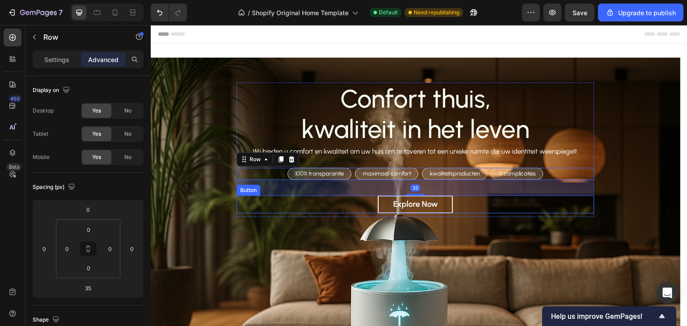
click at [523, 209] on div "Explore Now Button" at bounding box center [415, 204] width 358 height 17
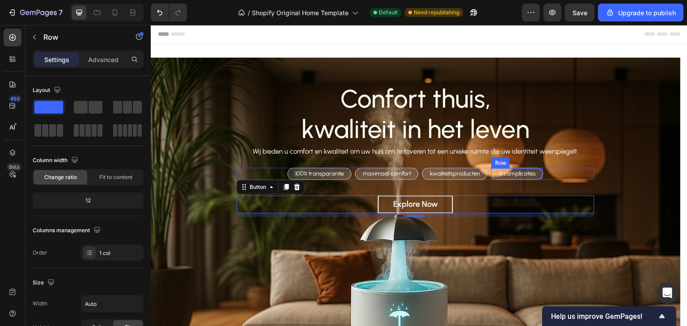
click at [540, 174] on div "0 complicaties Text Block Row" at bounding box center [517, 174] width 52 height 12
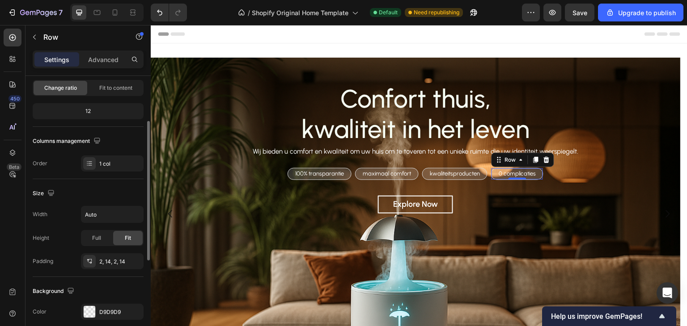
scroll to position [179, 0]
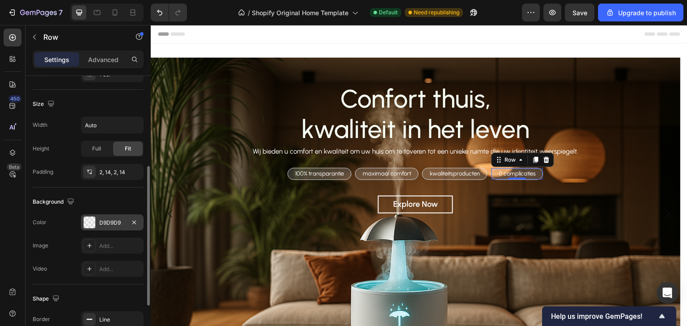
click at [113, 228] on div "D9D9D9" at bounding box center [112, 223] width 63 height 16
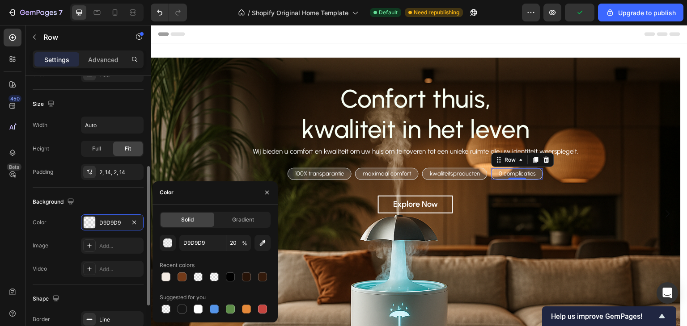
click at [103, 190] on div "Background The changes might be hidden by the video. Color D9D9D9 Image Add... …" at bounding box center [88, 236] width 111 height 97
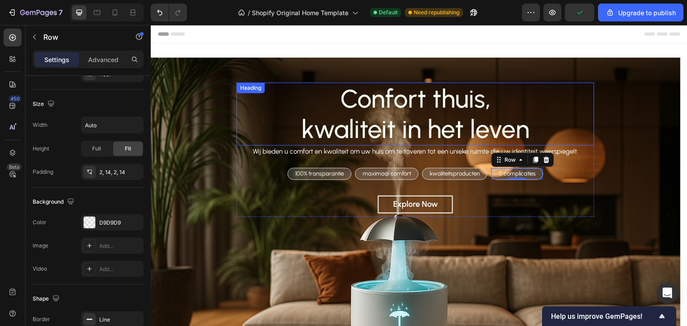
click at [523, 114] on p "Confort thuis, kwaliteit in het leven" at bounding box center [415, 114] width 356 height 61
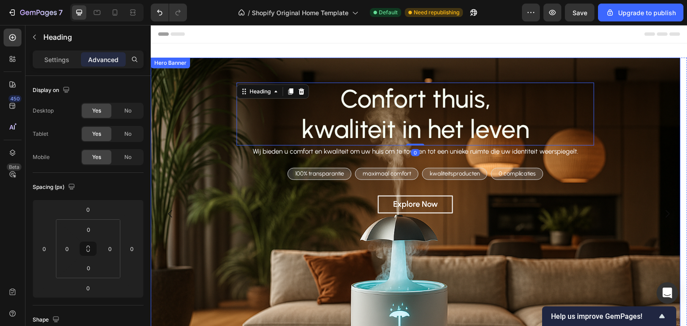
scroll to position [45, 0]
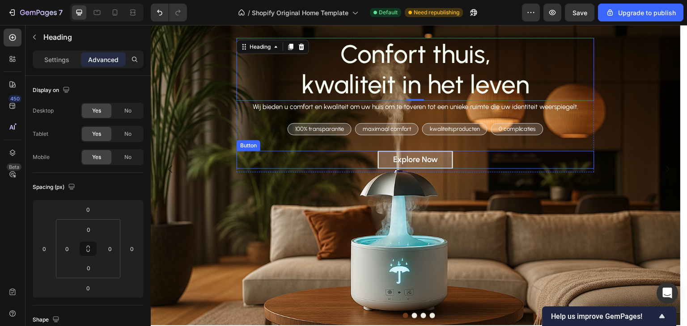
click at [452, 164] on button "Explore Now" at bounding box center [415, 159] width 75 height 17
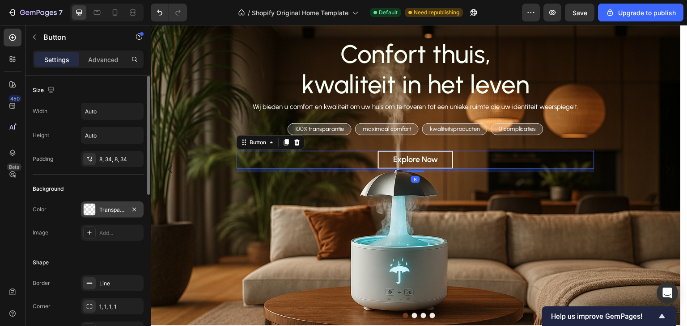
click at [114, 208] on div "Transparent" at bounding box center [112, 210] width 26 height 8
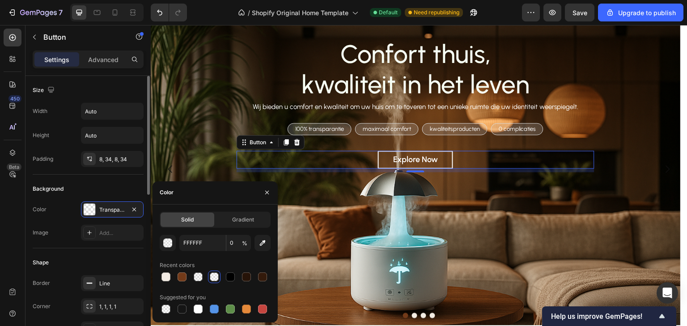
click at [109, 188] on div "Background" at bounding box center [88, 189] width 111 height 14
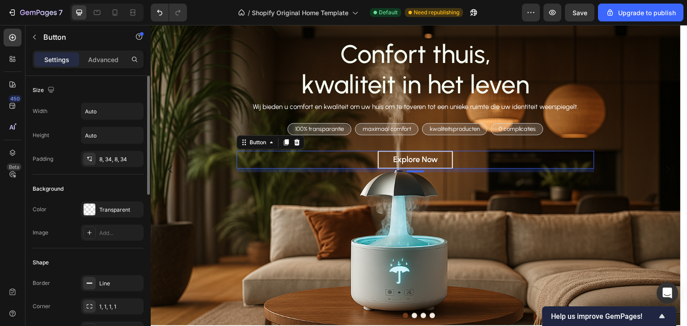
scroll to position [89, 0]
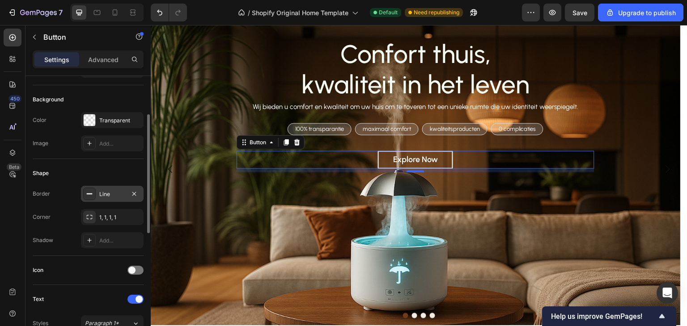
click at [109, 190] on div "Line" at bounding box center [112, 194] width 26 height 8
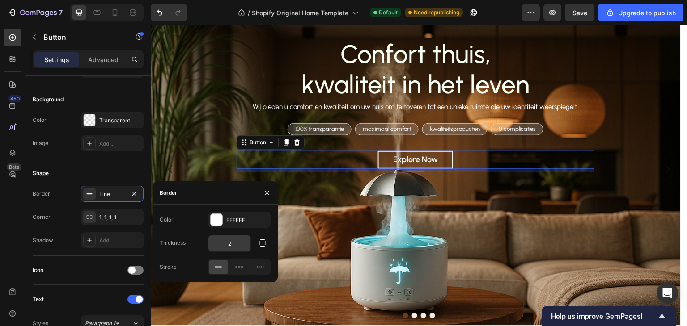
click at [240, 246] on input "2" at bounding box center [229, 244] width 42 height 16
type input "1"
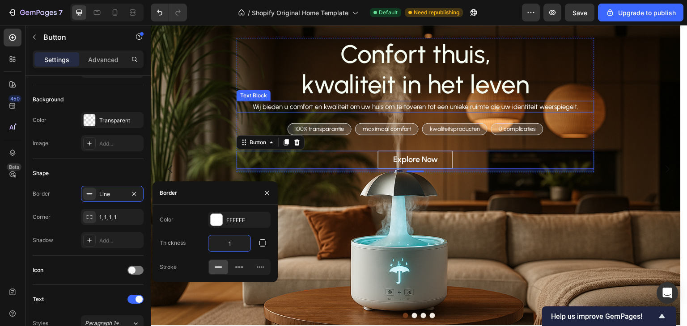
click at [416, 102] on p "Wij bieden u comfort en kwaliteit om uw huis om te toveren tot een unieke ruimt…" at bounding box center [415, 107] width 356 height 10
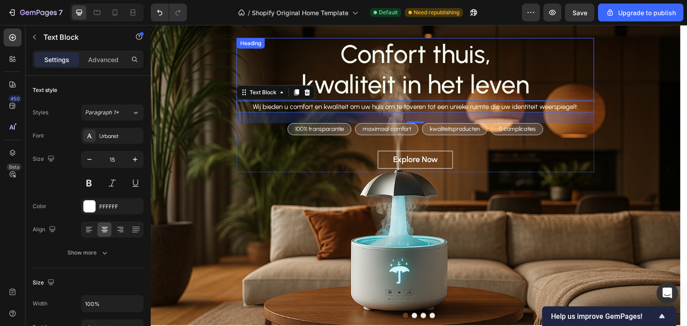
scroll to position [0, 0]
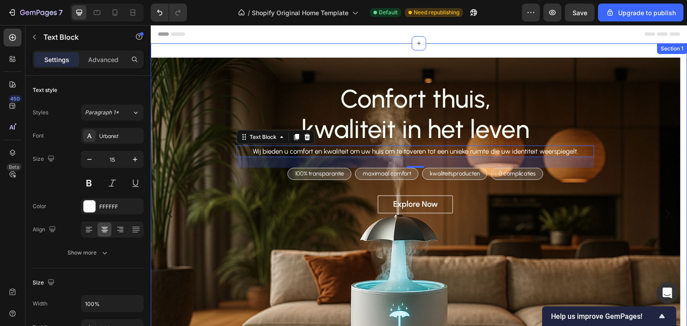
click at [479, 49] on div "Confort thuis, kwaliteit in het leven Heading Wij bieden u comfort en kwaliteit…" at bounding box center [419, 217] width 536 height 349
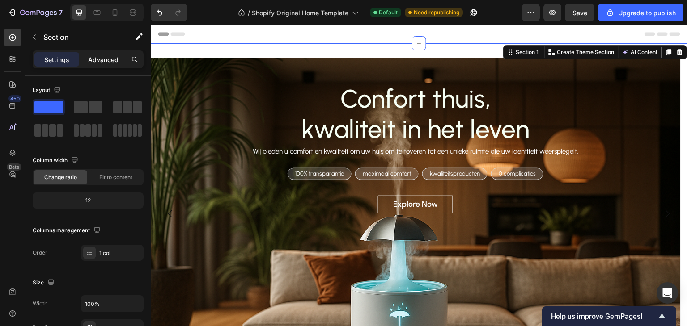
click at [110, 58] on p "Advanced" at bounding box center [103, 59] width 30 height 9
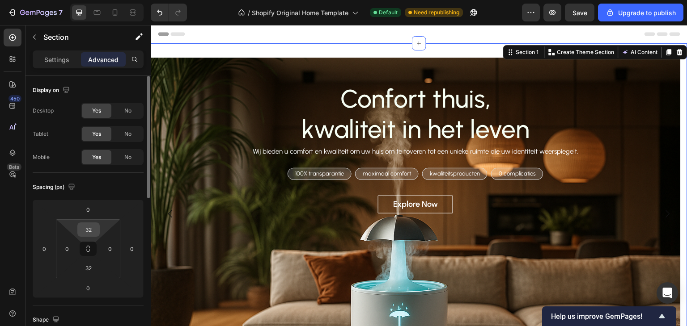
click at [89, 229] on input "32" at bounding box center [89, 229] width 18 height 13
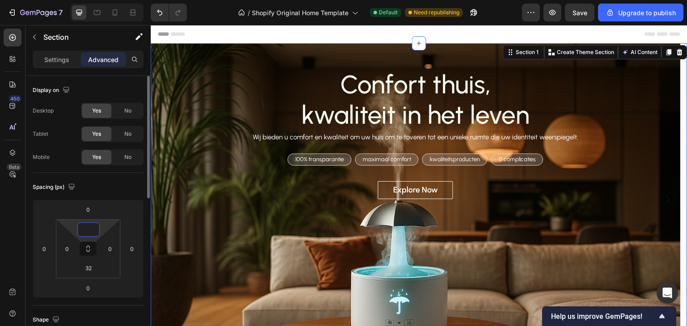
type input "0"
click at [114, 184] on div "Spacing (px)" at bounding box center [88, 187] width 111 height 14
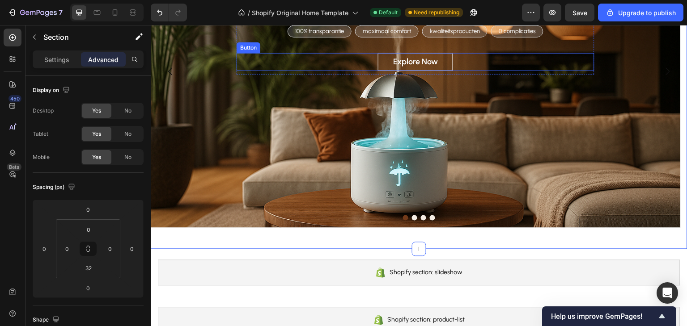
scroll to position [134, 0]
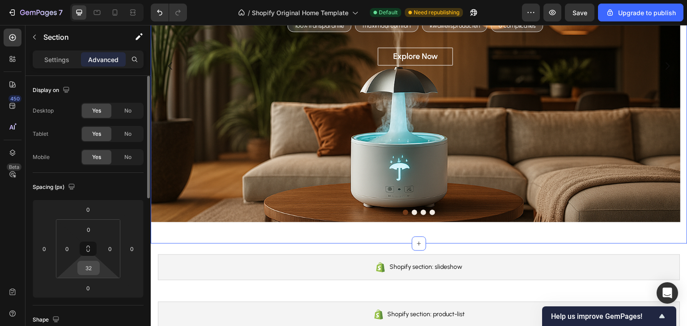
click at [92, 266] on input "32" at bounding box center [89, 267] width 18 height 13
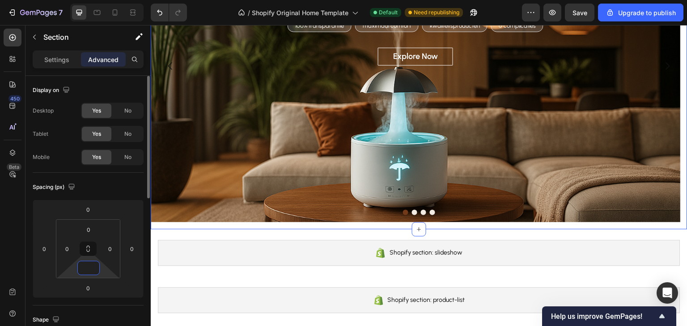
type input "0"
click at [117, 181] on div "Spacing (px)" at bounding box center [88, 187] width 111 height 14
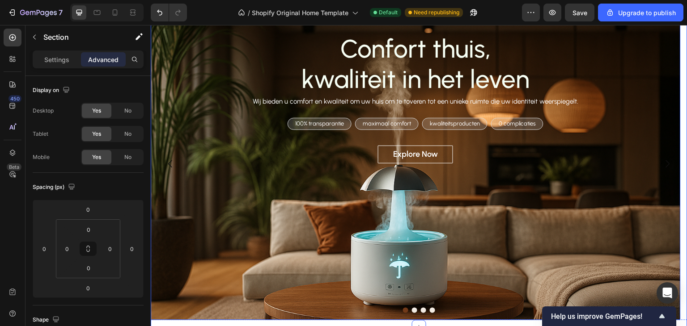
scroll to position [0, 0]
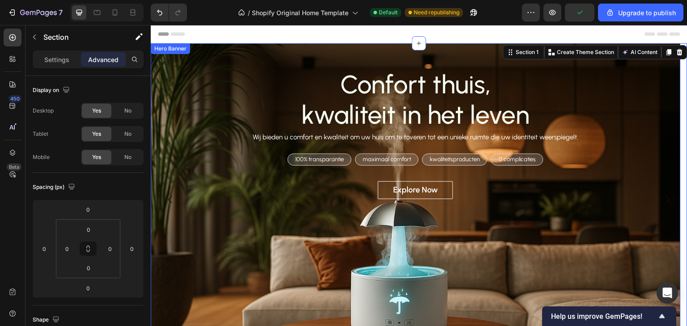
click at [180, 50] on div "Hero Banner" at bounding box center [170, 49] width 36 height 8
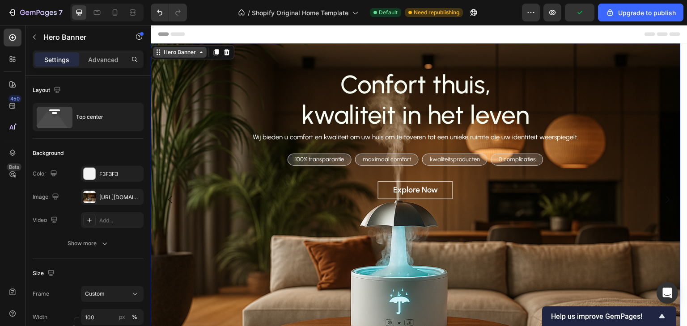
click at [182, 53] on div "Hero Banner" at bounding box center [180, 52] width 36 height 8
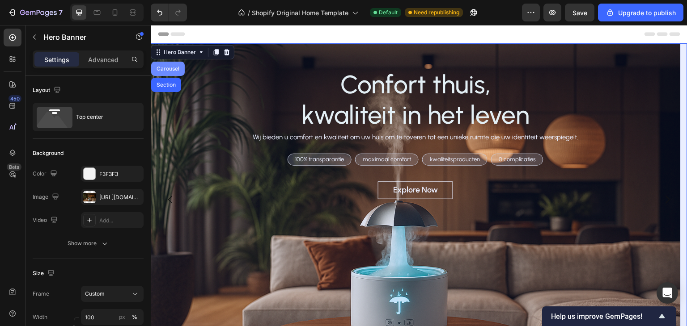
click at [173, 67] on div "Carousel" at bounding box center [168, 68] width 26 height 5
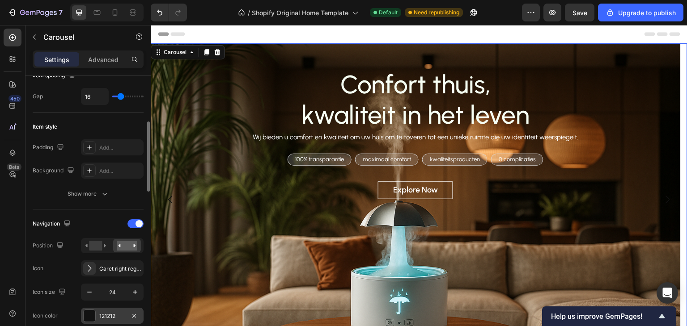
scroll to position [268, 0]
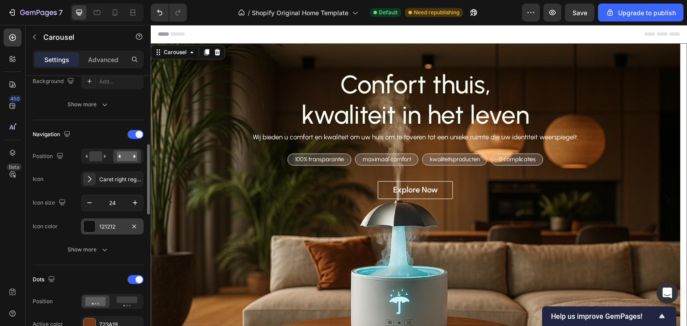
click at [91, 228] on div at bounding box center [90, 227] width 12 height 12
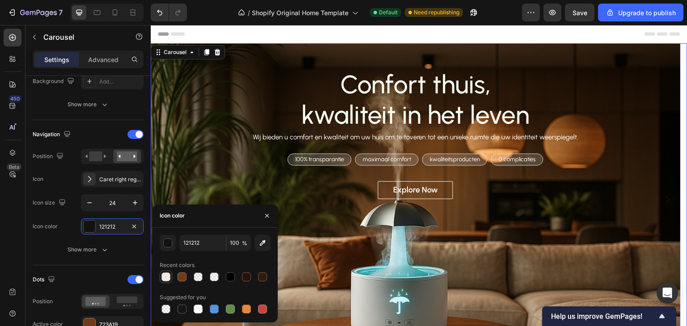
click at [168, 273] on div at bounding box center [165, 277] width 9 height 9
click at [168, 240] on div "button" at bounding box center [168, 243] width 9 height 9
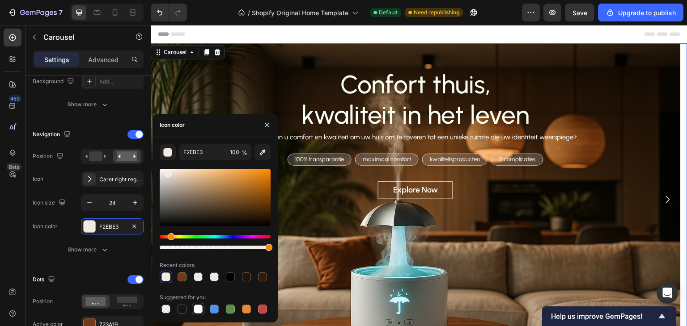
click at [202, 306] on div at bounding box center [198, 309] width 9 height 9
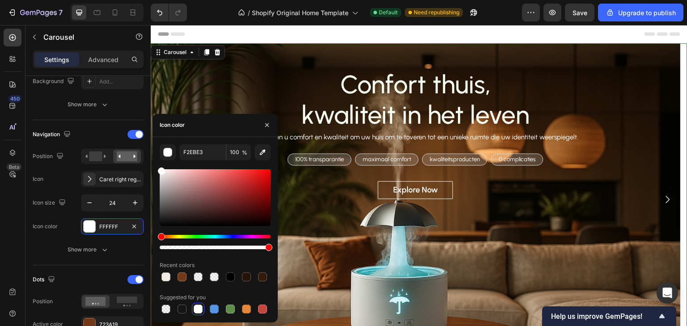
type input "FFFFFF"
click at [119, 244] on button "Show more" at bounding box center [88, 250] width 111 height 16
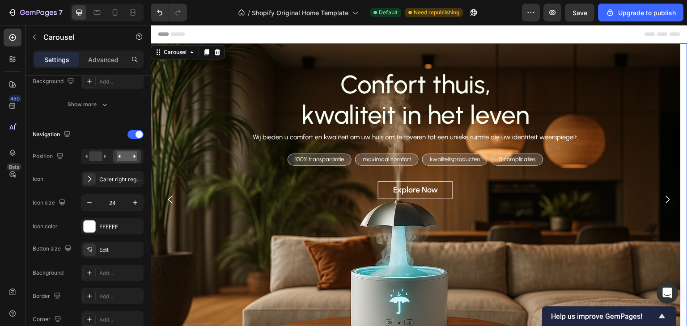
scroll to position [134, 0]
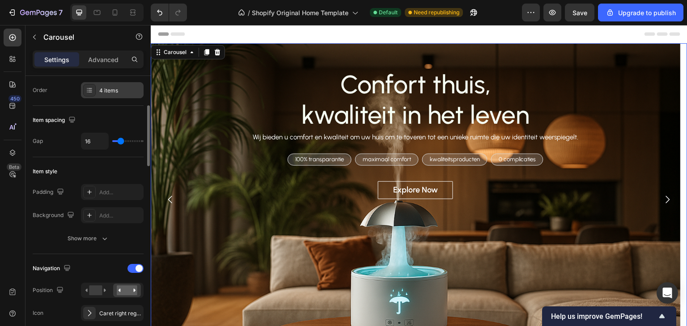
click at [114, 87] on div "4 items" at bounding box center [120, 91] width 42 height 8
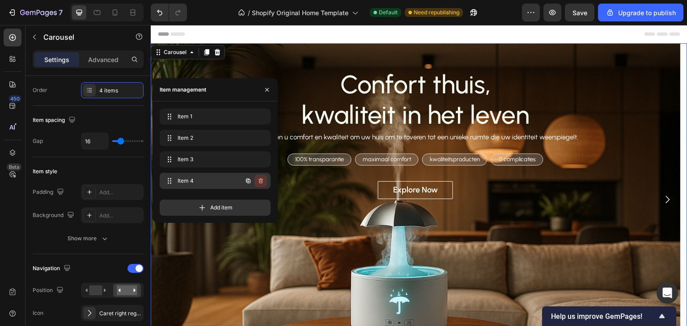
click at [259, 178] on icon "button" at bounding box center [260, 180] width 7 height 7
click at [261, 158] on icon "button" at bounding box center [260, 159] width 7 height 7
click at [261, 158] on div "Delete" at bounding box center [254, 160] width 17 height 8
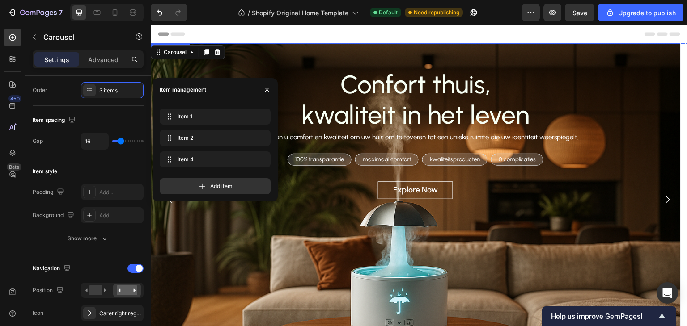
click at [585, 212] on div "Confort thuis, kwaliteit in het leven Heading Wij bieden u comfort en kwaliteit…" at bounding box center [416, 130] width 530 height 174
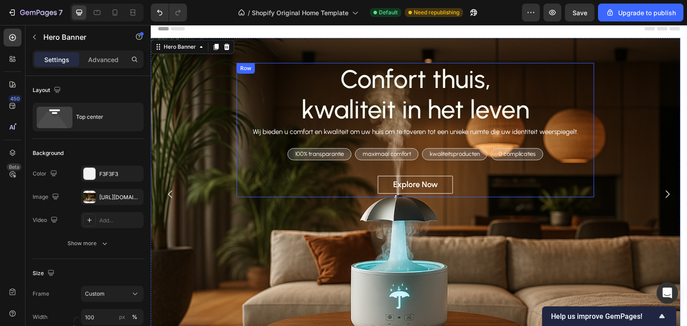
scroll to position [0, 0]
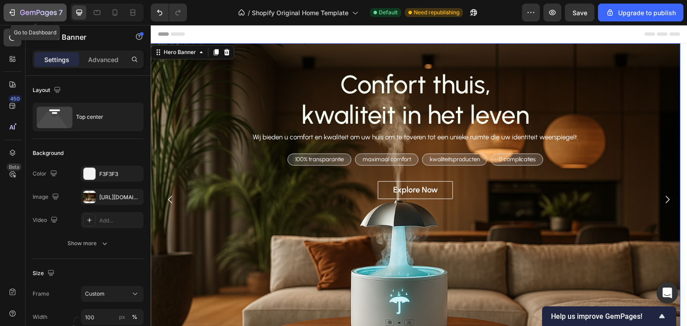
click at [20, 11] on icon "button" at bounding box center [38, 13] width 37 height 8
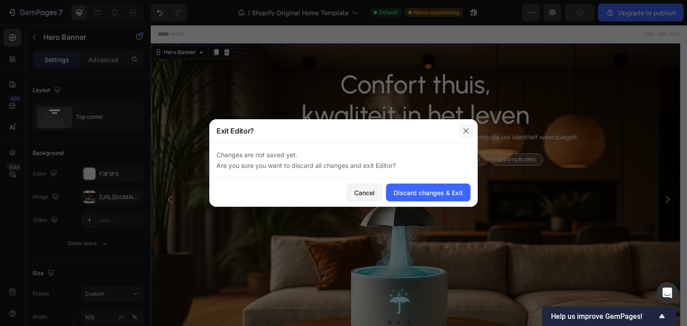
click at [466, 132] on icon "button" at bounding box center [465, 130] width 7 height 7
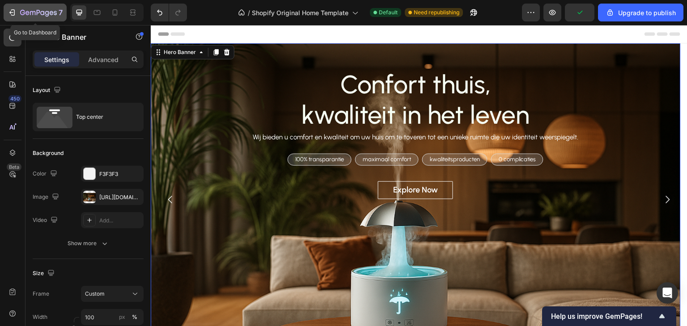
click at [45, 10] on icon "button" at bounding box center [38, 13] width 37 height 8
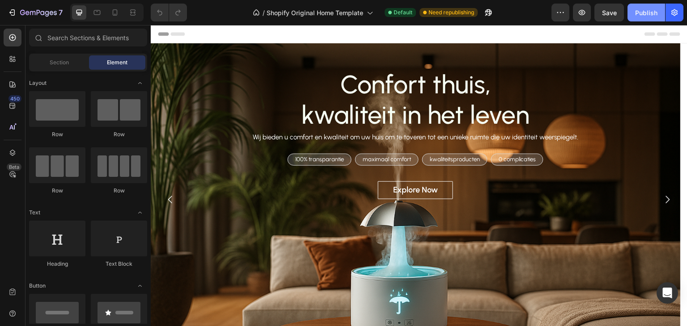
click at [653, 13] on div "Publish" at bounding box center [646, 12] width 22 height 9
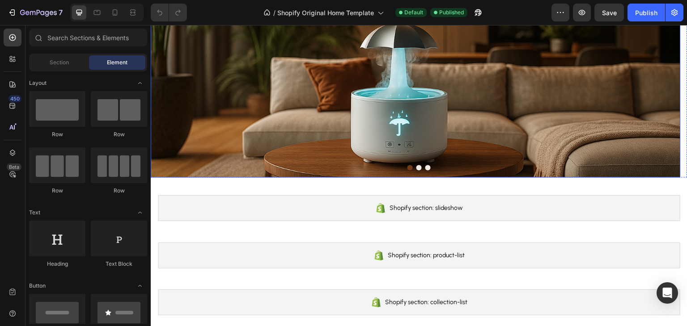
scroll to position [268, 0]
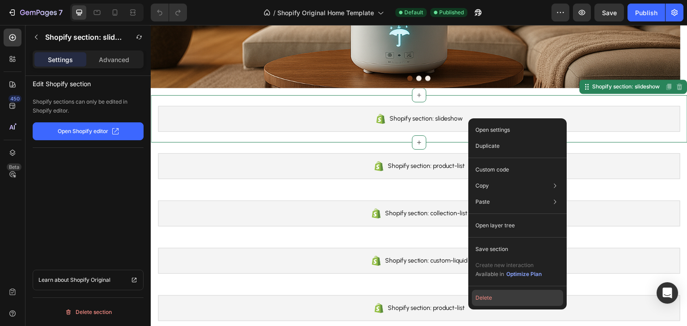
drag, startPoint x: 502, startPoint y: 297, endPoint x: 351, endPoint y: 271, distance: 152.8
click at [502, 297] on button "Delete" at bounding box center [517, 298] width 91 height 16
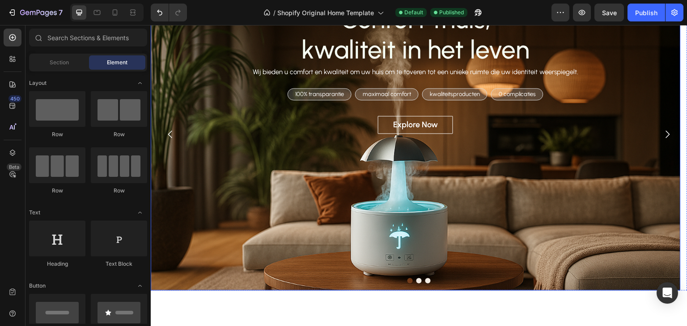
scroll to position [0, 0]
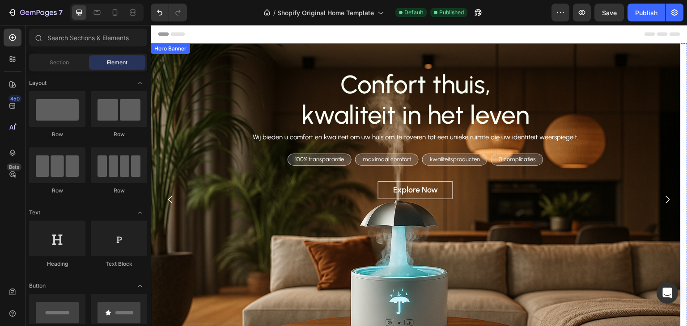
click at [173, 74] on div "Confort thuis, kwaliteit in het leven Heading Wij bieden u comfort en kwaliteit…" at bounding box center [415, 135] width 516 height 135
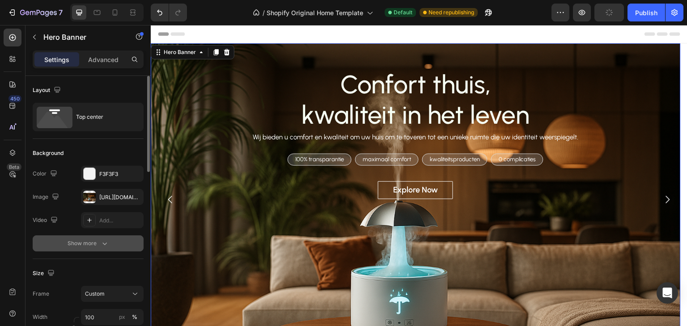
click at [111, 240] on button "Show more" at bounding box center [88, 244] width 111 height 16
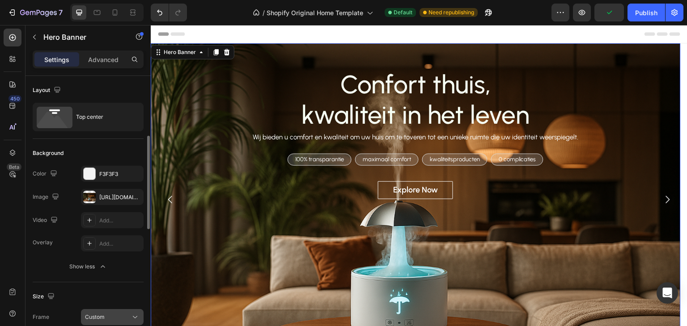
scroll to position [89, 0]
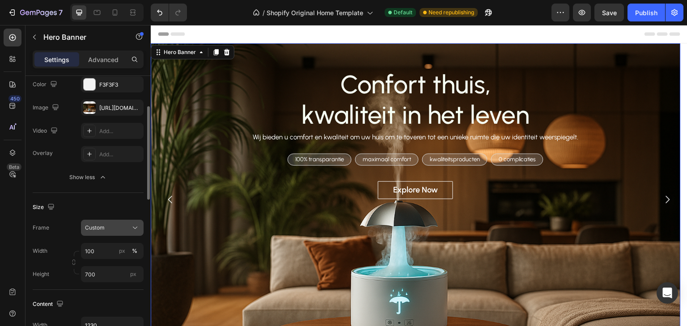
click at [119, 229] on div "Custom" at bounding box center [107, 228] width 44 height 8
click at [76, 211] on div "Size" at bounding box center [88, 207] width 111 height 14
click at [110, 273] on input "700" at bounding box center [112, 274] width 63 height 16
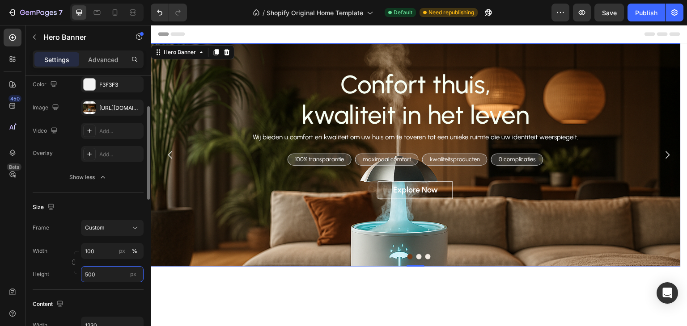
drag, startPoint x: 97, startPoint y: 274, endPoint x: 76, endPoint y: 275, distance: 20.2
click at [76, 275] on div "Height 500 px" at bounding box center [88, 274] width 111 height 16
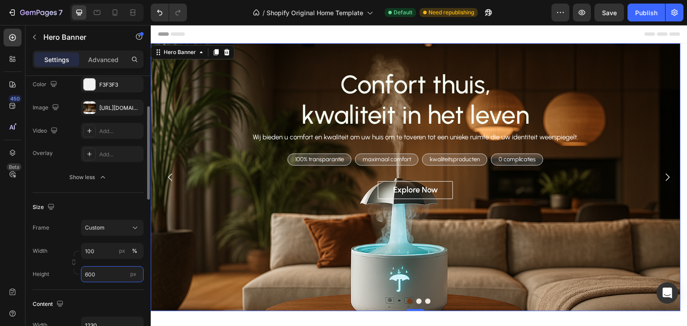
drag, startPoint x: 97, startPoint y: 278, endPoint x: 67, endPoint y: 277, distance: 30.9
click at [67, 277] on div "Height 600 px" at bounding box center [88, 274] width 111 height 16
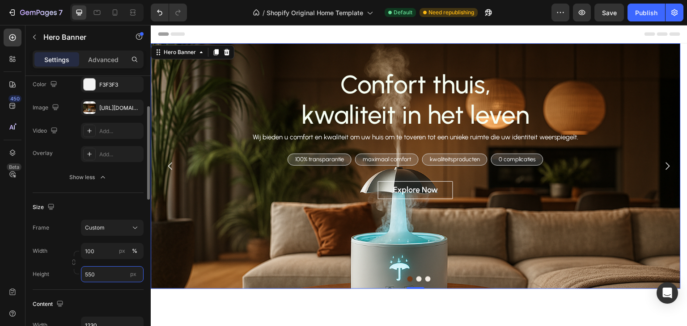
type input "550"
click at [117, 207] on div "Size" at bounding box center [88, 207] width 111 height 14
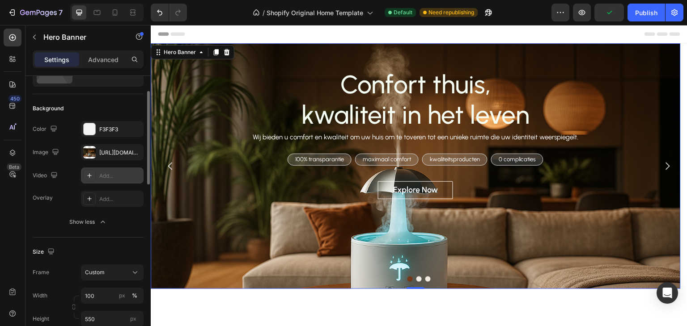
scroll to position [0, 0]
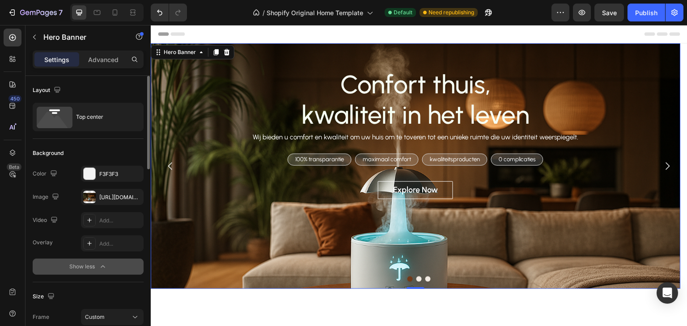
click at [97, 264] on div "Show less" at bounding box center [88, 266] width 38 height 9
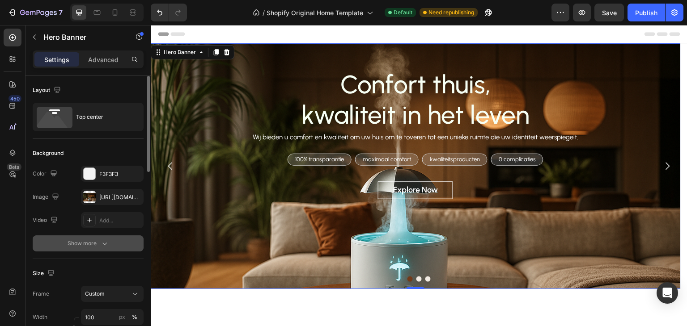
click at [104, 244] on icon "button" at bounding box center [104, 243] width 9 height 9
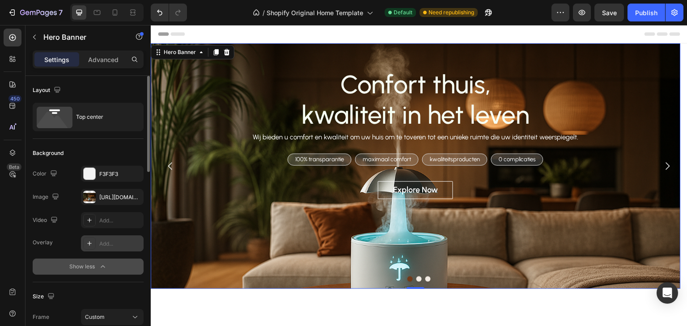
click at [102, 242] on div "Add..." at bounding box center [120, 244] width 42 height 8
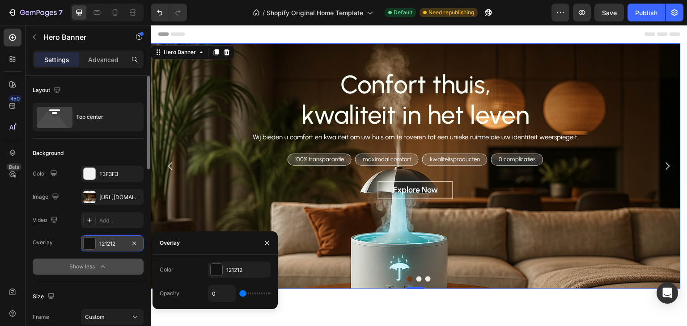
type input "8%"
type input "8"
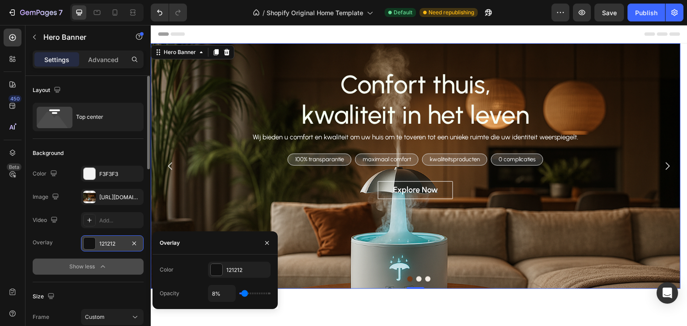
type input "9%"
type input "9"
type input "11%"
type input "11"
type input "12%"
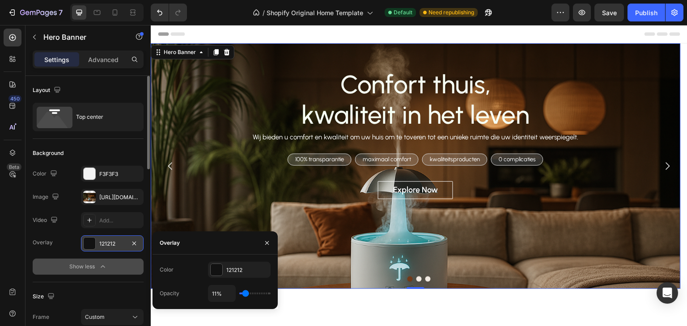
type input "12"
type input "14%"
type input "14"
click at [246, 294] on input "range" at bounding box center [254, 294] width 31 height 2
click at [224, 278] on div "121212" at bounding box center [239, 270] width 63 height 16
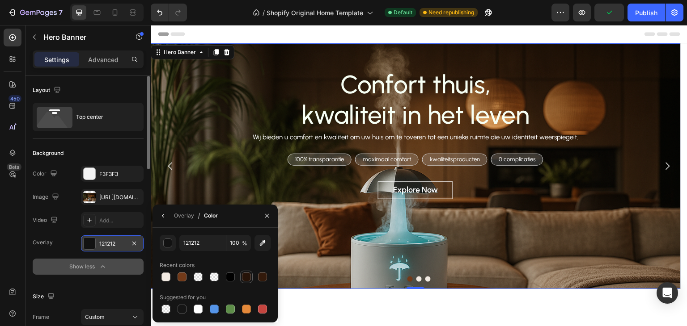
click at [244, 278] on div at bounding box center [246, 277] width 9 height 9
type input "261308"
click at [182, 216] on div "Overlay" at bounding box center [184, 216] width 20 height 8
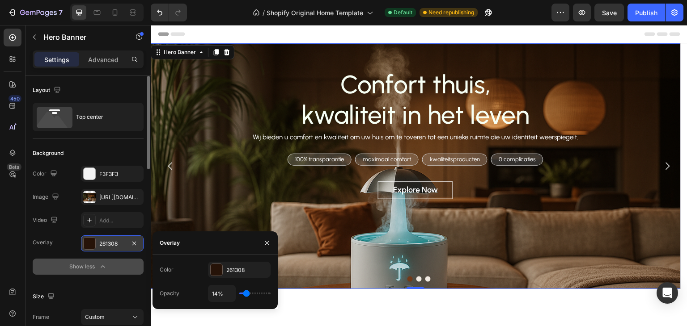
type input "29%"
type input "29"
type input "30%"
type input "30"
type input "31%"
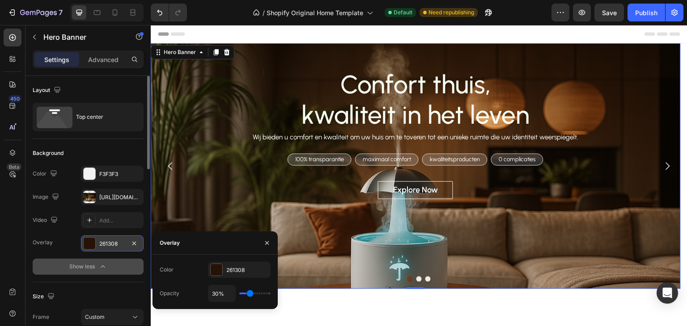
type input "31"
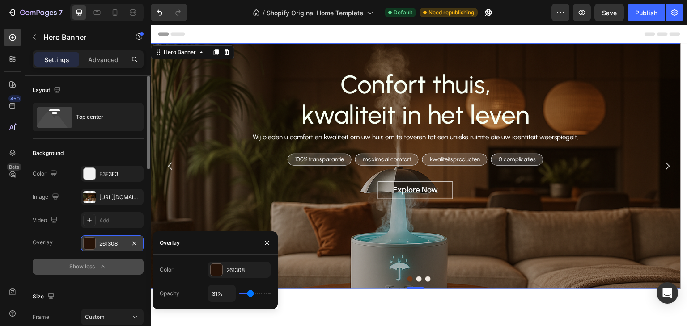
type input "33%"
type input "33"
type input "39%"
type input "39"
type input "42%"
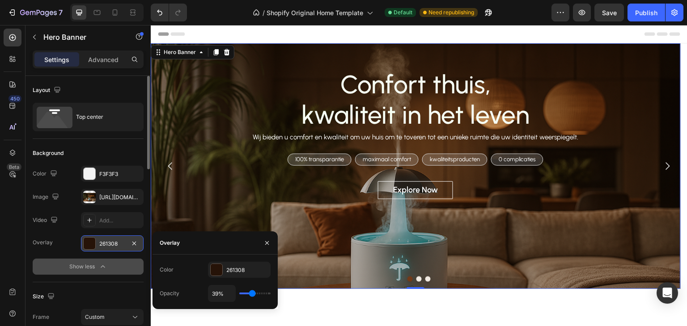
type input "42"
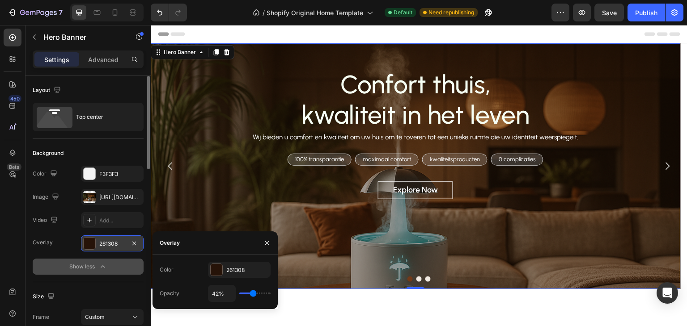
type input "40%"
type input "40"
type input "37%"
type input "37"
type input "31%"
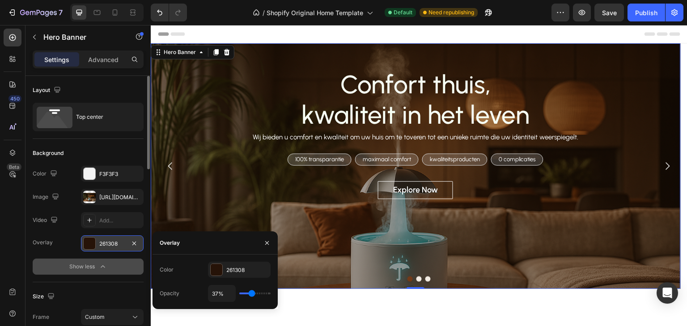
type input "31"
type input "23%"
type input "23"
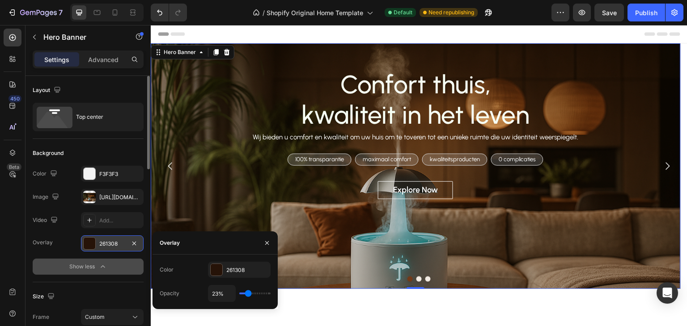
type input "18%"
type input "18"
type input "15%"
type input "15"
type input "12%"
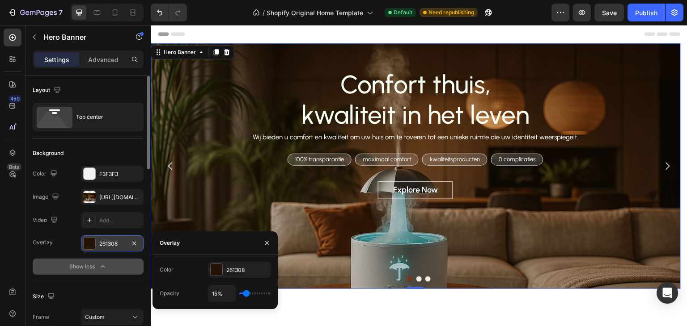
type input "12"
type input "11%"
type input "11"
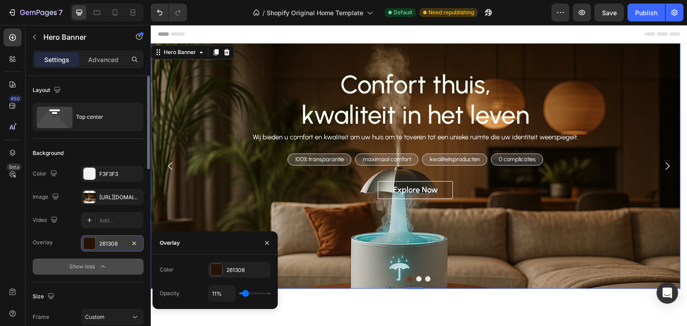
type input "9%"
type input "9"
type input "8%"
type input "8"
type input "5%"
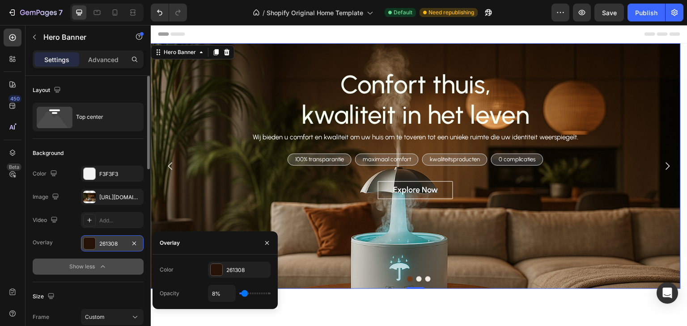
type input "5"
type input "3%"
type input "3"
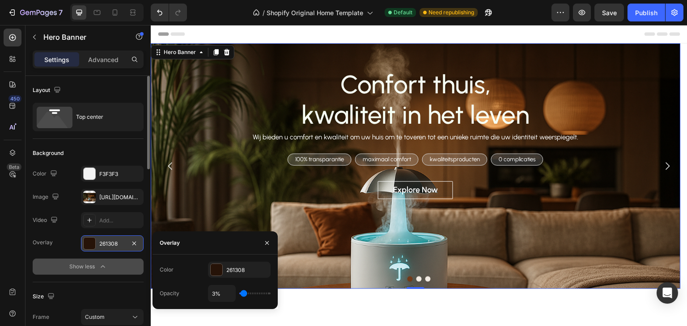
type input "2%"
type input "2"
type input "0%"
type input "0"
type input "3%"
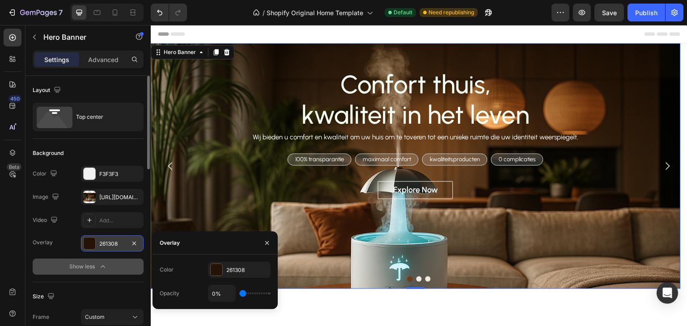
type input "3"
type input "6%"
type input "6"
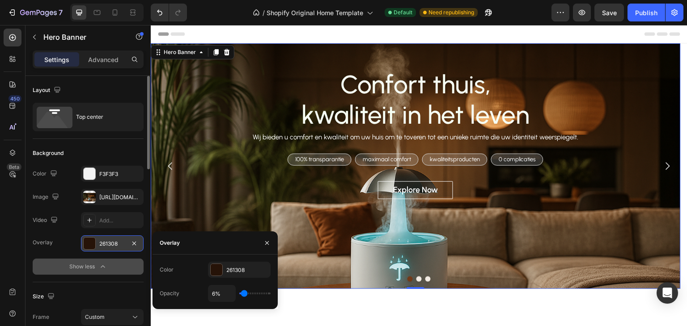
type input "0%"
type input "0"
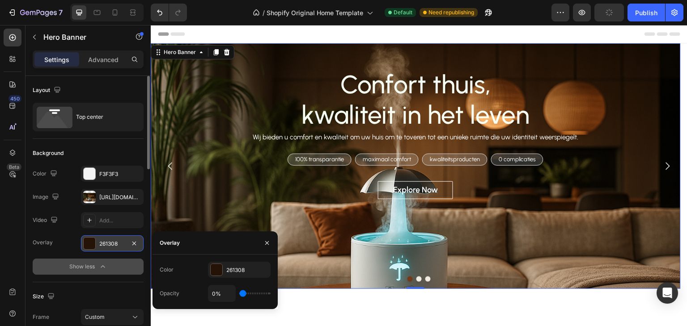
type input "6%"
type input "6"
type input "8%"
type input "8"
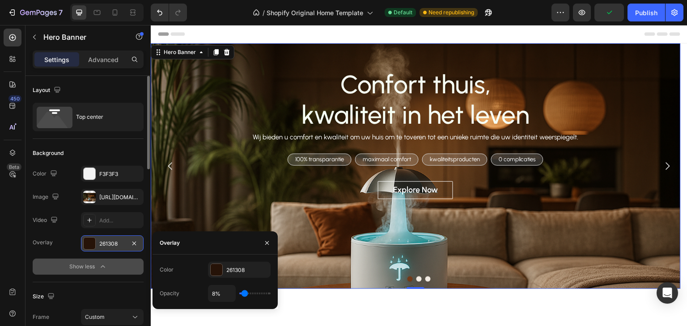
type input "11%"
type input "11"
type input "12%"
type input "12"
type input "14%"
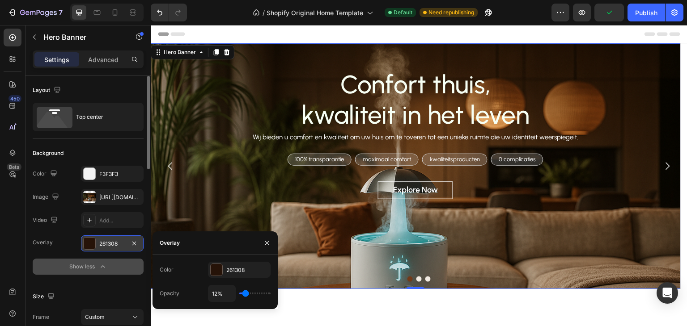
type input "14"
type input "6%"
type input "6"
type input "8%"
type input "8"
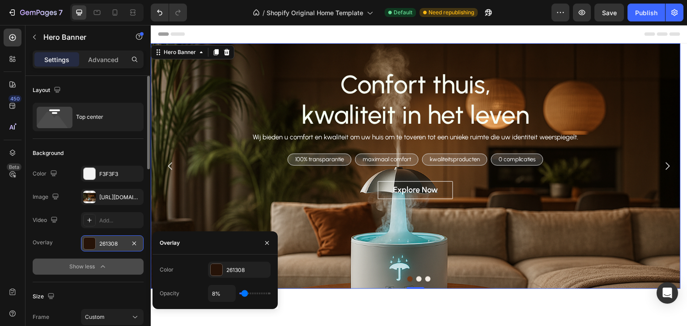
type input "9%"
type input "9"
click at [245, 293] on input "range" at bounding box center [254, 294] width 31 height 2
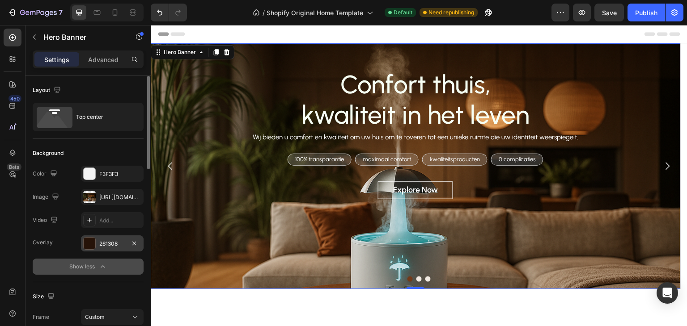
click at [93, 286] on div "Size Frame Custom Width 100 px % Height 550 px" at bounding box center [88, 330] width 111 height 97
click at [656, 9] on div "Publish" at bounding box center [646, 12] width 22 height 9
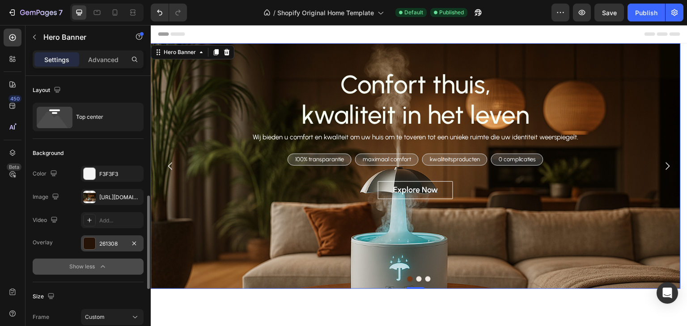
scroll to position [134, 0]
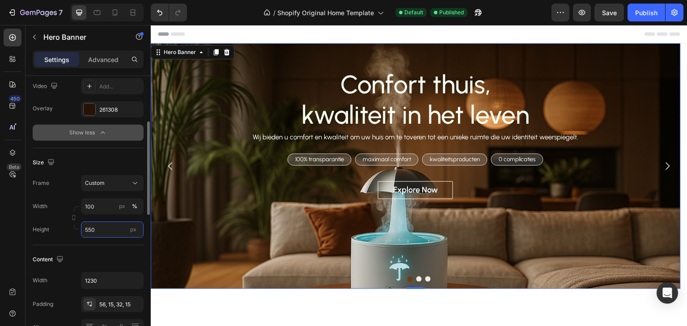
click at [104, 228] on input "550" at bounding box center [112, 230] width 63 height 16
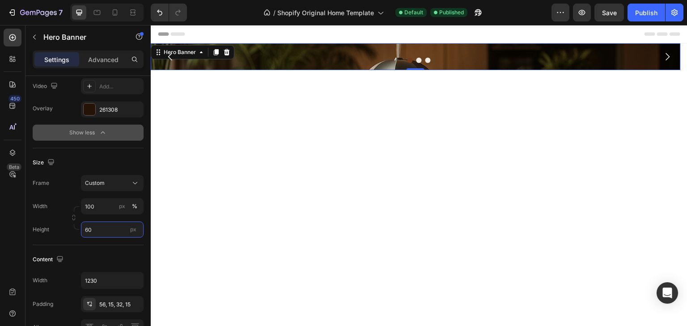
type input "600"
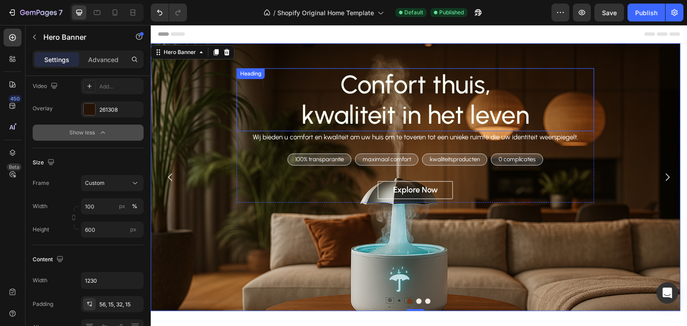
click at [398, 86] on h2 "Confort thuis, kwaliteit in het leven" at bounding box center [415, 99] width 358 height 63
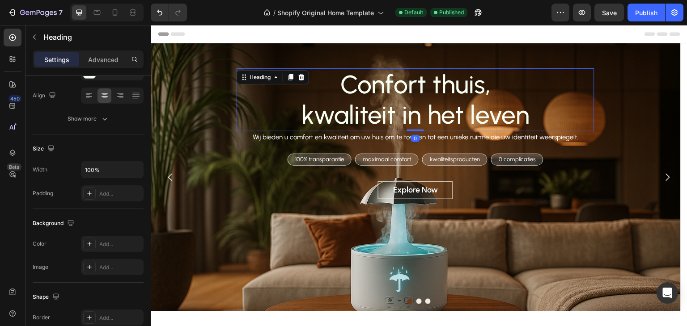
scroll to position [0, 0]
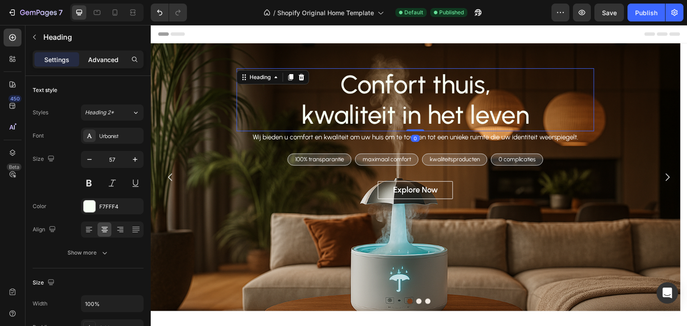
click at [107, 55] on p "Advanced" at bounding box center [103, 59] width 30 height 9
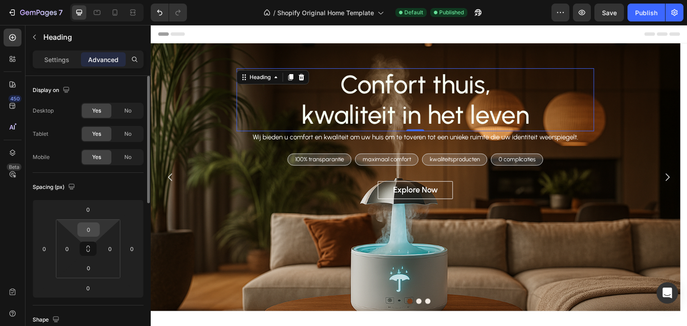
click at [91, 228] on input "0" at bounding box center [89, 229] width 18 height 13
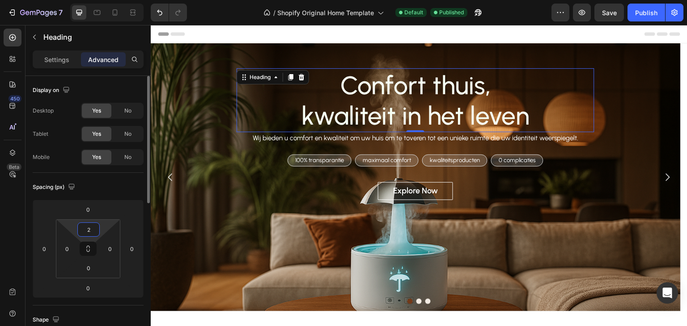
type input "20"
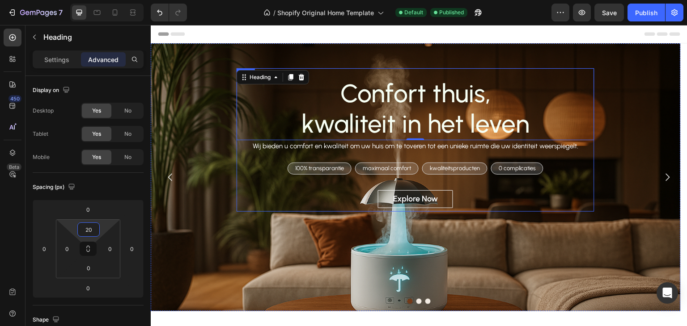
click at [571, 158] on div "Confort thuis, kwaliteit in het leven Heading 0 Wij bieden u comfort en kwalite…" at bounding box center [415, 139] width 358 height 143
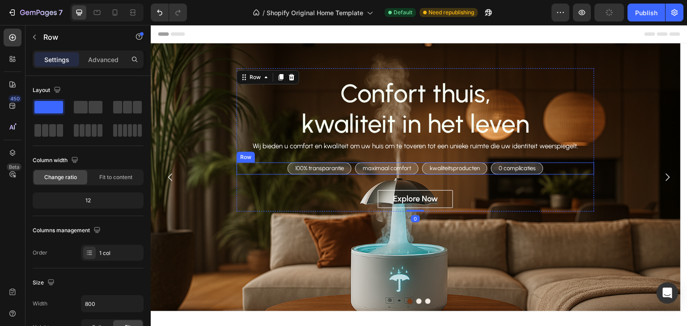
click at [566, 168] on div "100% transparantie Text Block Row maximaal comfort Text Block Row kwaliteitspro…" at bounding box center [415, 169] width 358 height 12
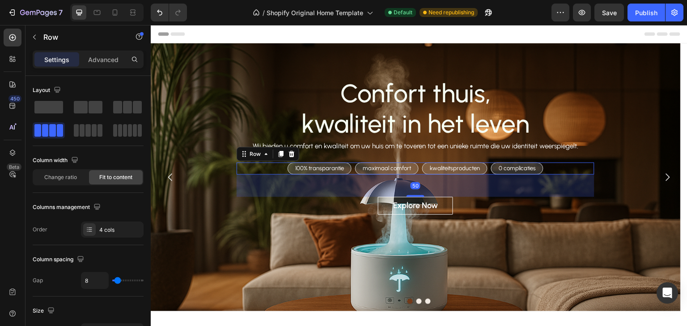
drag, startPoint x: 422, startPoint y: 189, endPoint x: 425, endPoint y: 195, distance: 7.2
click at [425, 175] on div "50" at bounding box center [415, 175] width 358 height 0
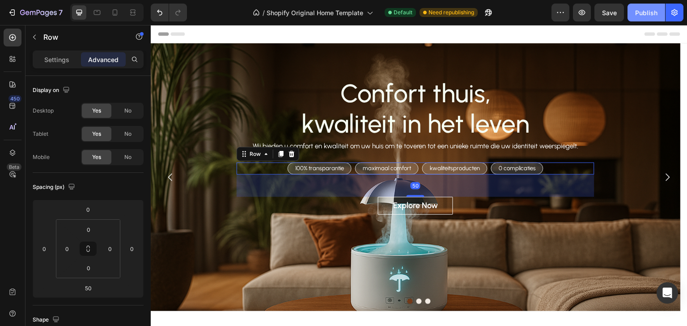
click at [648, 18] on button "Publish" at bounding box center [646, 13] width 38 height 18
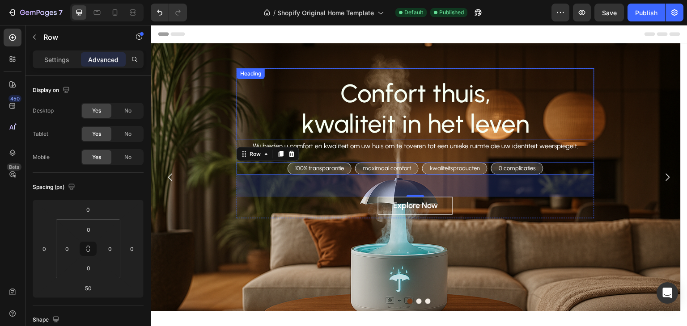
click at [400, 86] on h2 "Confort thuis, kwaliteit in het leven" at bounding box center [415, 108] width 358 height 63
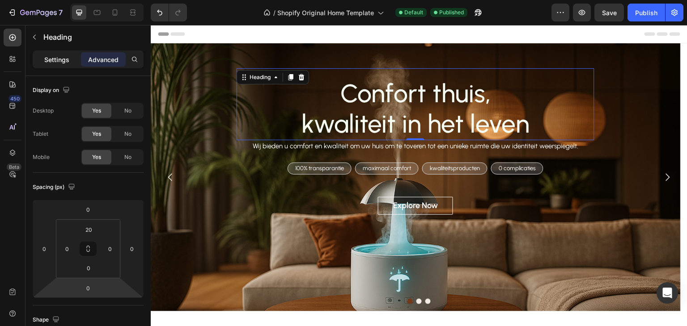
click at [59, 55] on p "Settings" at bounding box center [56, 59] width 25 height 9
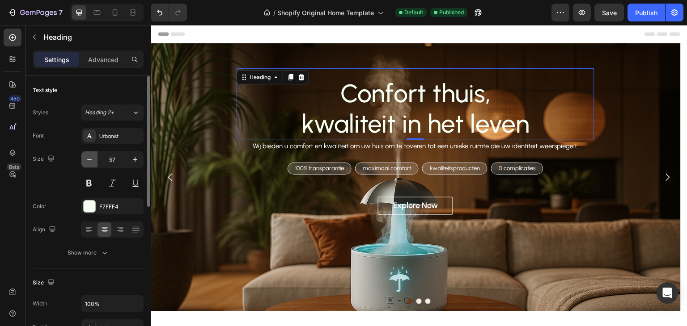
click at [93, 158] on icon "button" at bounding box center [89, 159] width 9 height 9
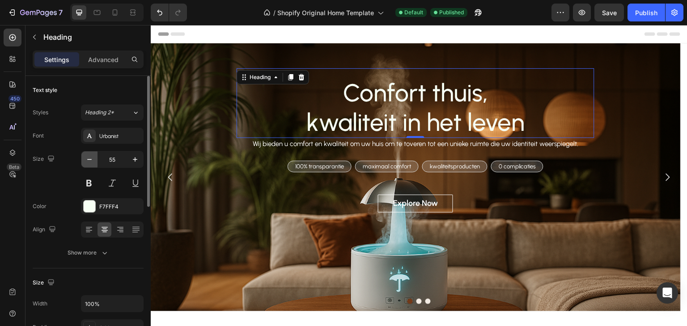
click at [93, 158] on icon "button" at bounding box center [89, 159] width 9 height 9
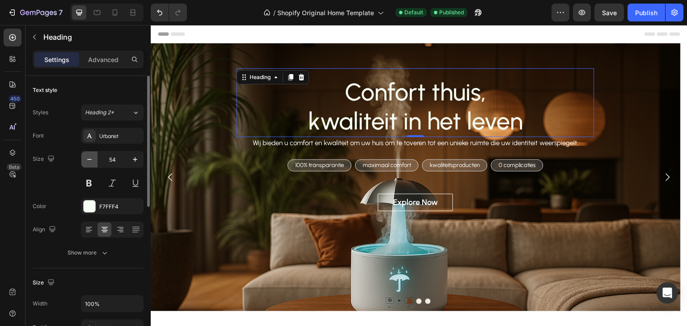
click at [93, 158] on icon "button" at bounding box center [89, 159] width 9 height 9
type input "53"
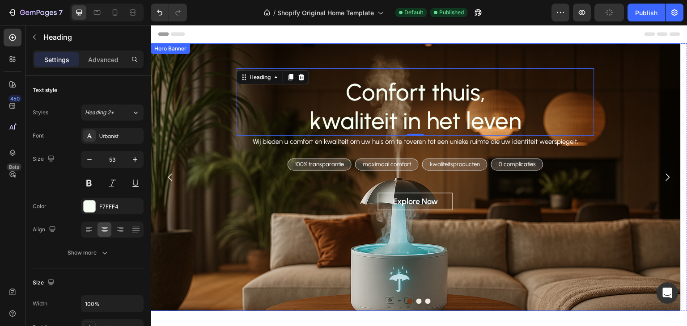
click at [617, 137] on div "Confort thuis, kwaliteit in het leven Heading 0 Wij bieden u comfort en kwalite…" at bounding box center [415, 141] width 516 height 146
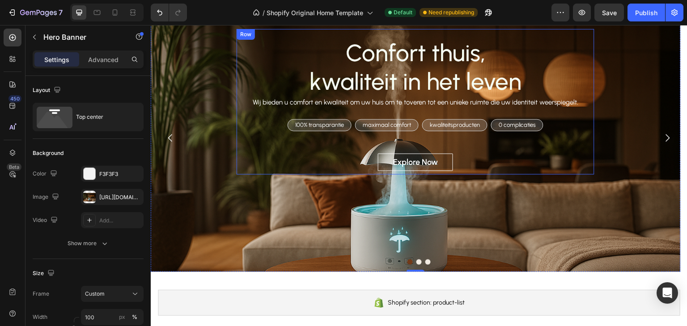
scroll to position [45, 0]
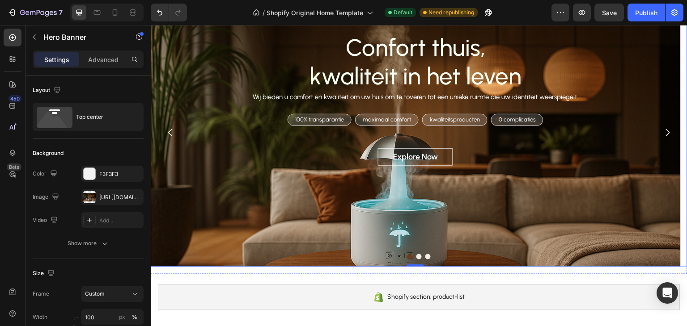
click at [416, 255] on button "Dot" at bounding box center [418, 256] width 5 height 5
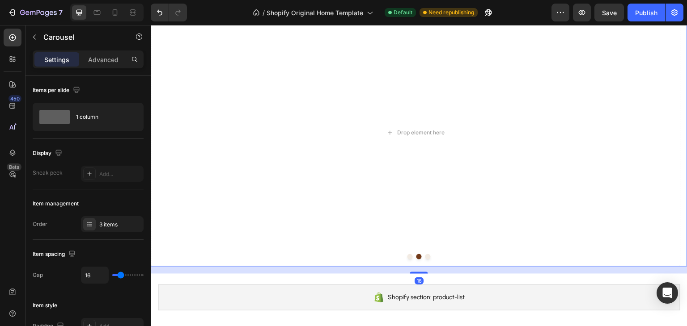
click at [407, 256] on button "Dot" at bounding box center [409, 256] width 5 height 5
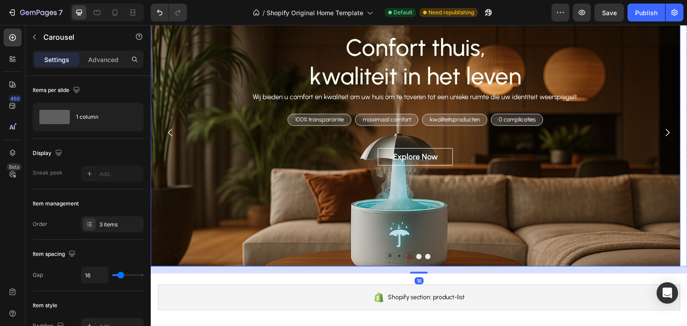
scroll to position [0, 0]
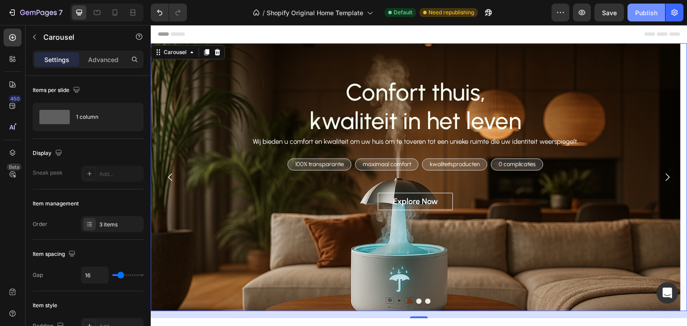
click at [641, 18] on button "Publish" at bounding box center [646, 13] width 38 height 18
click at [112, 10] on icon at bounding box center [114, 12] width 9 height 9
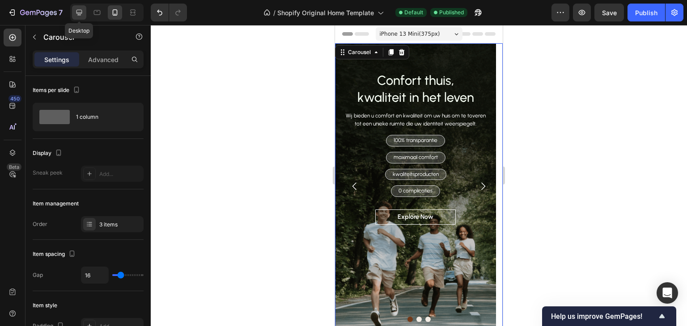
click at [79, 11] on icon at bounding box center [79, 12] width 9 height 9
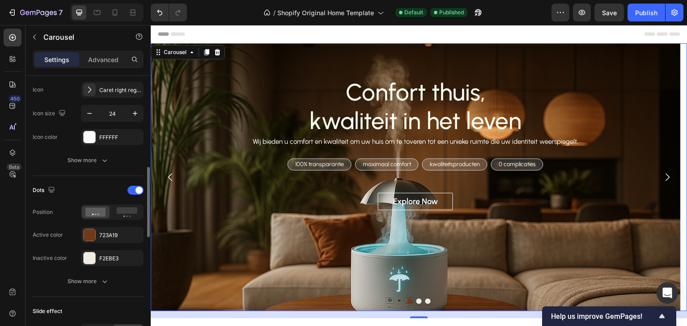
scroll to position [134, 0]
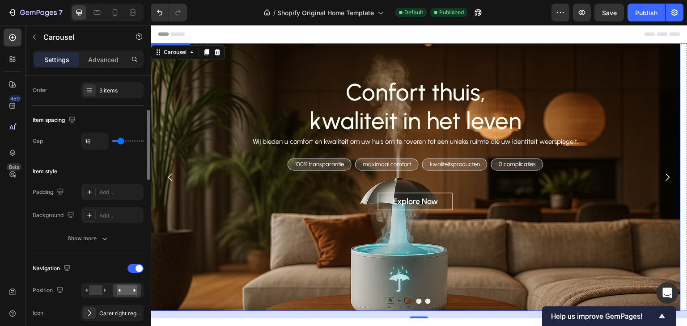
click at [208, 92] on div "Confort thuis, kwaliteit in het leven Heading Wij bieden u comfort en kwaliteit…" at bounding box center [415, 141] width 516 height 146
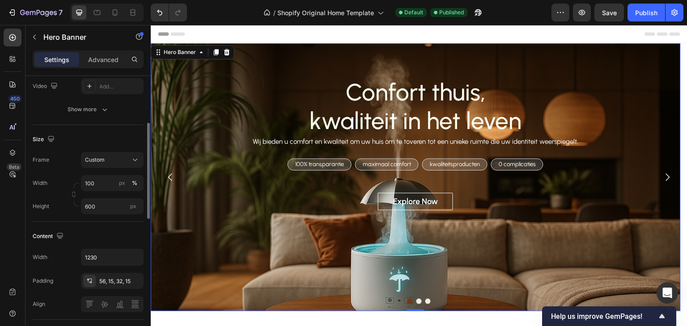
scroll to position [0, 0]
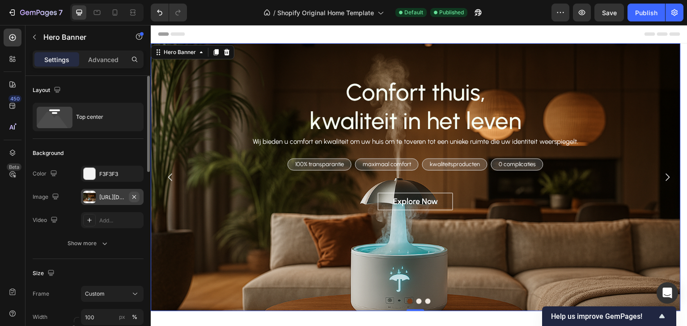
click at [131, 197] on icon "button" at bounding box center [134, 197] width 7 height 7
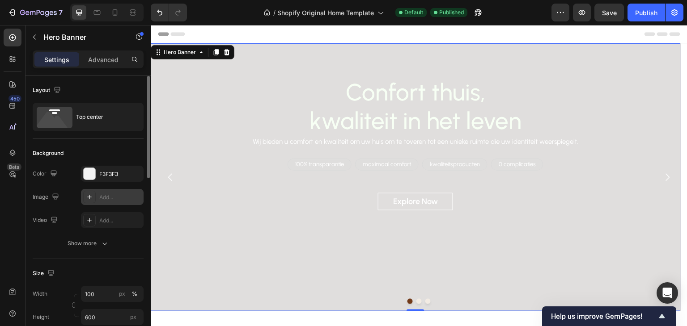
click at [113, 197] on div "Add..." at bounding box center [120, 198] width 42 height 8
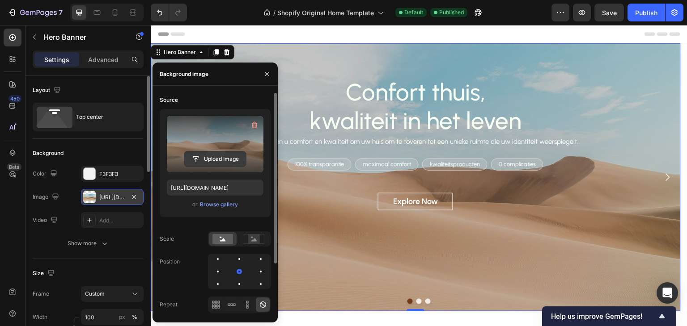
click at [216, 163] on input "file" at bounding box center [215, 159] width 62 height 15
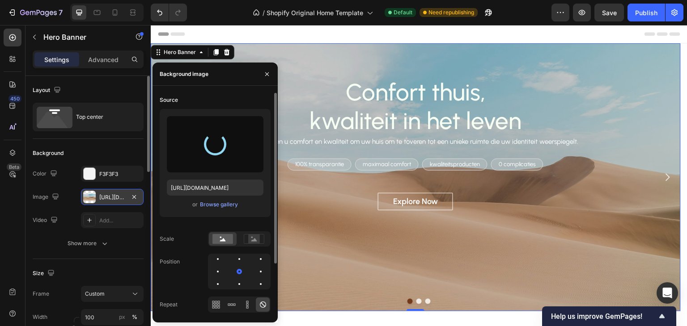
type input "https://cdn.shopify.com/s/files/1/0775/7765/0424/files/gempages_586017887307760…"
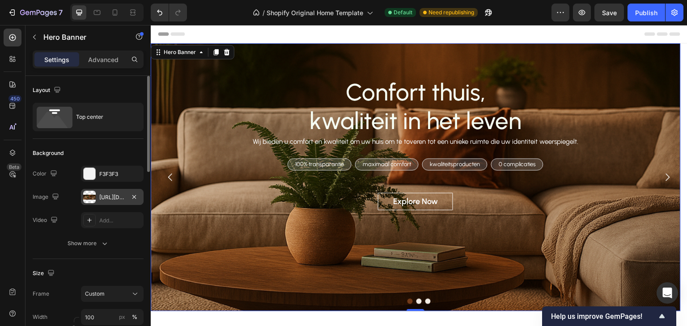
click at [104, 149] on div "Background" at bounding box center [88, 153] width 111 height 14
click at [647, 15] on div "Publish" at bounding box center [646, 12] width 22 height 9
click at [477, 257] on div "Overlay" at bounding box center [416, 177] width 530 height 268
click at [86, 115] on div "Top center" at bounding box center [103, 117] width 55 height 21
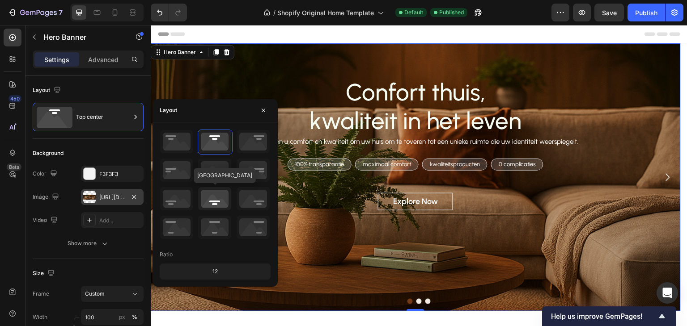
click at [210, 204] on icon at bounding box center [214, 198] width 33 height 23
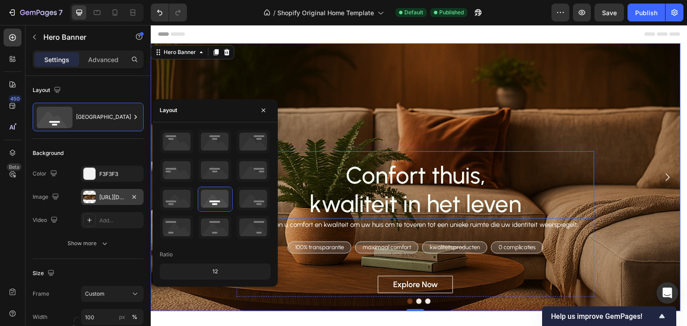
scroll to position [45, 0]
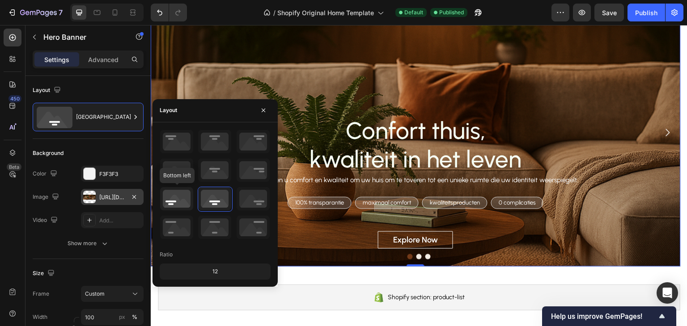
click at [178, 202] on icon at bounding box center [176, 198] width 33 height 23
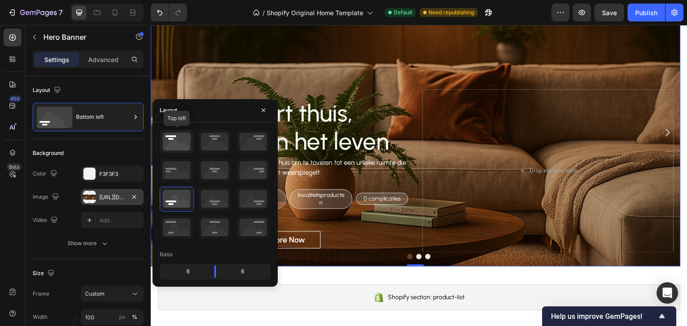
click at [179, 147] on icon at bounding box center [176, 141] width 33 height 23
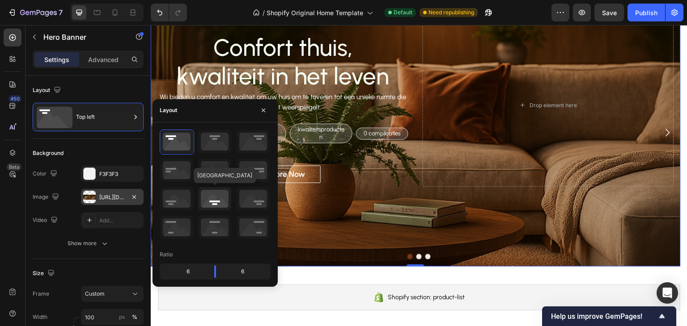
click at [218, 202] on icon at bounding box center [214, 198] width 33 height 23
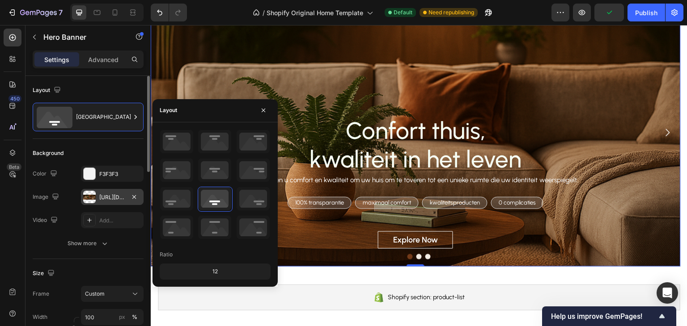
click at [103, 81] on div "Layout Bottom center" at bounding box center [88, 107] width 111 height 63
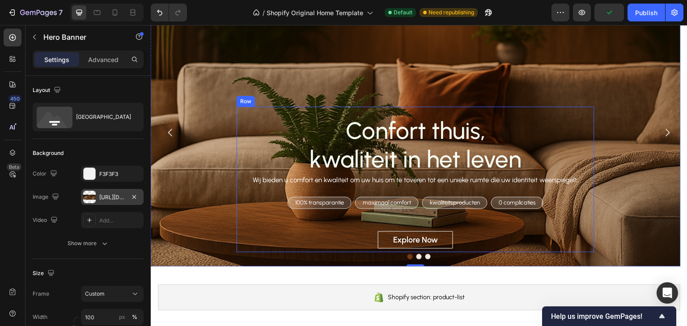
scroll to position [0, 0]
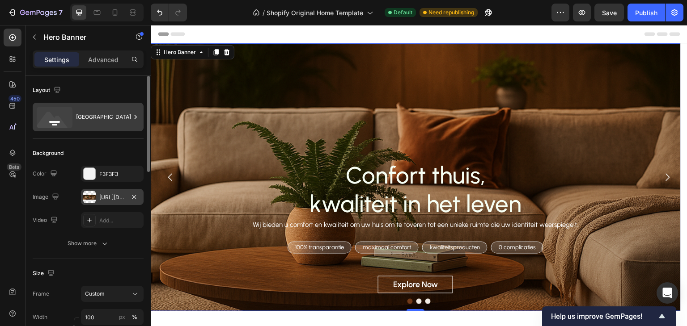
click at [87, 118] on div "Bottom center" at bounding box center [103, 117] width 55 height 21
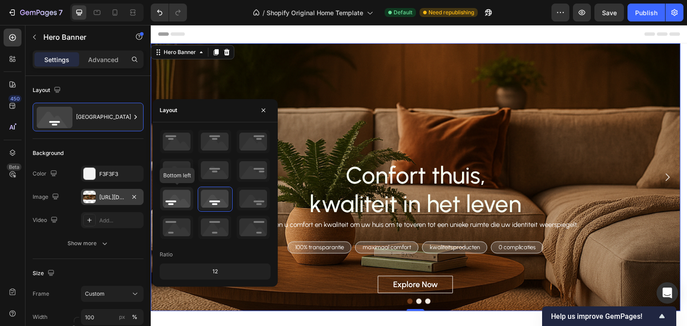
click at [177, 203] on icon at bounding box center [176, 198] width 33 height 23
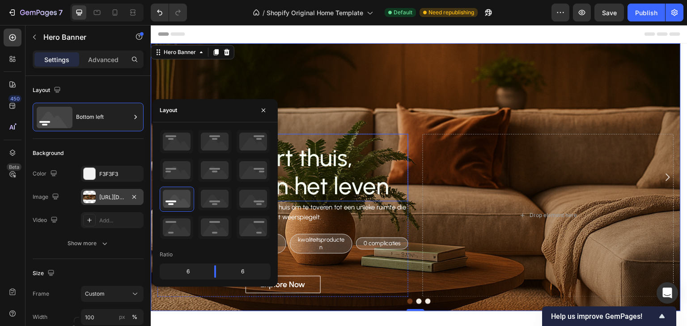
click at [405, 139] on div "Confort thuis, kwaliteit in het leven Heading" at bounding box center [282, 167] width 251 height 67
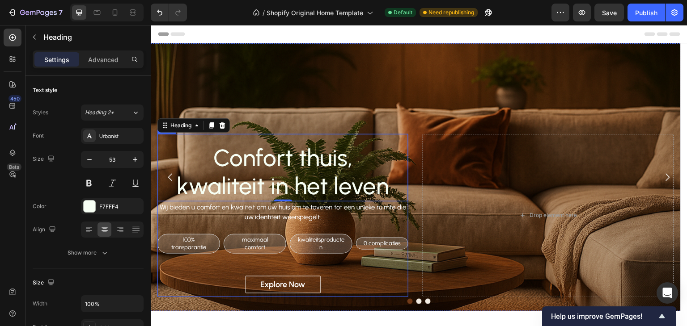
click at [168, 267] on div "Confort thuis, kwaliteit in het leven Heading 0 Wij bieden u comfort en kwalite…" at bounding box center [282, 215] width 251 height 163
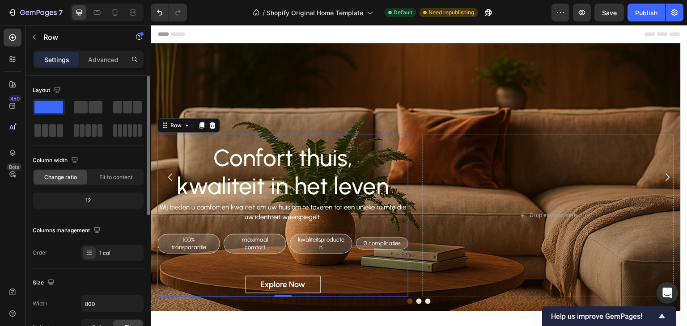
scroll to position [134, 0]
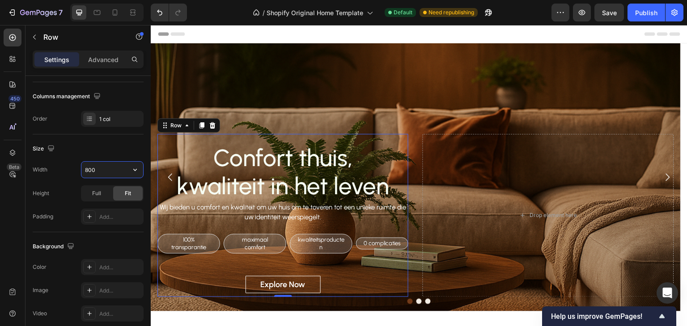
click at [108, 167] on input "800" at bounding box center [112, 170] width 62 height 16
click at [88, 165] on input "1000" at bounding box center [112, 170] width 62 height 16
click at [89, 165] on input "1000" at bounding box center [112, 170] width 62 height 16
type input "1200"
click at [135, 131] on div "Layout Column width Change ratio Fit to content 12 Columns management Order 1 c…" at bounding box center [88, 38] width 111 height 193
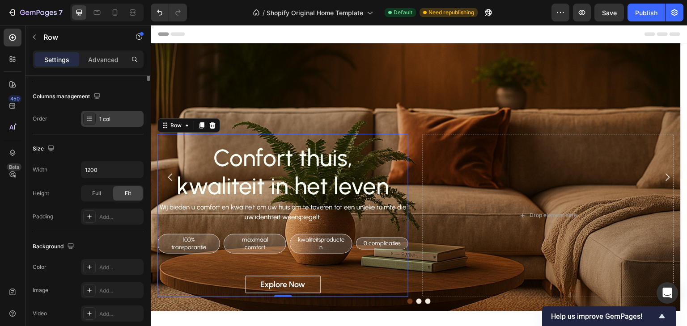
scroll to position [0, 0]
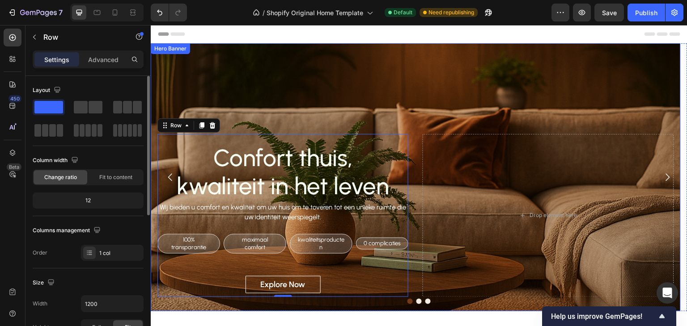
click at [331, 90] on div "Overlay" at bounding box center [416, 177] width 530 height 268
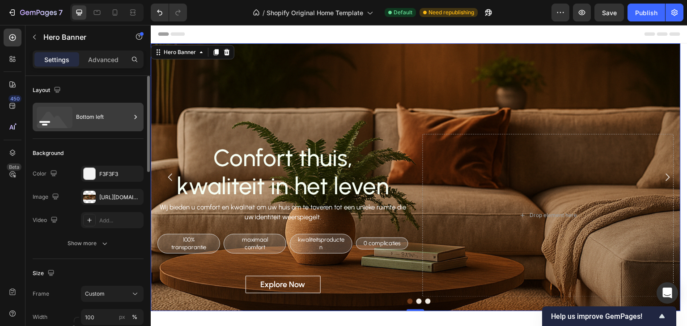
click at [107, 115] on div "Bottom left" at bounding box center [103, 117] width 55 height 21
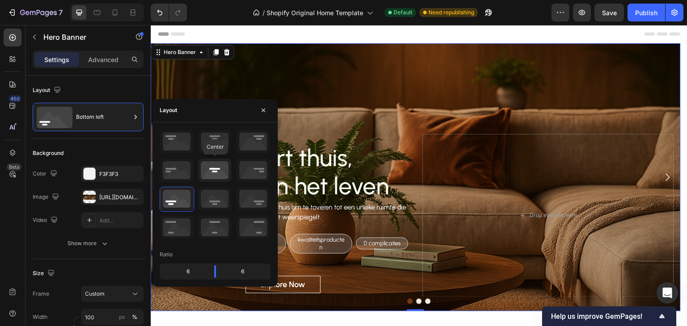
click at [217, 167] on icon at bounding box center [214, 170] width 33 height 23
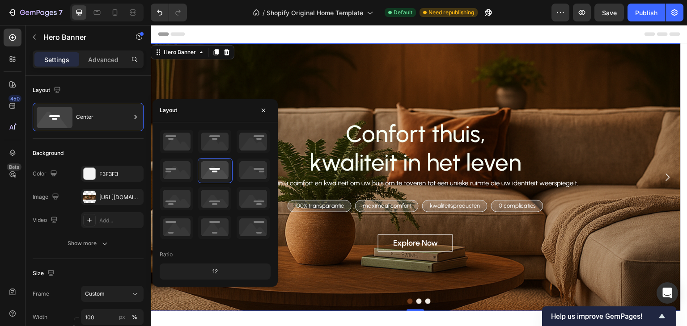
click at [555, 261] on div "Confort thuis, kwaliteit in het leven Heading Wij bieden u comfort en kwaliteit…" at bounding box center [416, 177] width 530 height 185
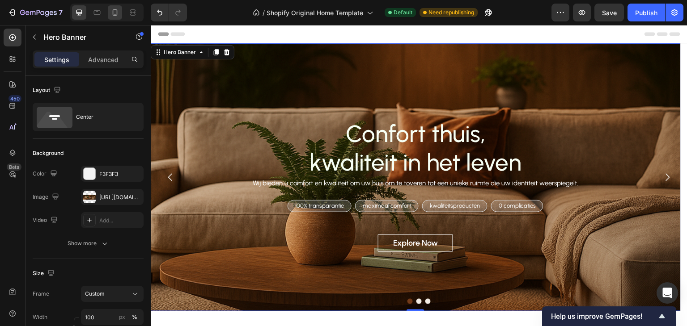
click at [116, 11] on icon at bounding box center [114, 12] width 9 height 9
click at [114, 12] on icon at bounding box center [114, 12] width 9 height 9
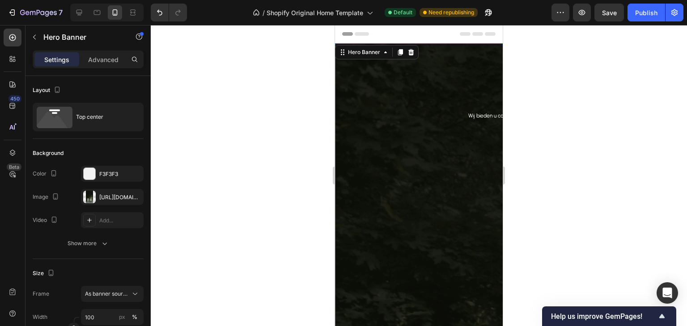
type input "100%"
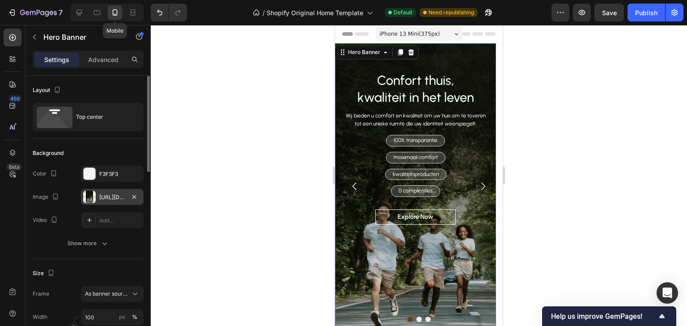
click at [110, 195] on div "[URL][DOMAIN_NAME]" at bounding box center [112, 198] width 26 height 8
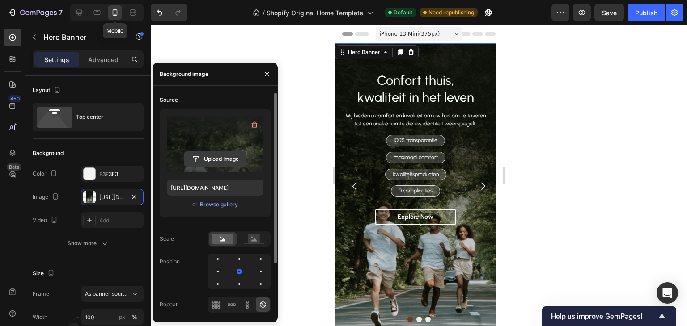
click at [215, 151] on label at bounding box center [215, 144] width 97 height 56
click at [215, 152] on input "file" at bounding box center [215, 159] width 62 height 15
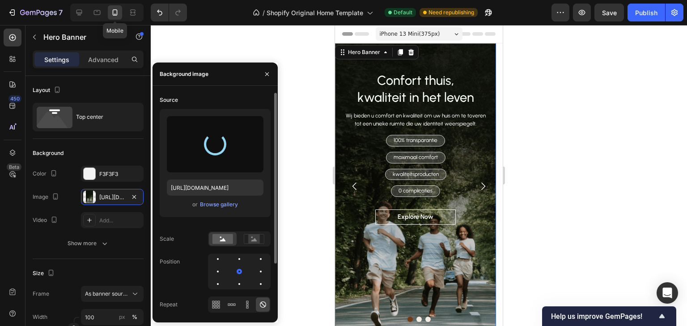
type input "https://cdn.shopify.com/s/files/1/0775/7765/0424/files/gempages_586017887307760…"
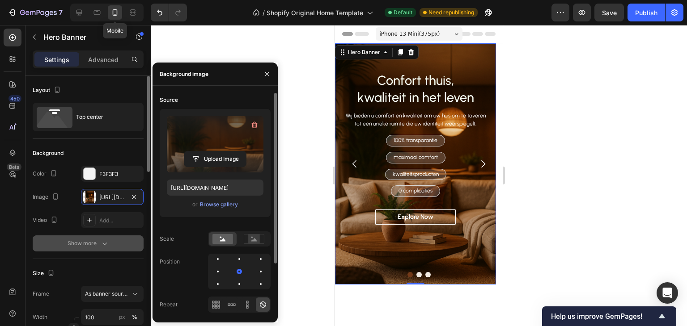
click at [54, 236] on button "Show more" at bounding box center [88, 244] width 111 height 16
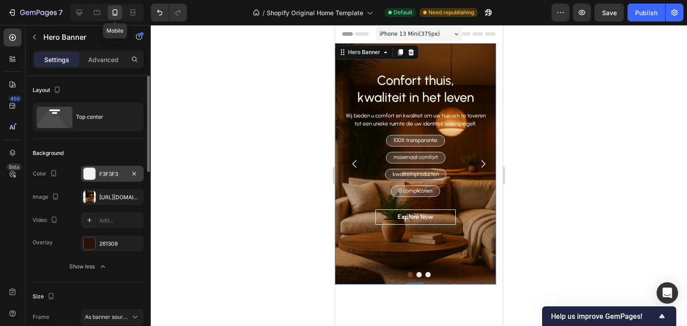
click at [101, 176] on div "F3F3F3" at bounding box center [112, 174] width 26 height 8
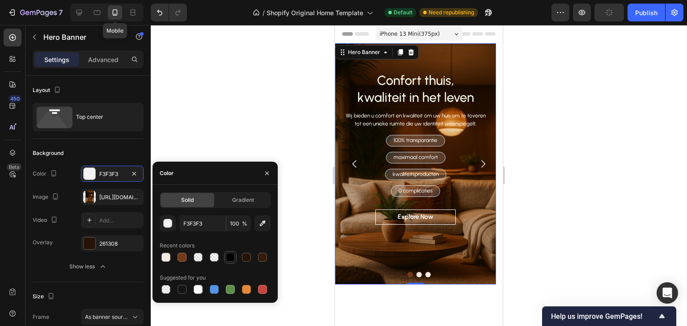
click at [232, 258] on div at bounding box center [230, 257] width 9 height 9
type input "000000"
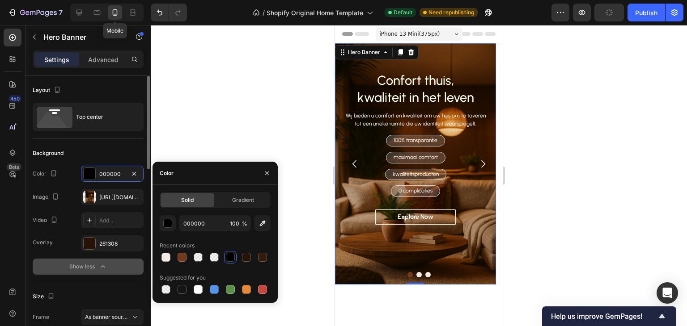
click at [44, 267] on button "Show less" at bounding box center [88, 267] width 111 height 16
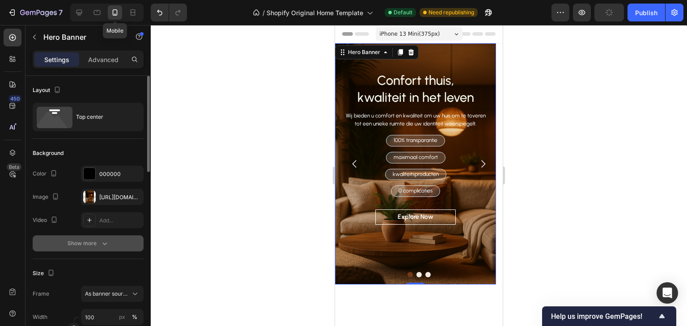
click at [91, 241] on div "Show more" at bounding box center [88, 243] width 42 height 9
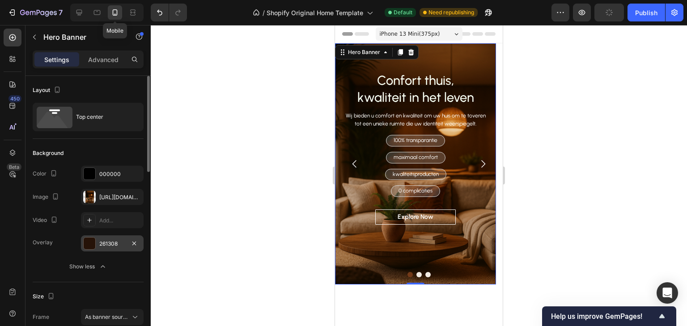
click at [112, 245] on div "261308" at bounding box center [112, 244] width 26 height 8
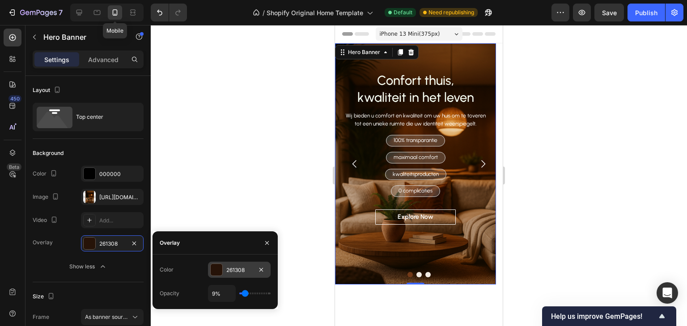
click at [223, 272] on div "261308" at bounding box center [239, 270] width 63 height 16
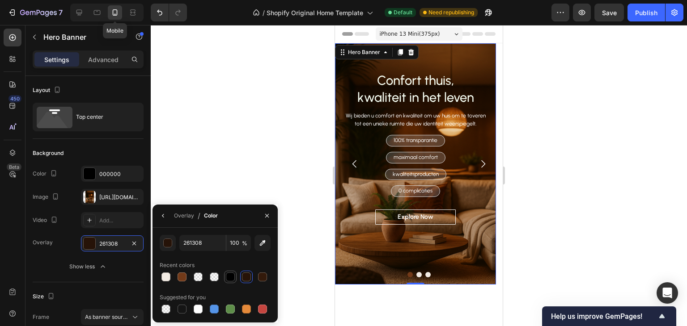
click at [230, 276] on div at bounding box center [230, 277] width 9 height 9
type input "000000"
click at [183, 219] on div "Overlay" at bounding box center [184, 216] width 20 height 8
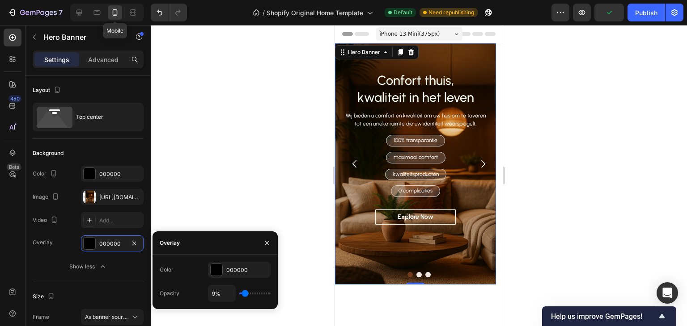
type input "6%"
type input "6"
type input "9%"
type input "9"
type input "11%"
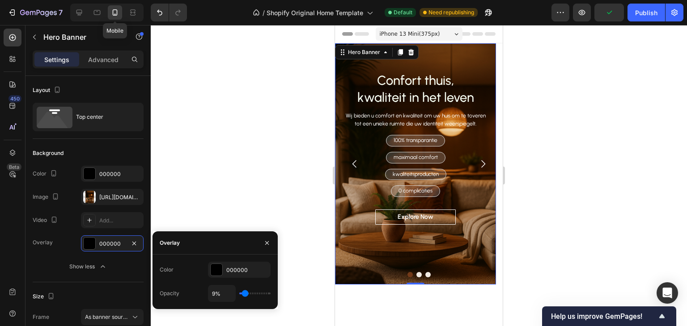
type input "11"
type input "12%"
type input "12"
type input "14%"
type input "14"
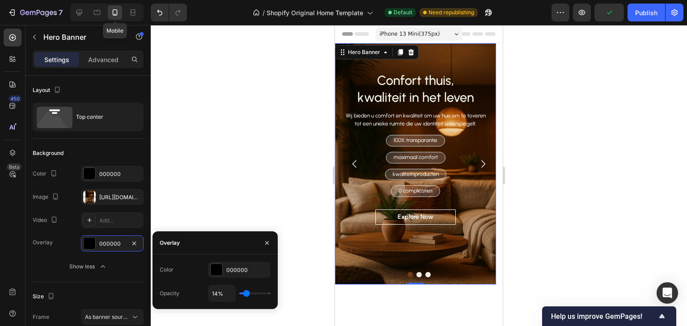
type input "15%"
type input "15"
type input "17%"
type input "17"
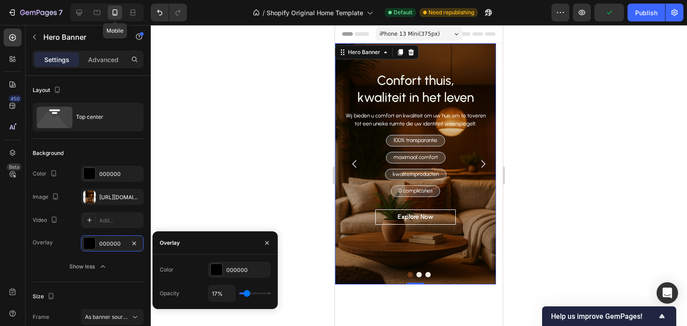
type input "18%"
type input "18"
type input "20%"
type input "20"
type input "21%"
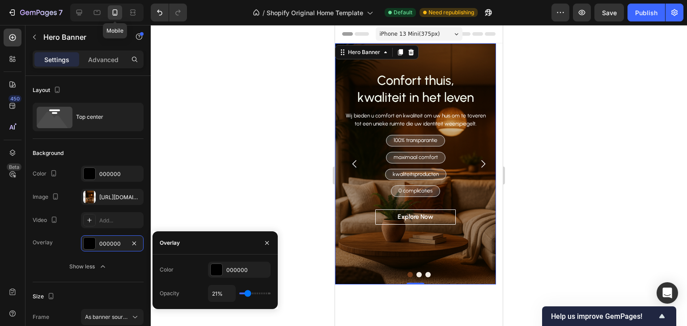
type input "21"
click at [248, 294] on input "range" at bounding box center [254, 294] width 31 height 2
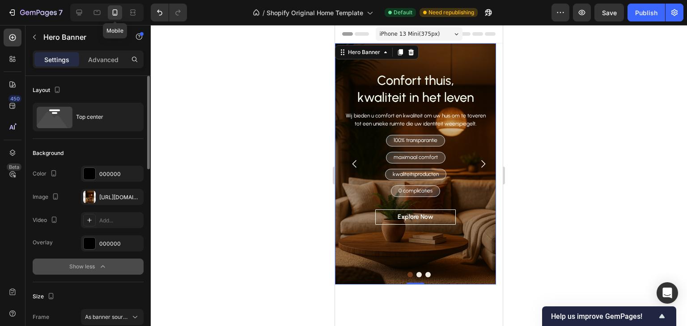
click at [118, 269] on button "Show less" at bounding box center [88, 267] width 111 height 16
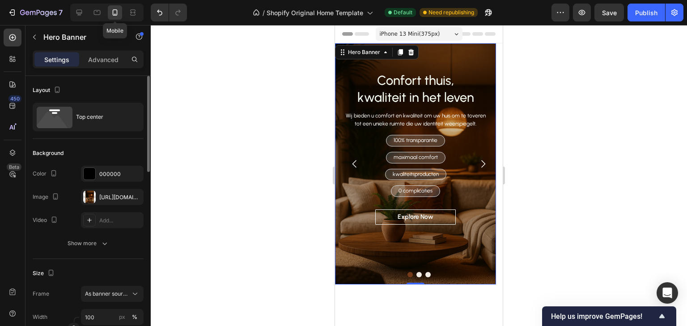
click at [118, 279] on div "Size" at bounding box center [88, 273] width 111 height 14
click at [79, 7] on div at bounding box center [79, 12] width 14 height 14
type input "600"
type input "1230"
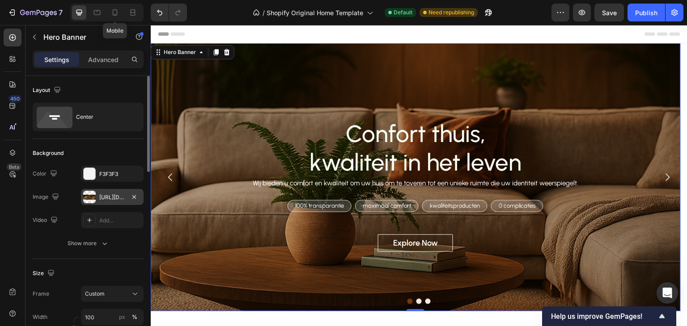
click at [101, 195] on div "https://cdn.shopify.com/s/files/1/0775/7765/0424/files/gempages_586017887307760…" at bounding box center [112, 198] width 26 height 8
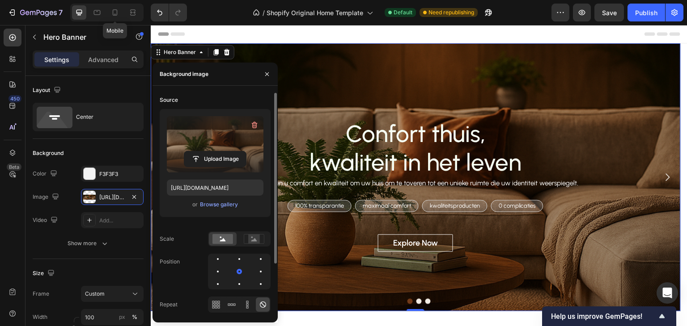
click at [223, 151] on label at bounding box center [215, 144] width 97 height 56
click at [223, 152] on input "file" at bounding box center [215, 159] width 62 height 15
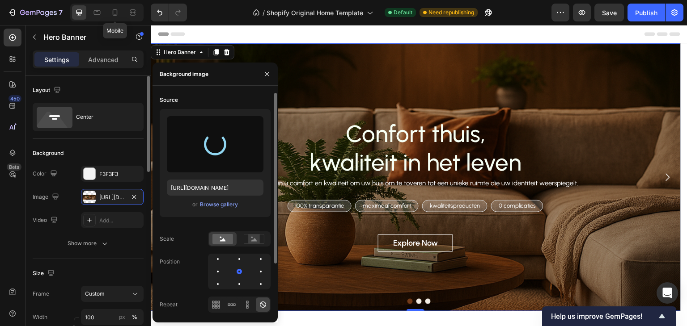
type input "https://cdn.shopify.com/s/files/1/0775/7765/0424/files/gempages_586017887307760…"
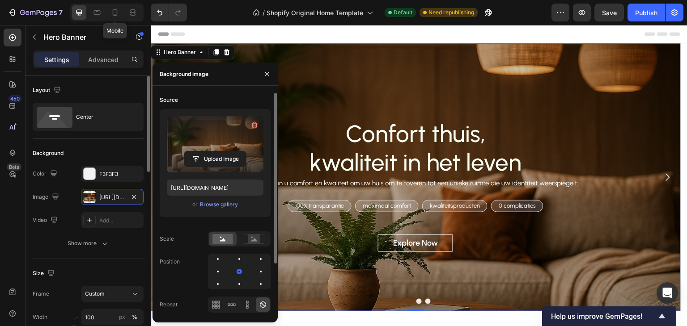
click at [100, 259] on div "Size Frame Custom Width 100 px % Height 600 px" at bounding box center [88, 307] width 111 height 97
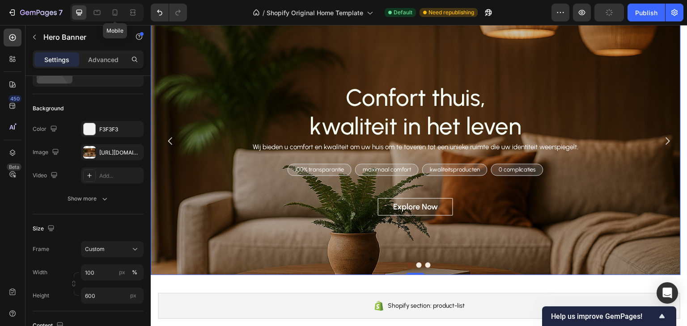
scroll to position [45, 0]
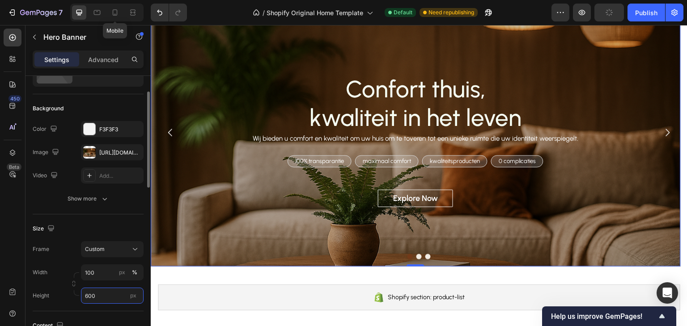
click at [95, 295] on input "600" at bounding box center [112, 296] width 63 height 16
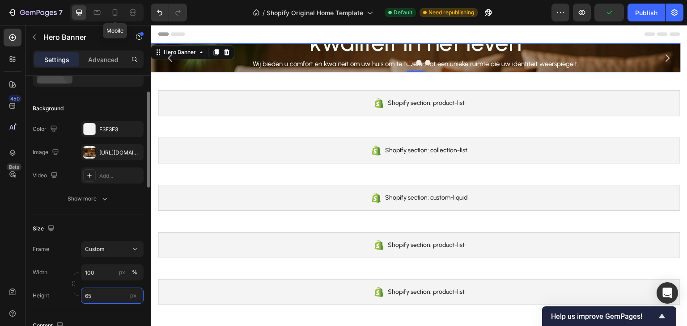
type input "650"
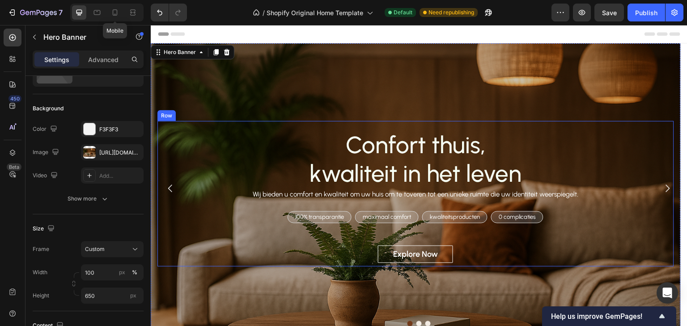
click at [222, 237] on div "Confort thuis, kwaliteit in het leven Heading Wij bieden u comfort en kwaliteit…" at bounding box center [415, 194] width 516 height 146
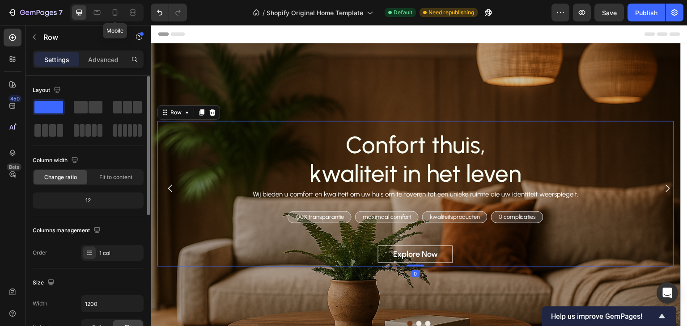
click at [113, 51] on div "Settings Advanced" at bounding box center [88, 60] width 111 height 18
click at [111, 56] on p "Advanced" at bounding box center [103, 59] width 30 height 9
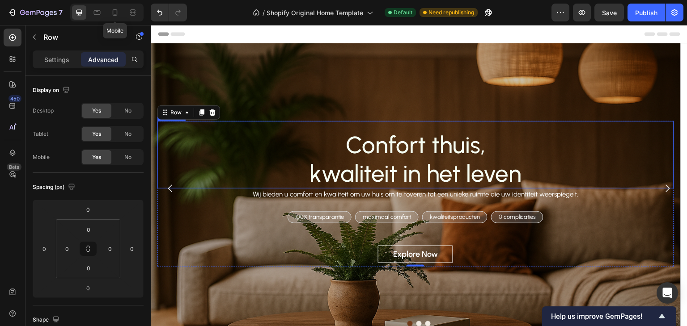
click at [274, 151] on h2 "Confort thuis, kwaliteit in het leven" at bounding box center [415, 159] width 516 height 59
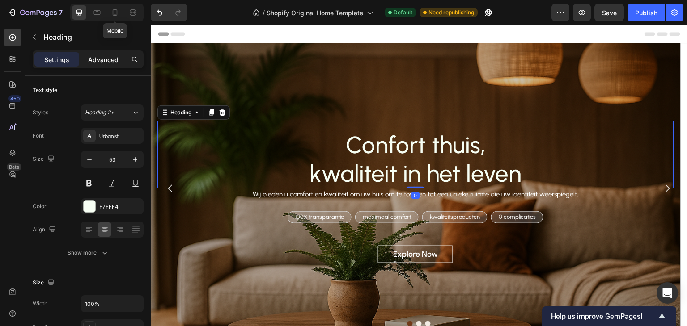
click at [114, 62] on p "Advanced" at bounding box center [103, 59] width 30 height 9
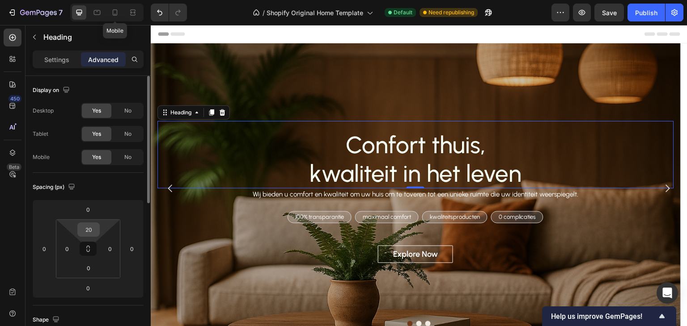
click at [95, 229] on input "20" at bounding box center [89, 229] width 18 height 13
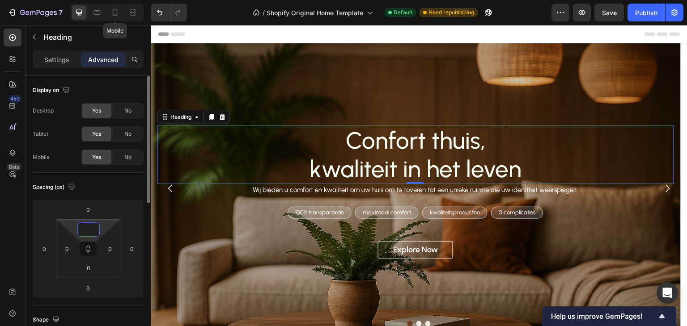
type input "0"
click at [111, 190] on div "Spacing (px)" at bounding box center [88, 187] width 111 height 14
click at [649, 10] on div "Publish" at bounding box center [646, 12] width 22 height 9
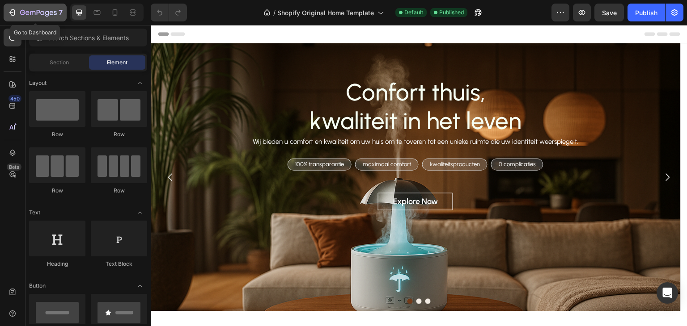
click at [38, 9] on icon "button" at bounding box center [38, 13] width 37 height 8
